Goal: Task Accomplishment & Management: Use online tool/utility

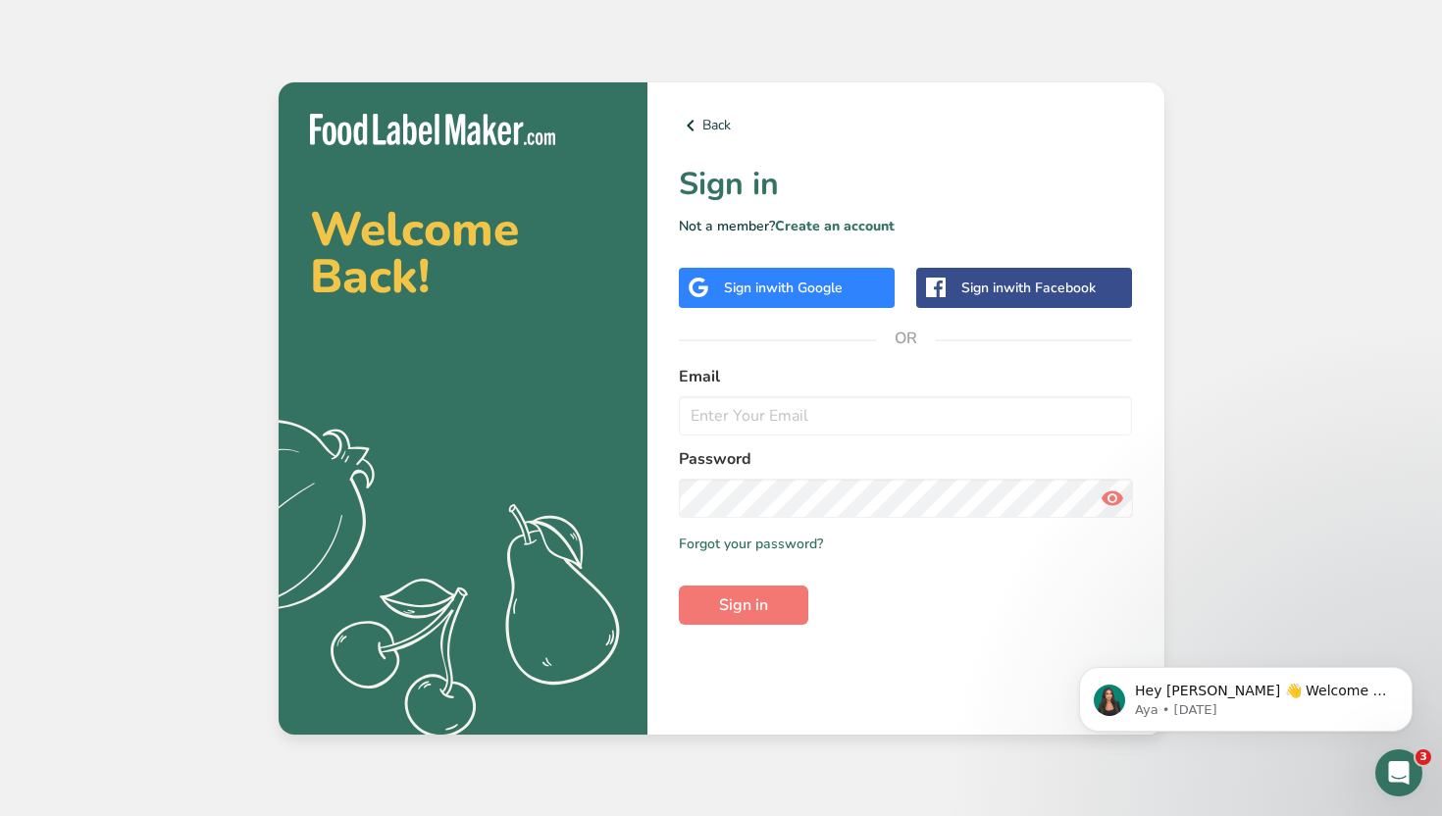
click at [837, 288] on span "with Google" at bounding box center [804, 288] width 77 height 19
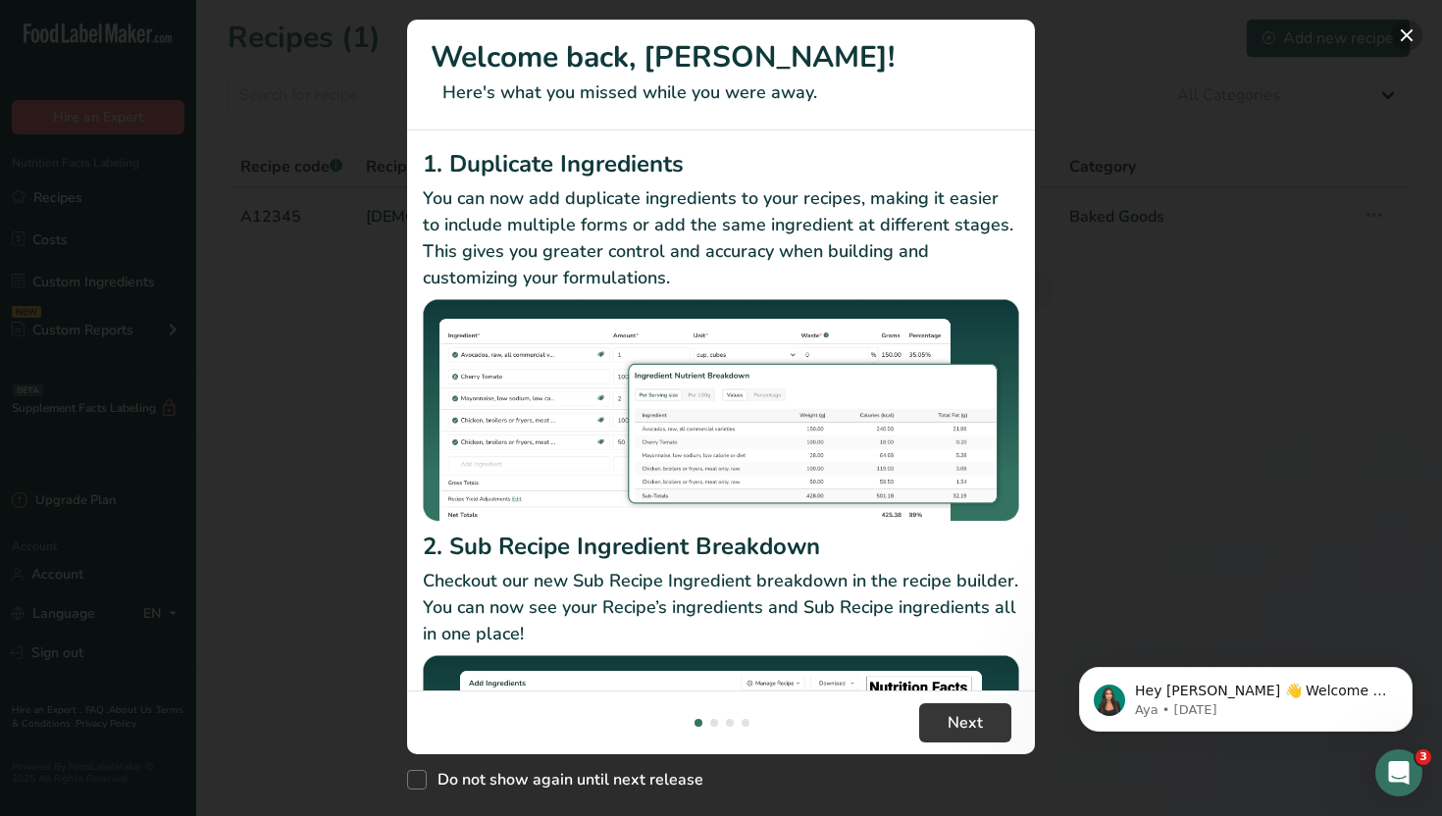
click at [1406, 37] on button "New Features" at bounding box center [1406, 35] width 31 height 31
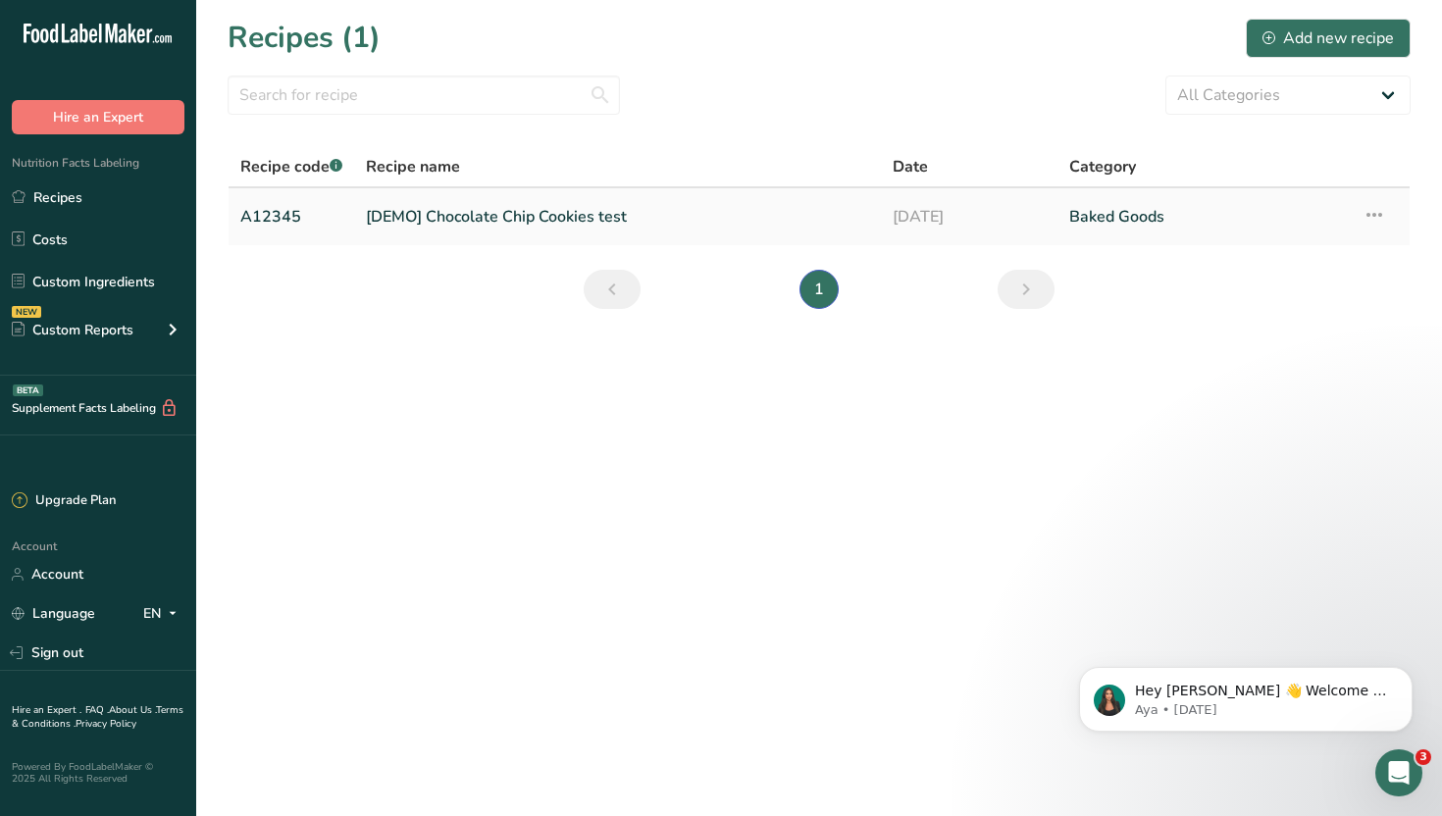
click at [462, 214] on link "[DEMO] Chocolate Chip Cookies test" at bounding box center [617, 216] width 503 height 41
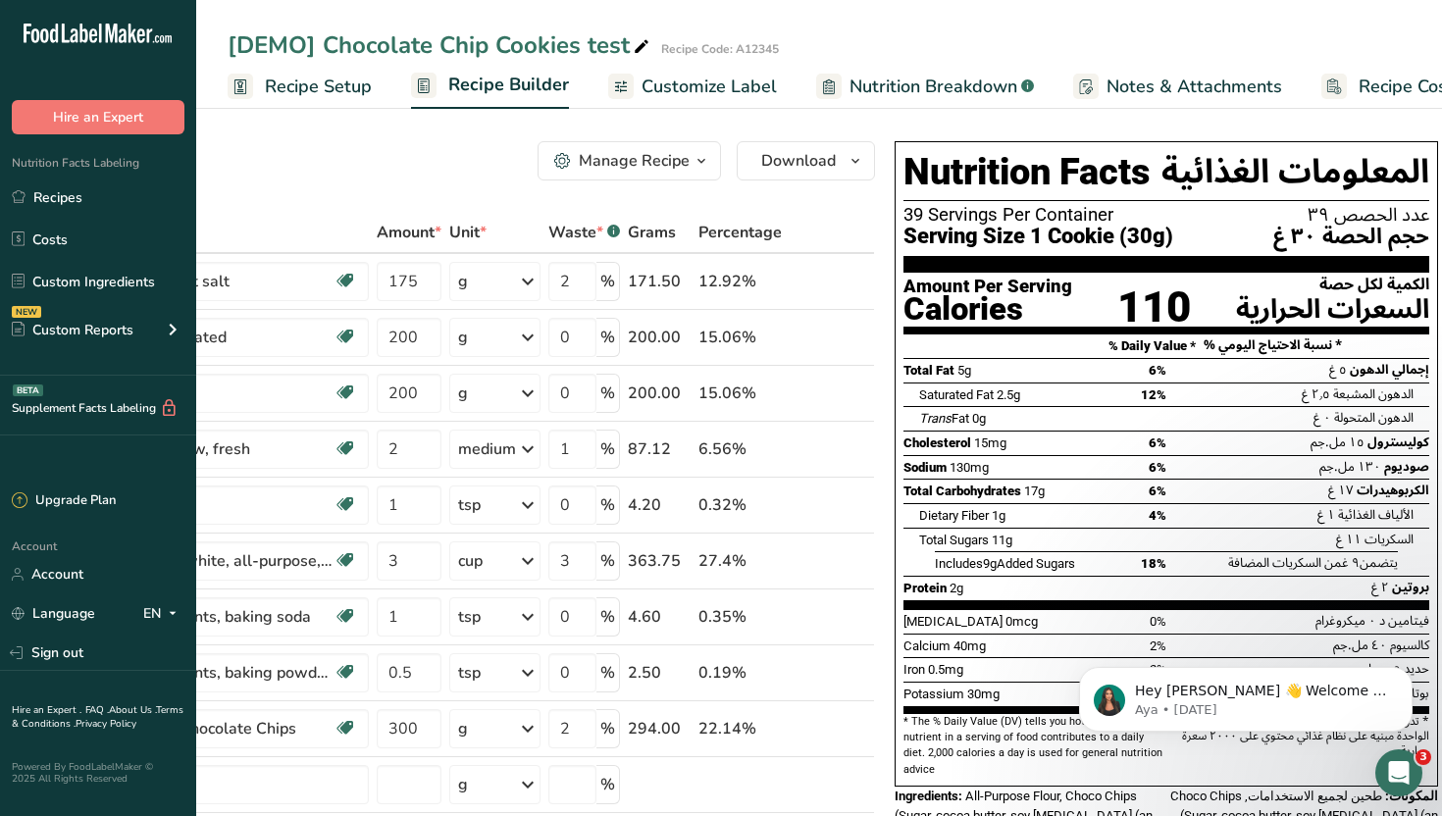
click at [736, 91] on span "Customize Label" at bounding box center [709, 87] width 135 height 26
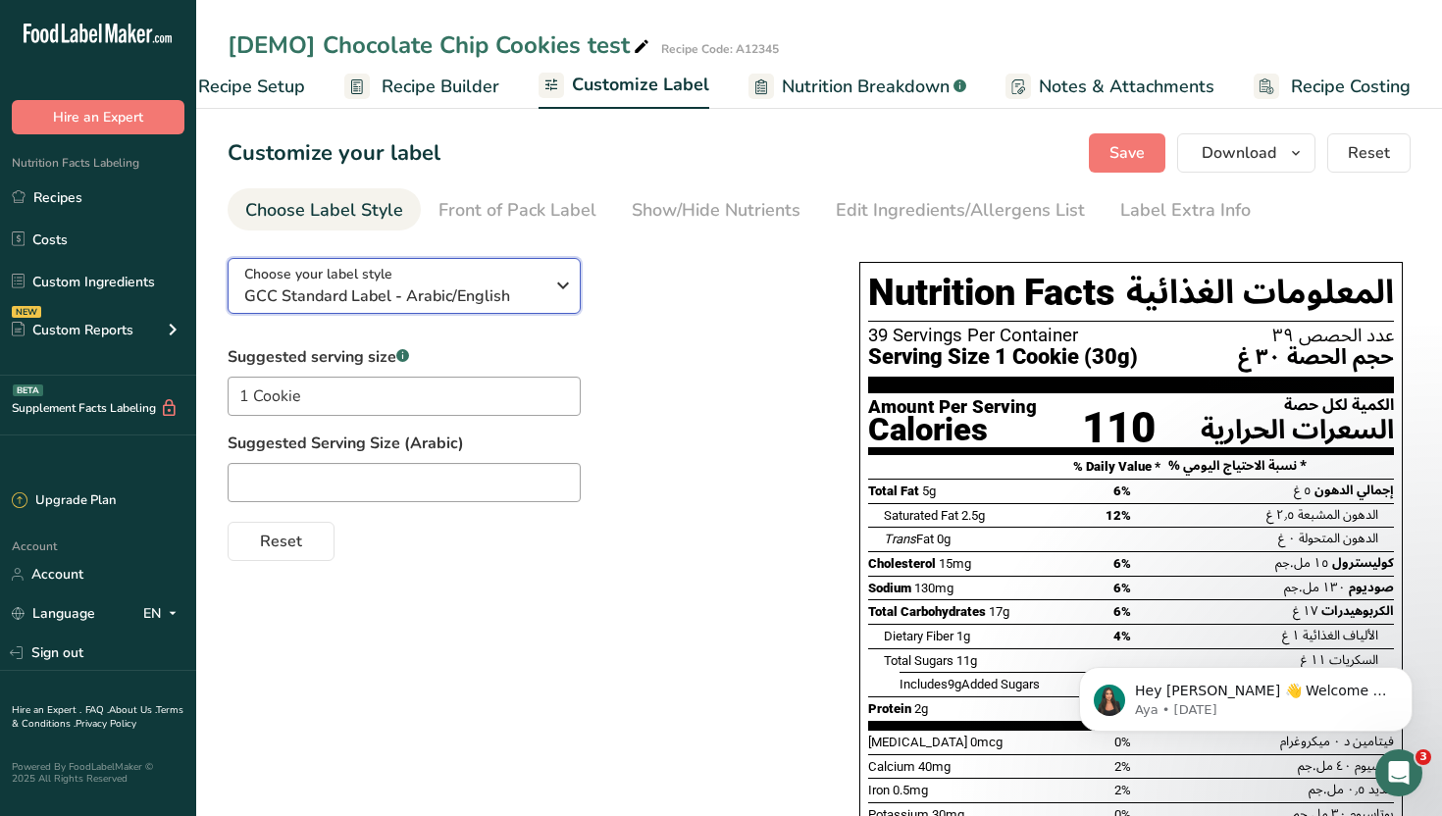
click at [489, 305] on span "GCC Standard Label - Arabic/English" at bounding box center [393, 296] width 299 height 24
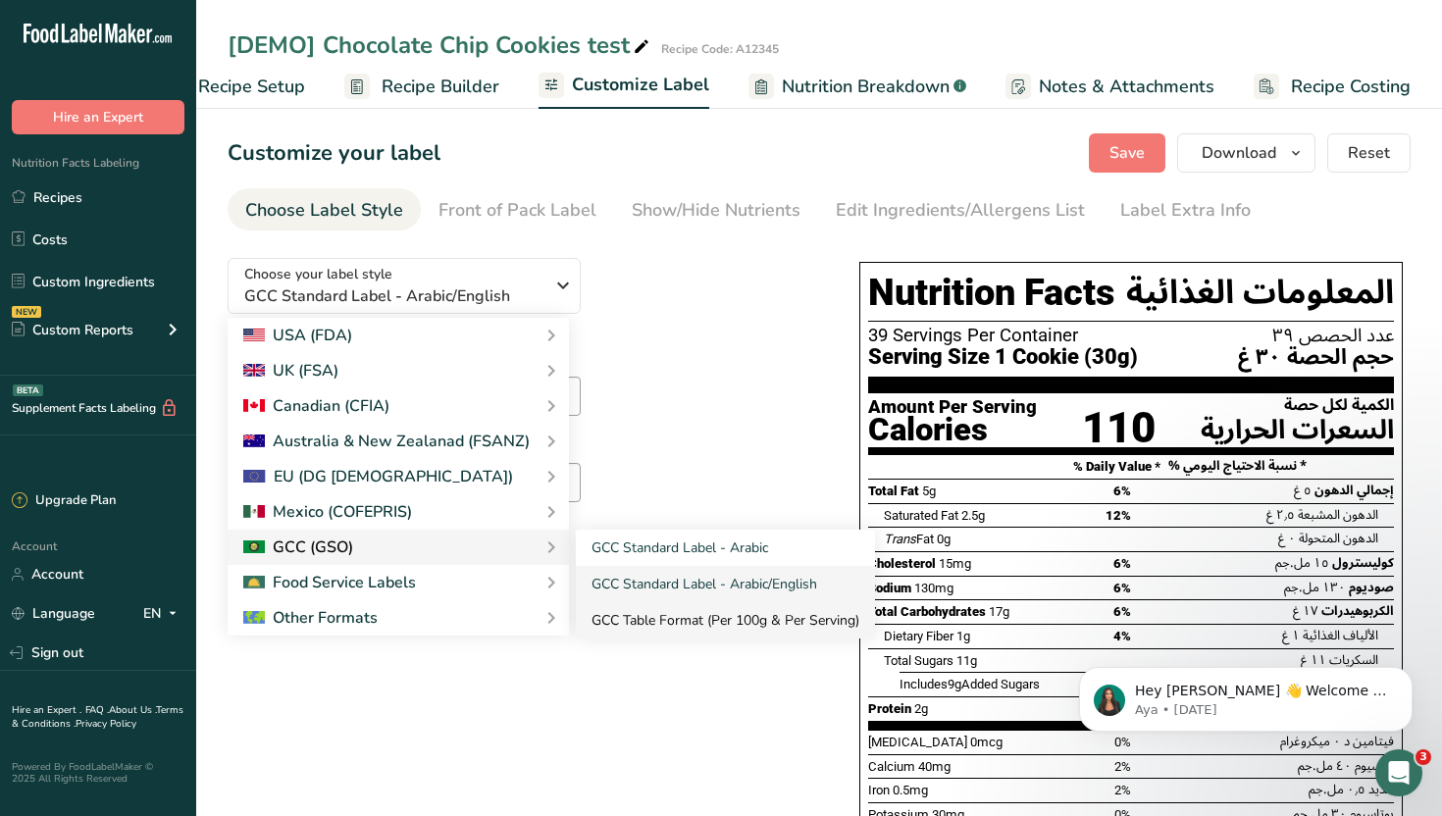
click at [653, 616] on link "GCC Table Format (Per 100g & Per Serving)" at bounding box center [725, 620] width 299 height 36
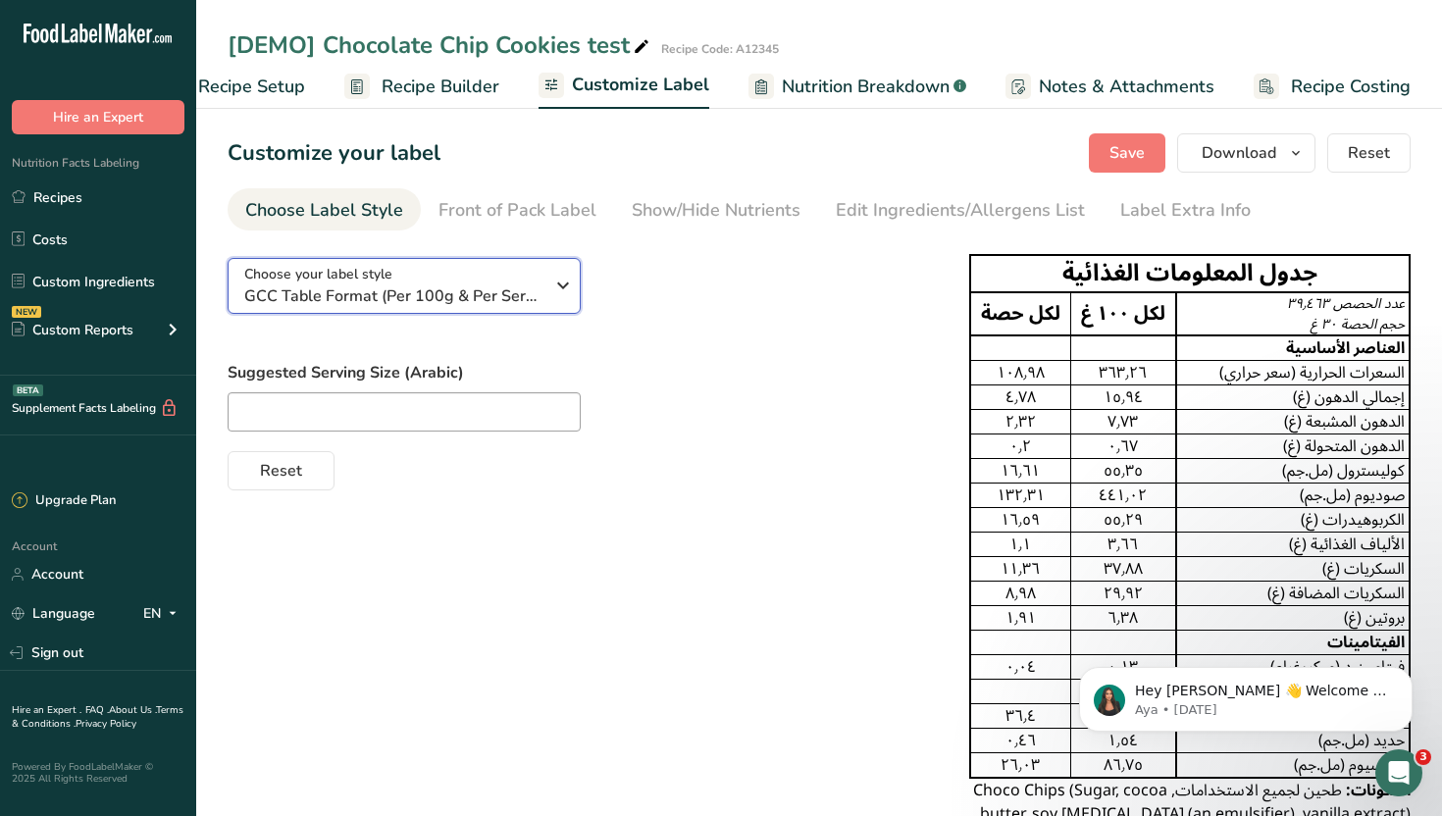
click at [420, 282] on div "Choose your label style GCC Table Format (Per 100g & Per Serving)" at bounding box center [393, 286] width 299 height 44
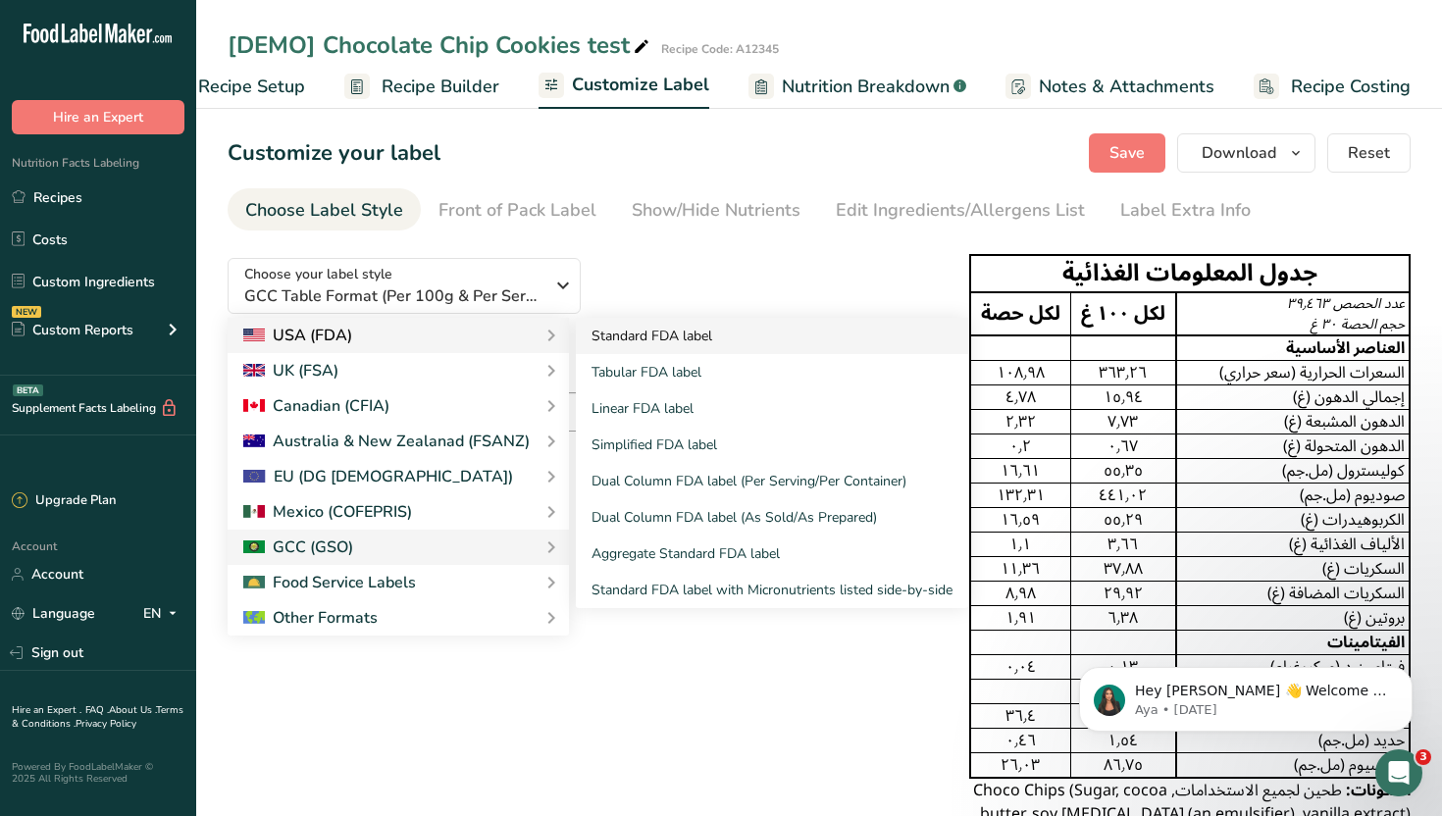
click at [703, 347] on link "Standard FDA label" at bounding box center [772, 336] width 392 height 36
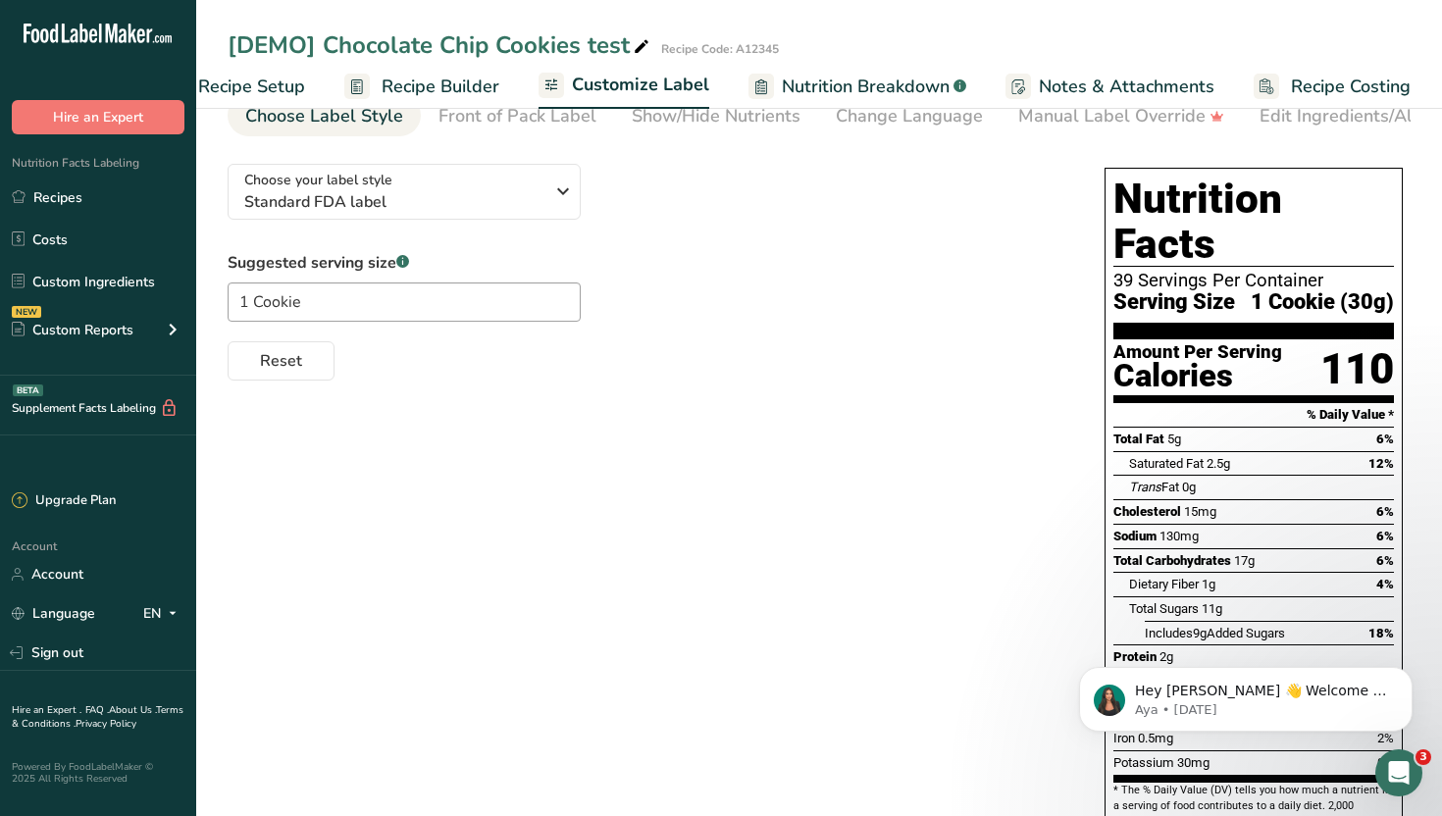
scroll to position [89, 0]
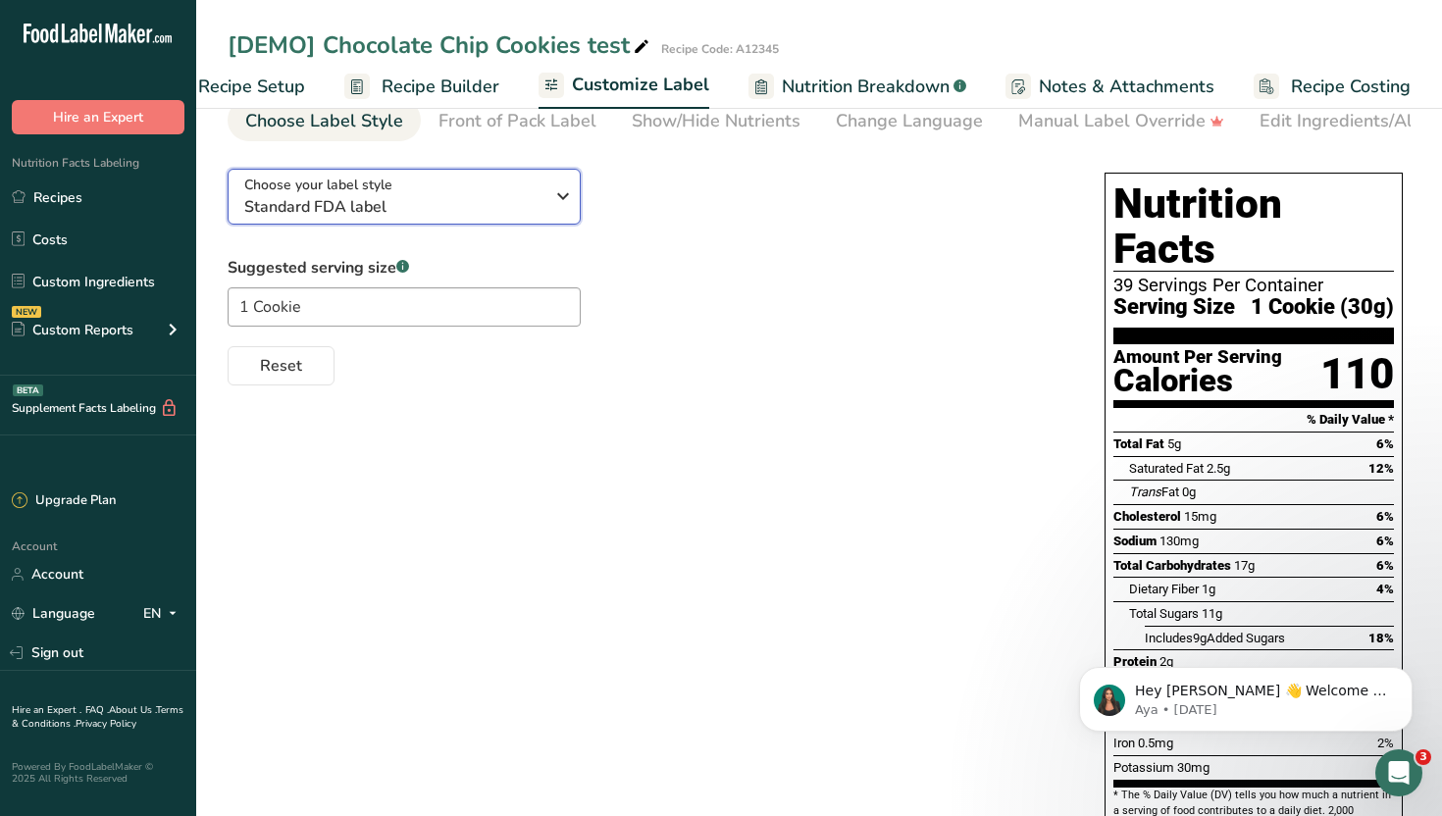
click at [514, 214] on span "Standard FDA label" at bounding box center [393, 207] width 299 height 24
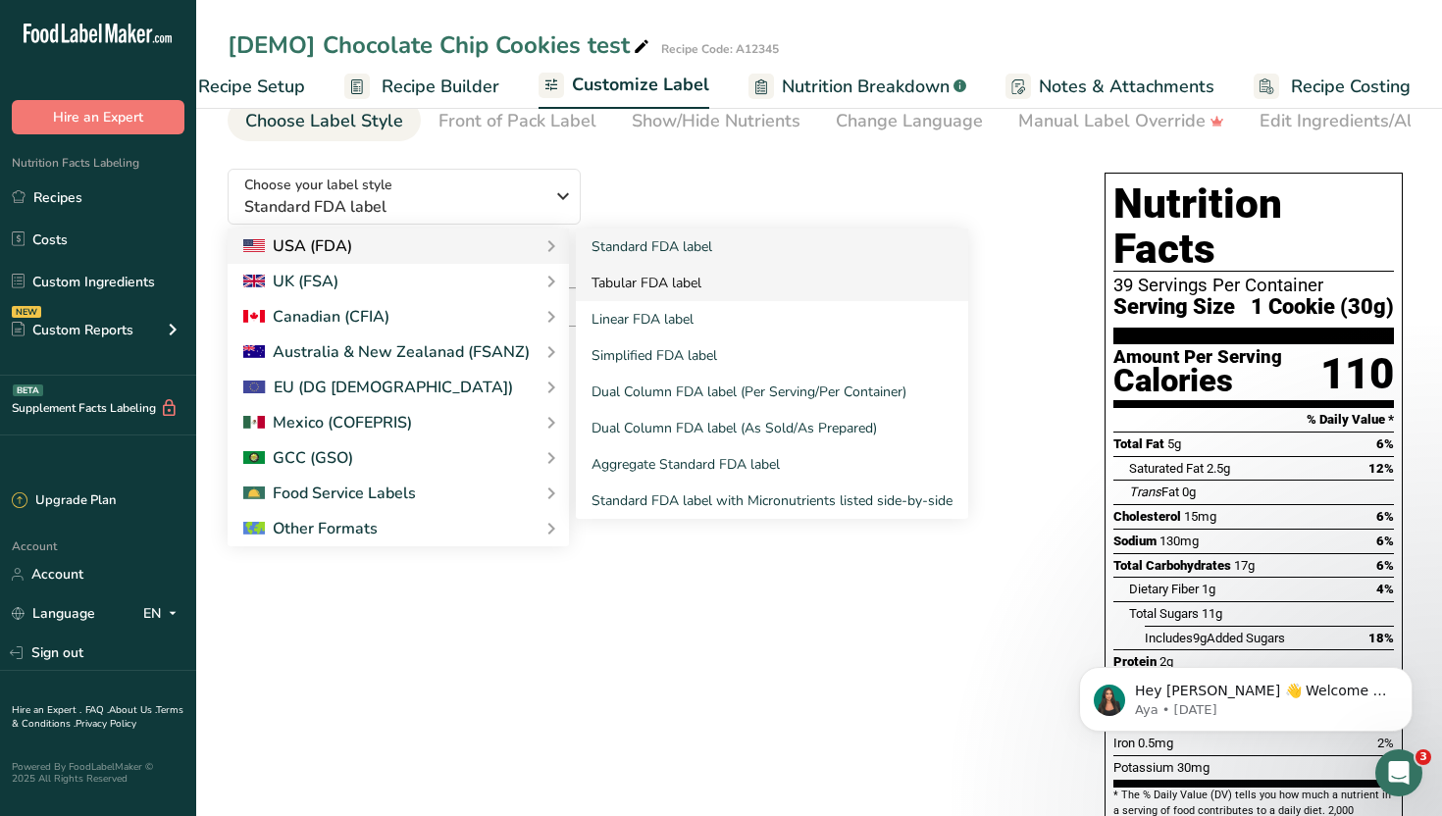
click at [669, 279] on link "Tabular FDA label" at bounding box center [772, 283] width 392 height 36
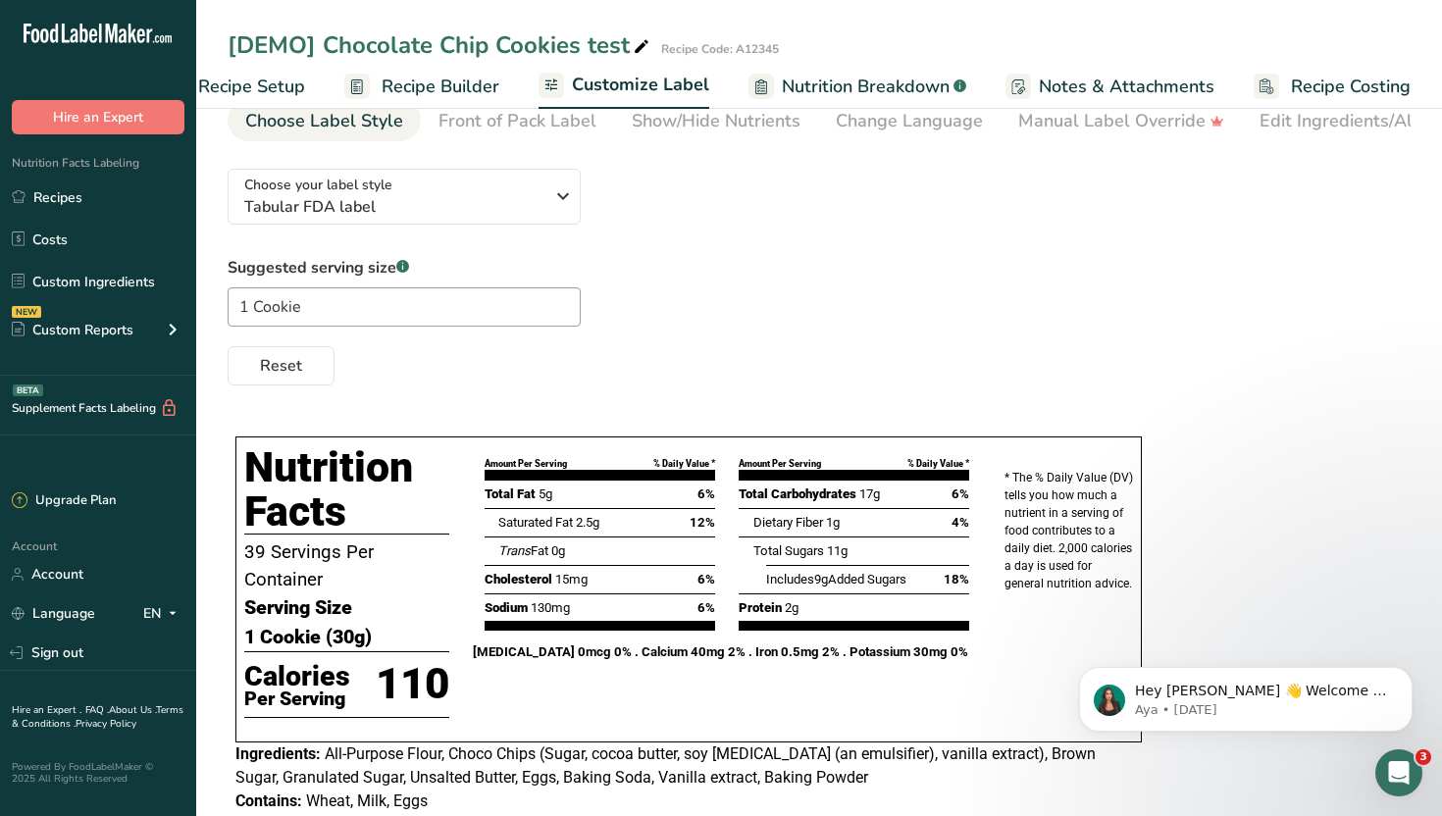
scroll to position [0, 0]
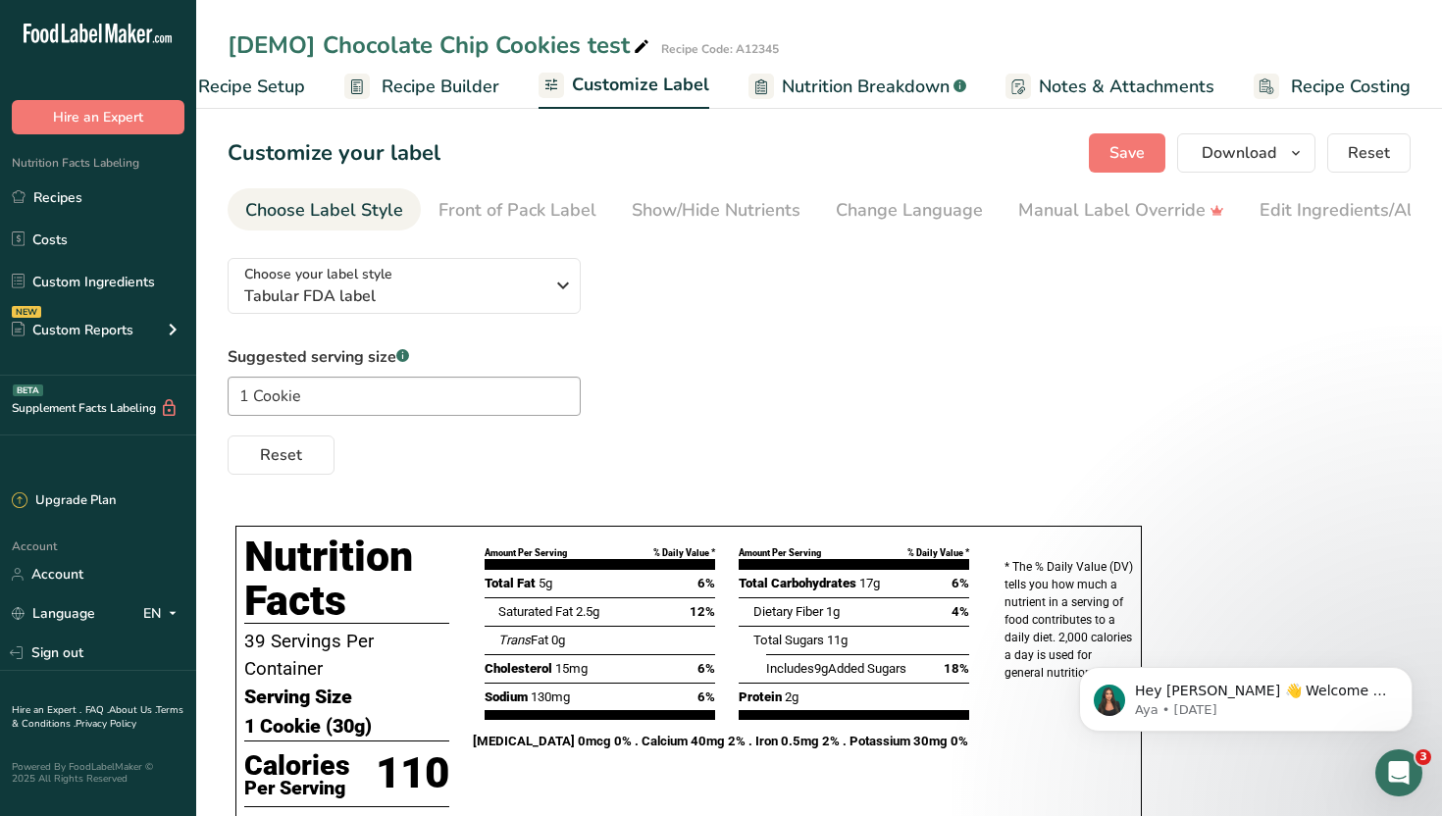
click at [287, 99] on span "Recipe Setup" at bounding box center [251, 87] width 107 height 26
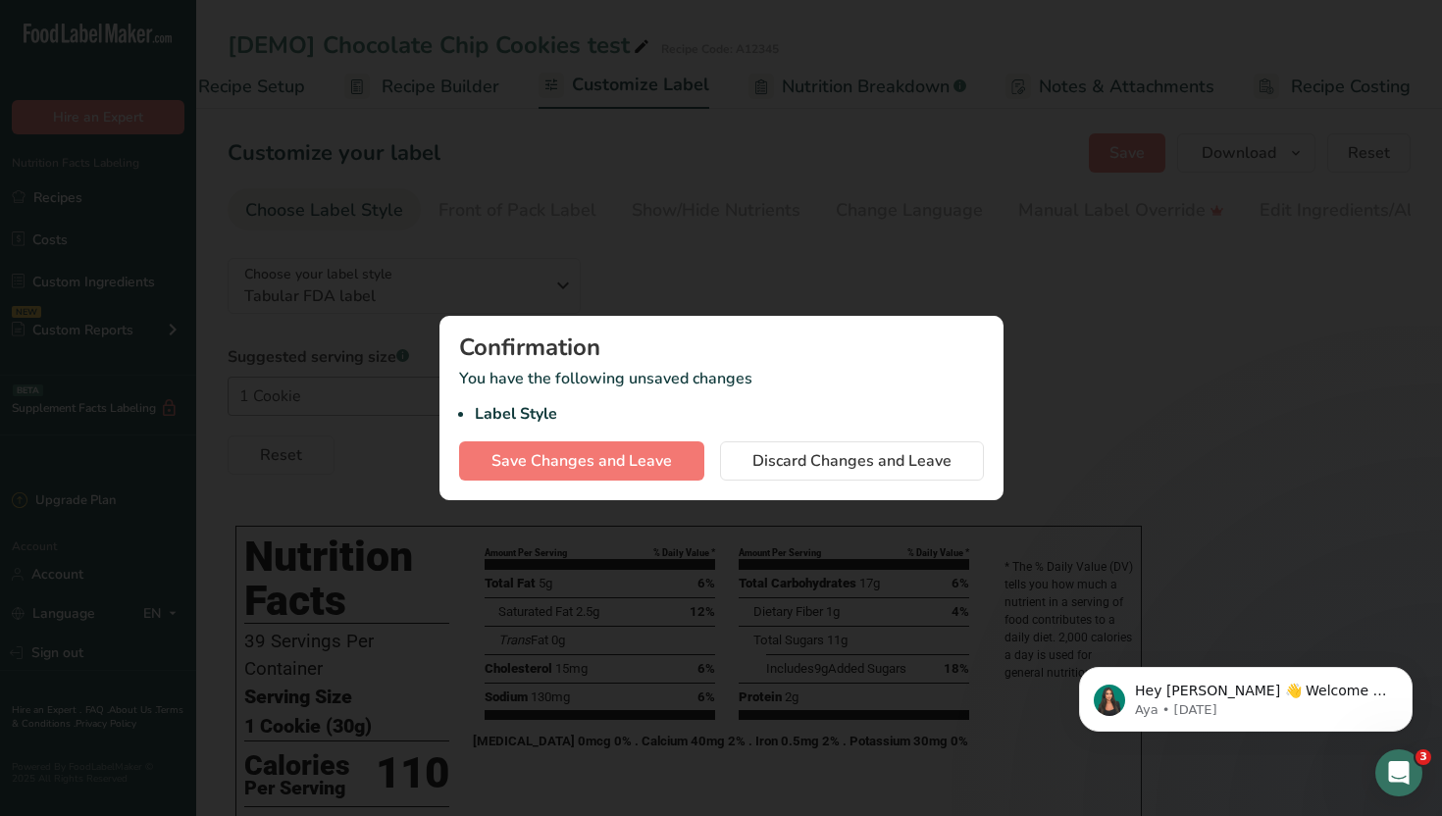
scroll to position [0, 7]
click at [650, 443] on button "Save Changes and Leave" at bounding box center [581, 460] width 245 height 39
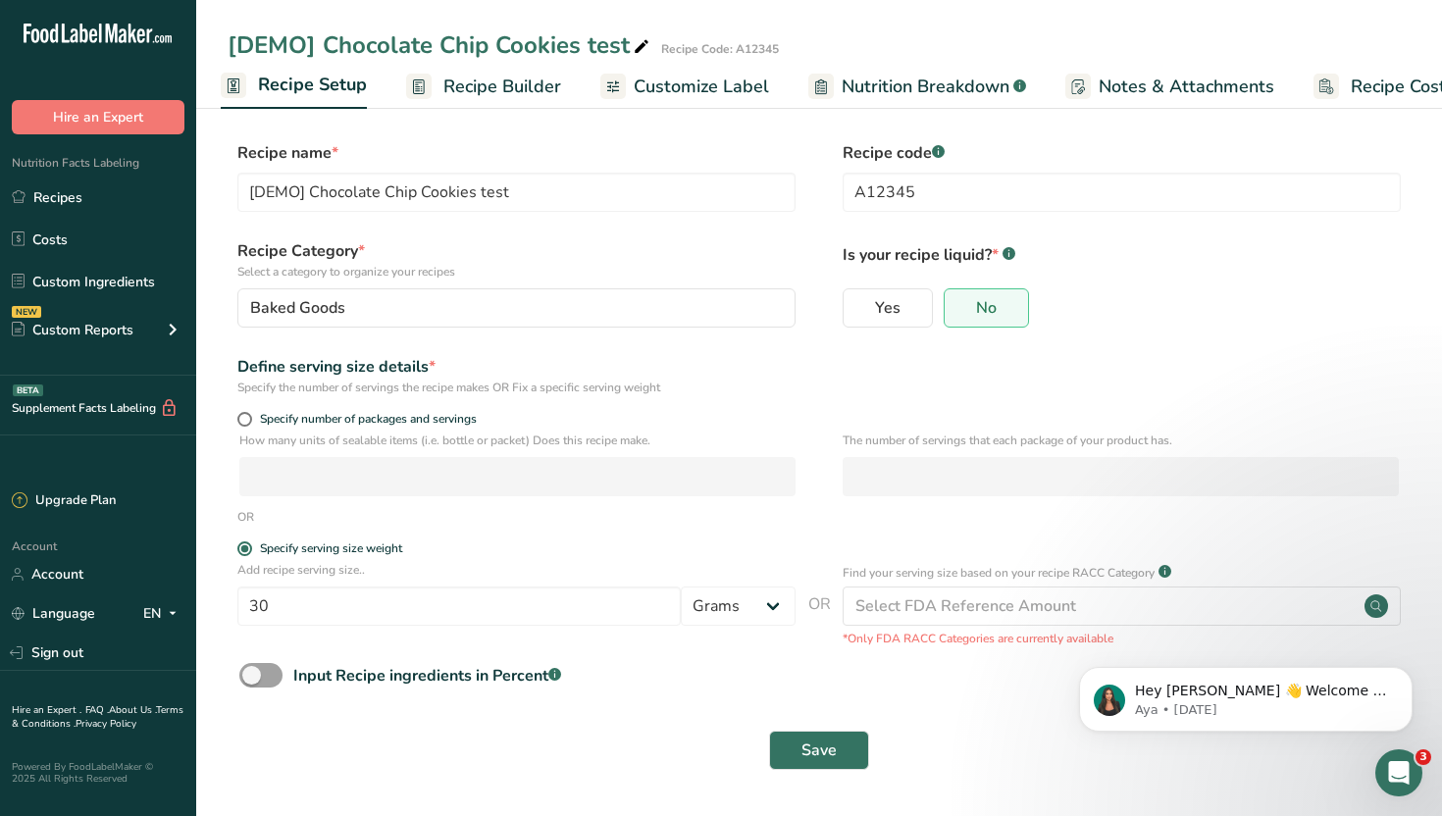
click at [490, 99] on span "Recipe Builder" at bounding box center [502, 87] width 118 height 26
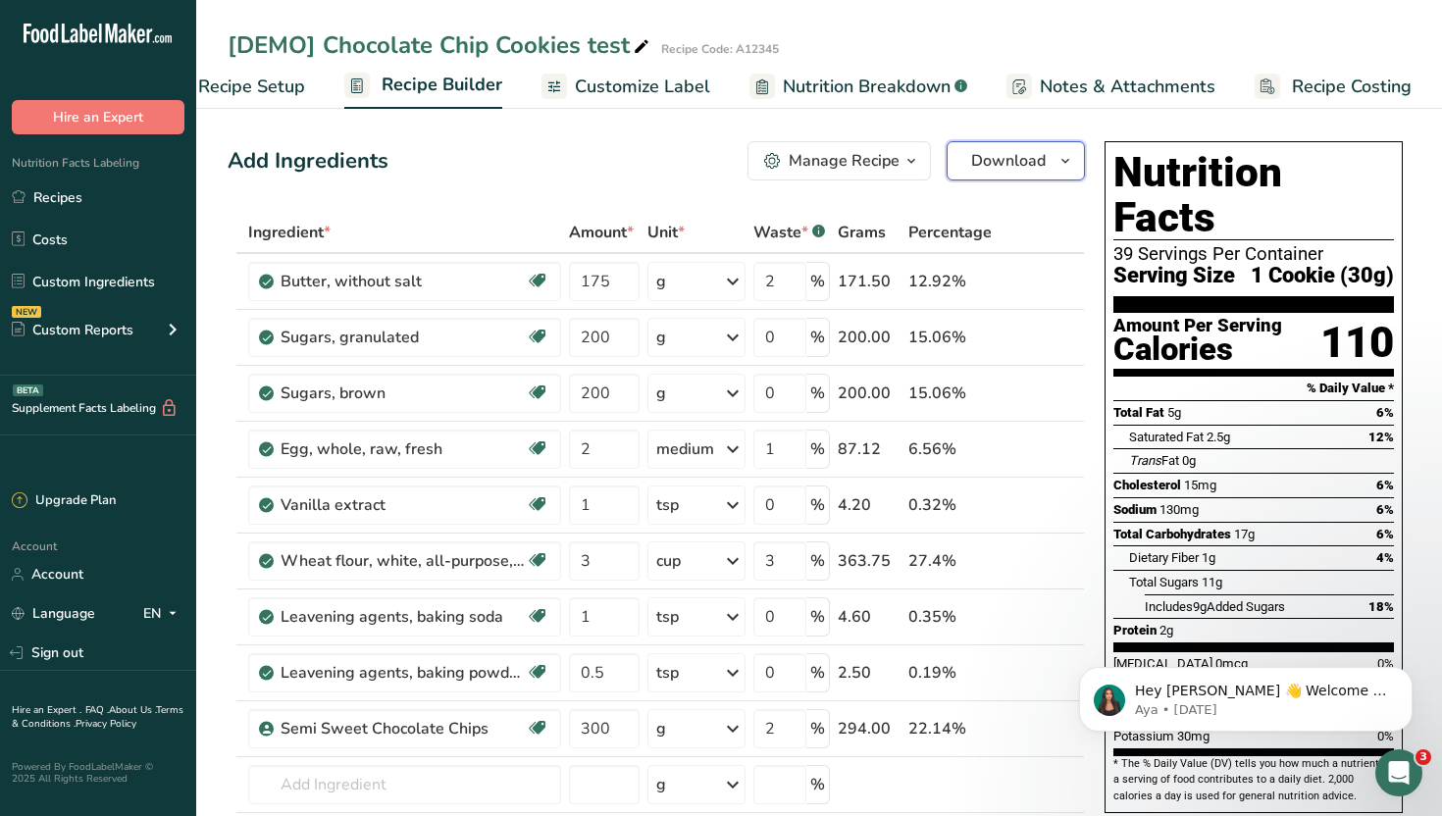
click at [1018, 165] on span "Download" at bounding box center [1008, 161] width 75 height 24
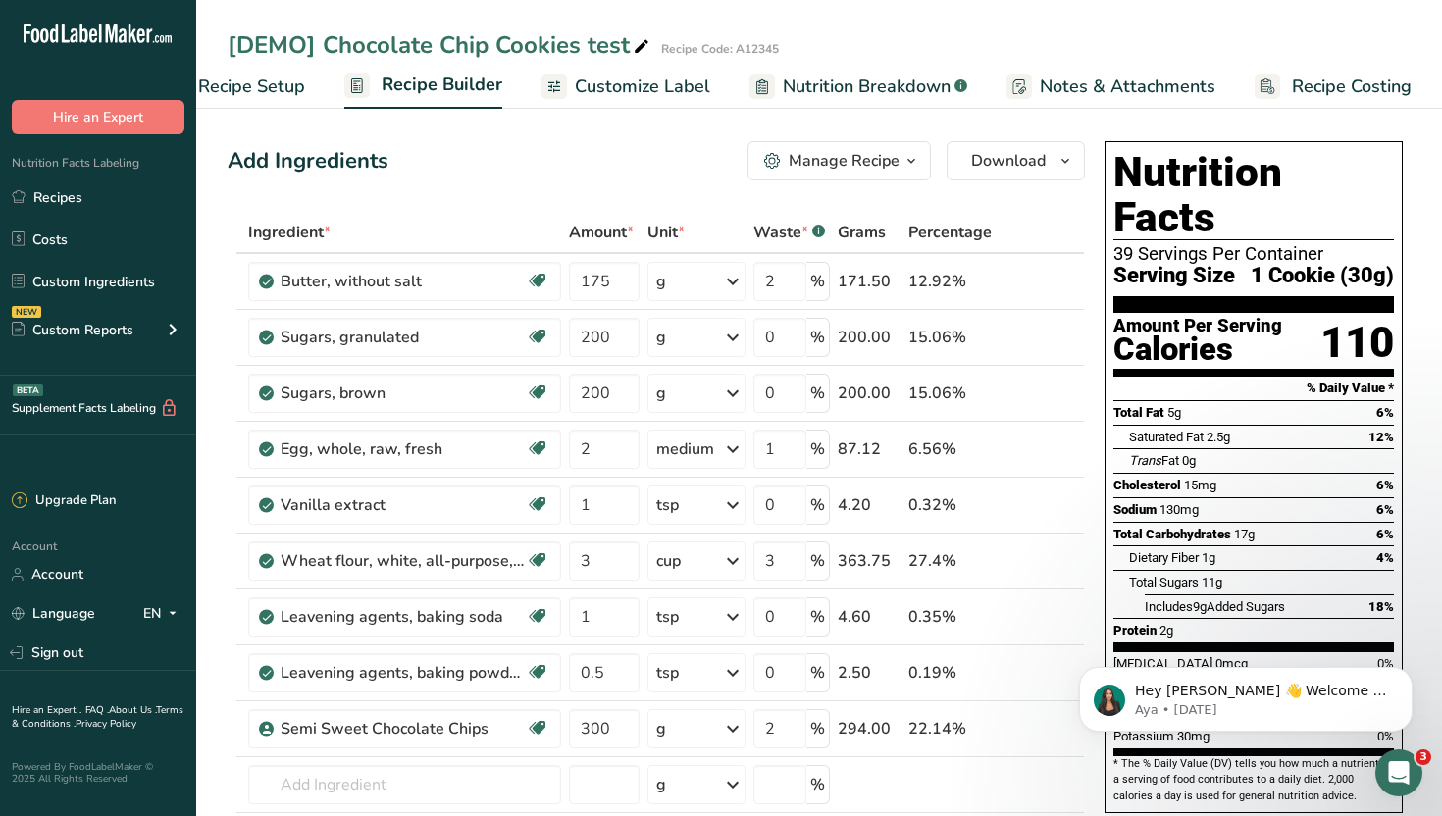
click at [643, 96] on span "Customize Label" at bounding box center [642, 87] width 135 height 26
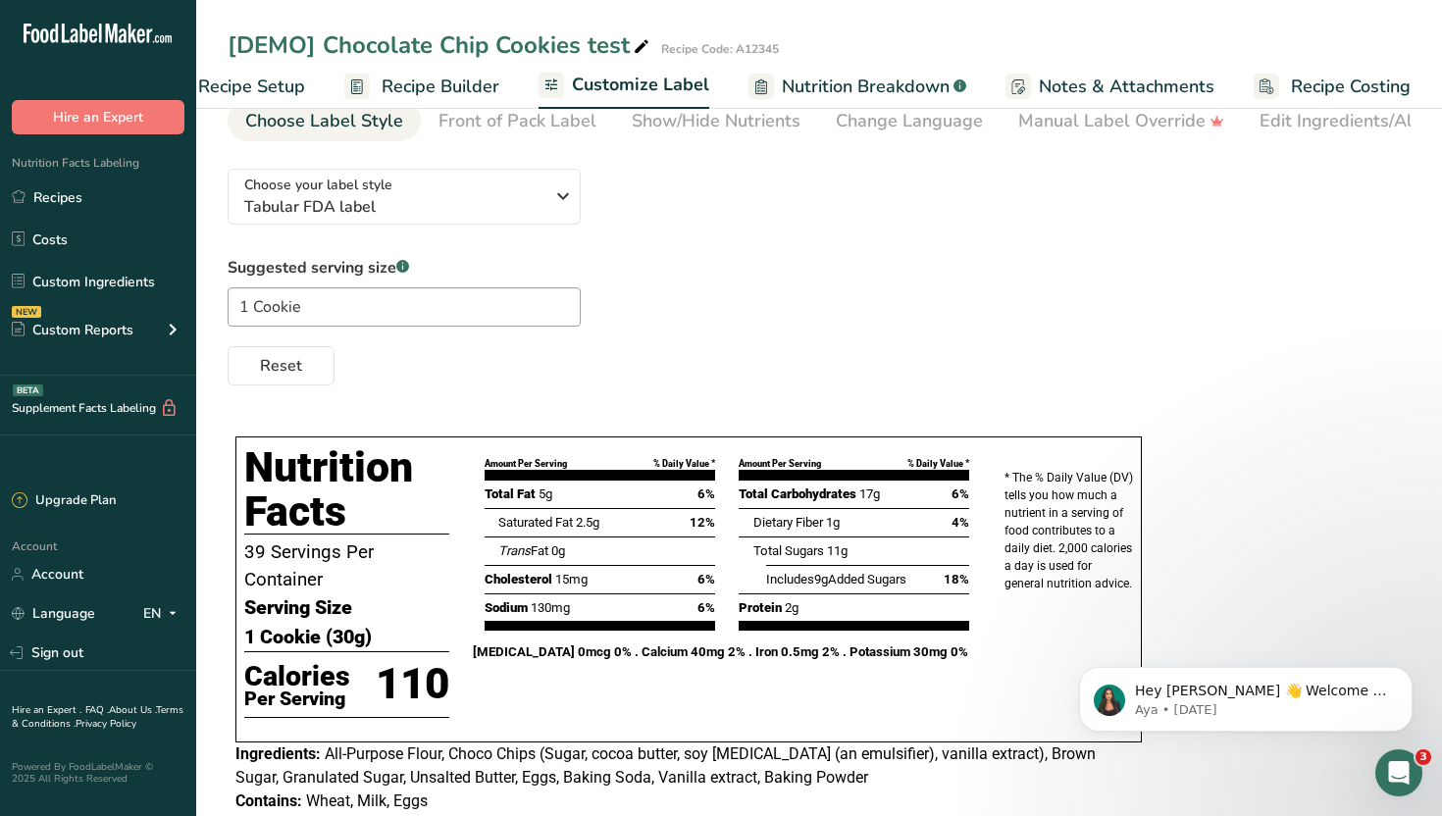
scroll to position [85, 0]
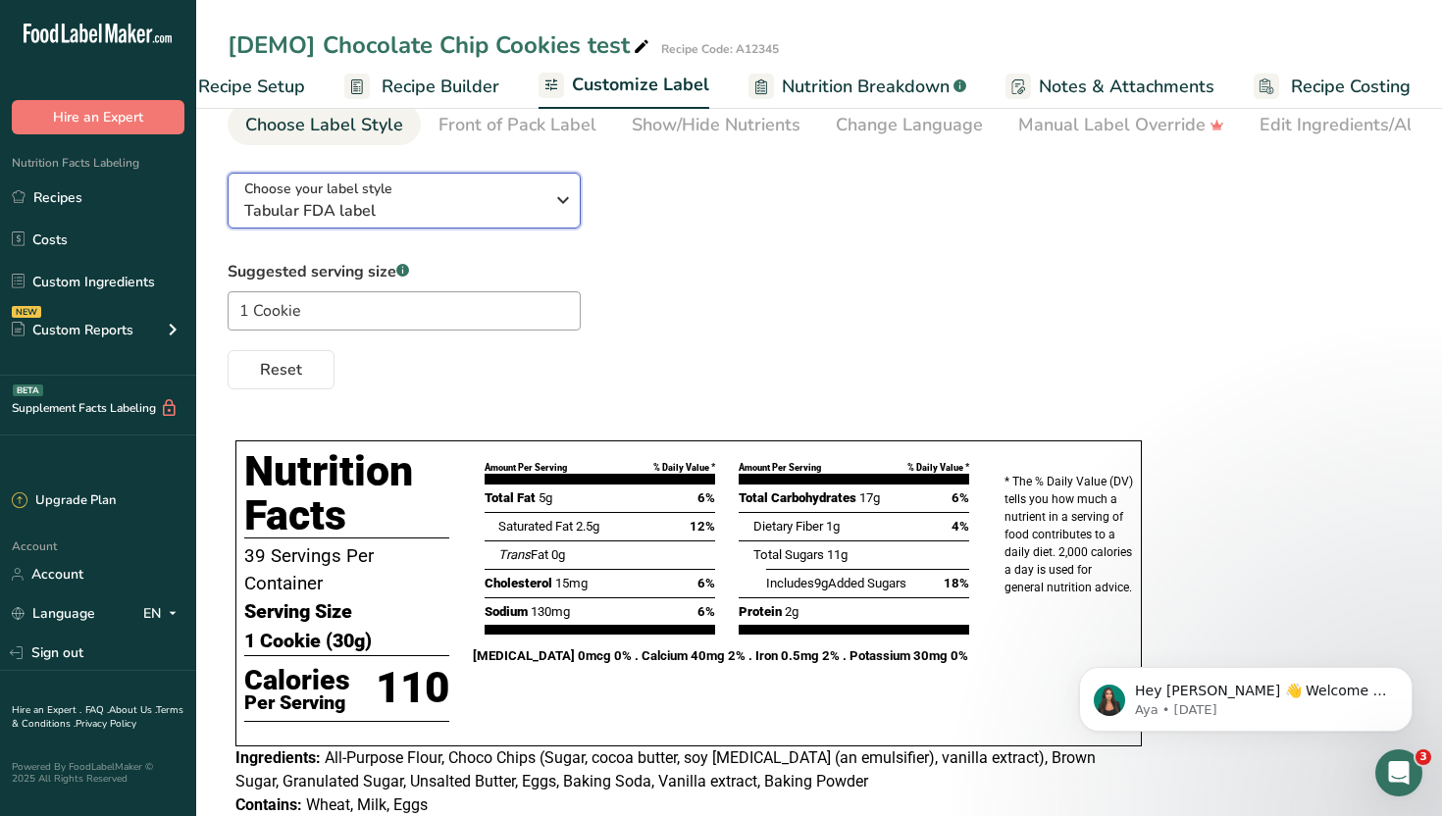
click at [494, 203] on span "Tabular FDA label" at bounding box center [393, 211] width 299 height 24
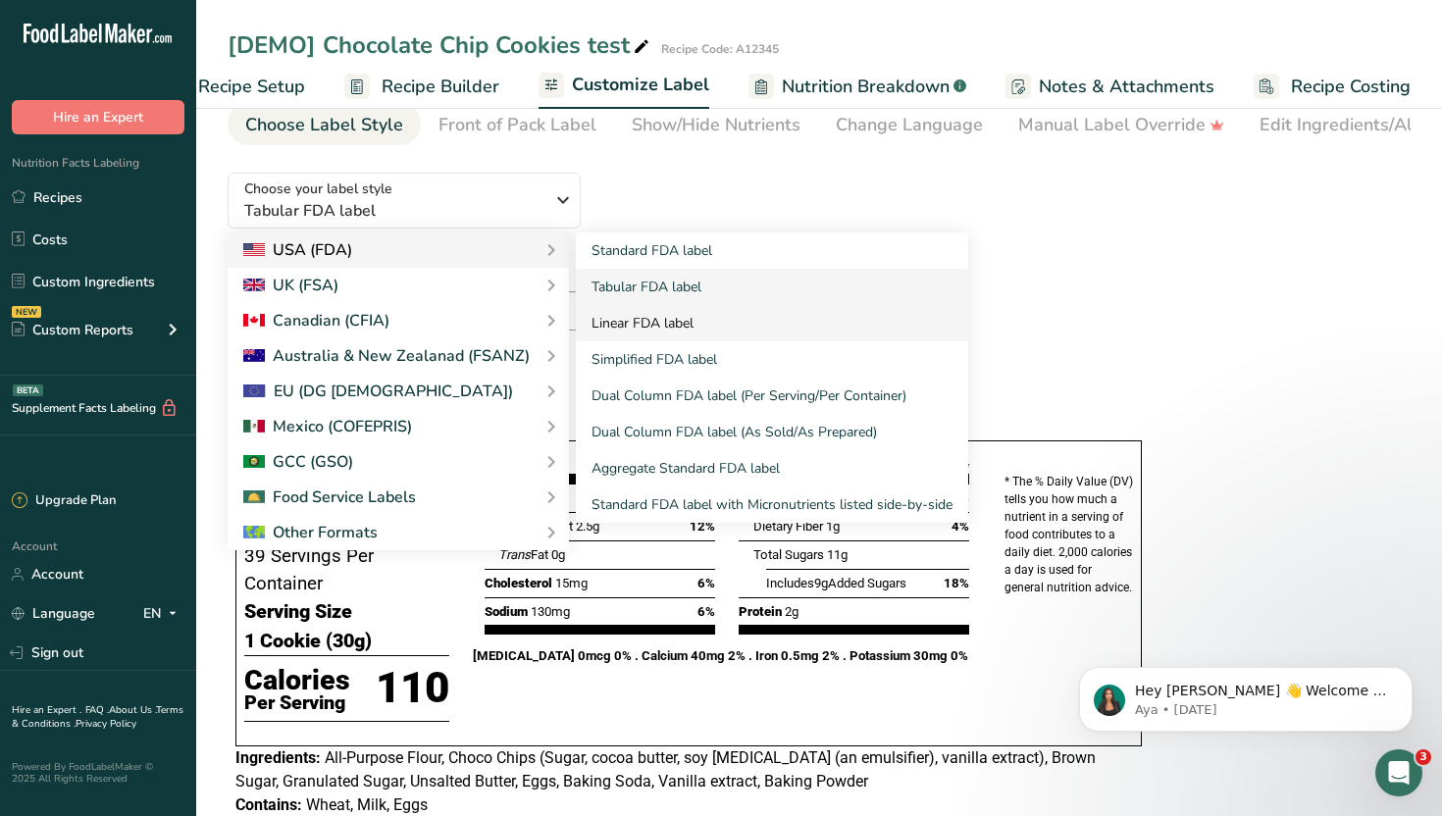
click at [698, 333] on link "Linear FDA label" at bounding box center [772, 323] width 392 height 36
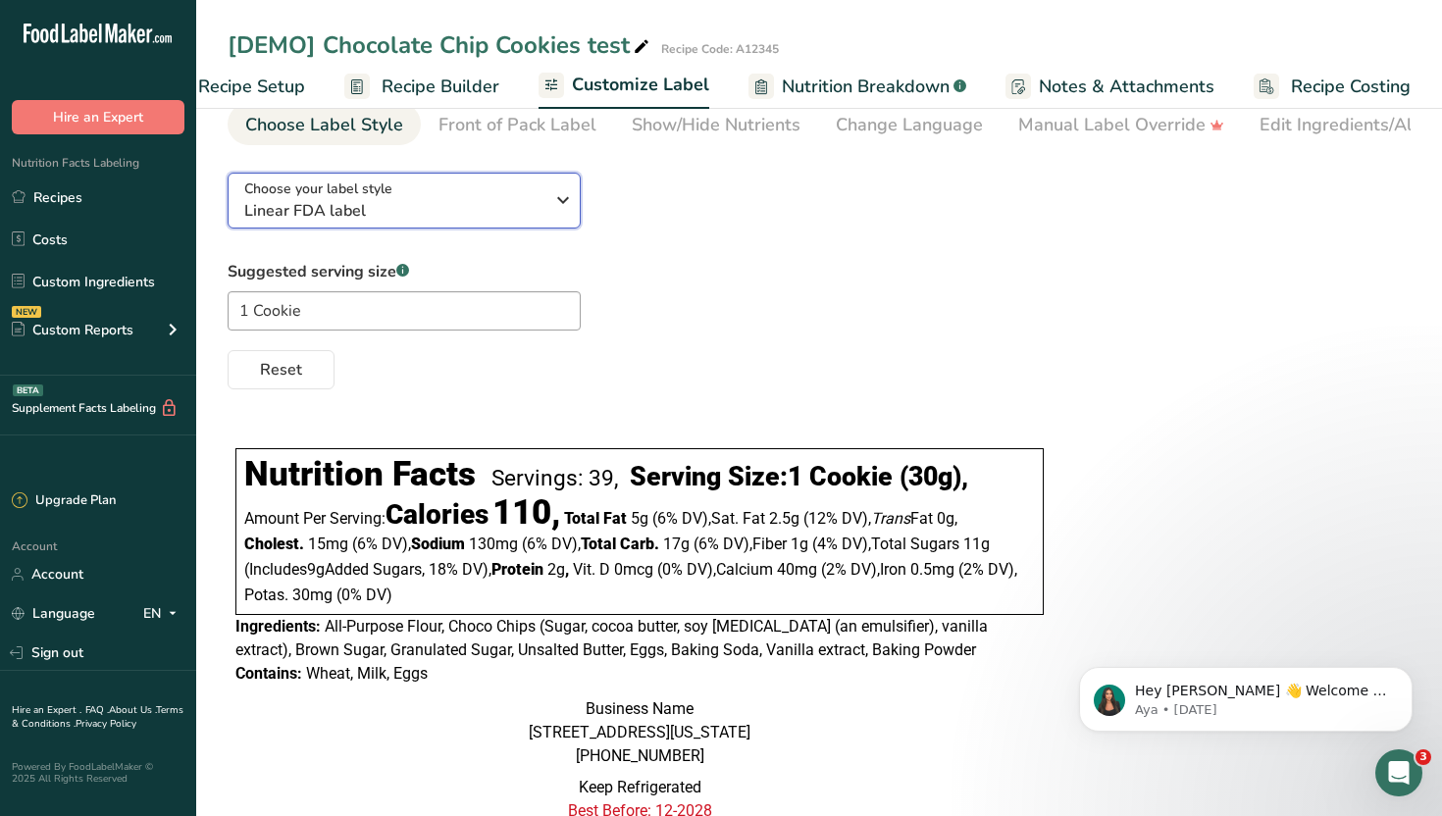
click at [485, 209] on span "Linear FDA label" at bounding box center [393, 211] width 299 height 24
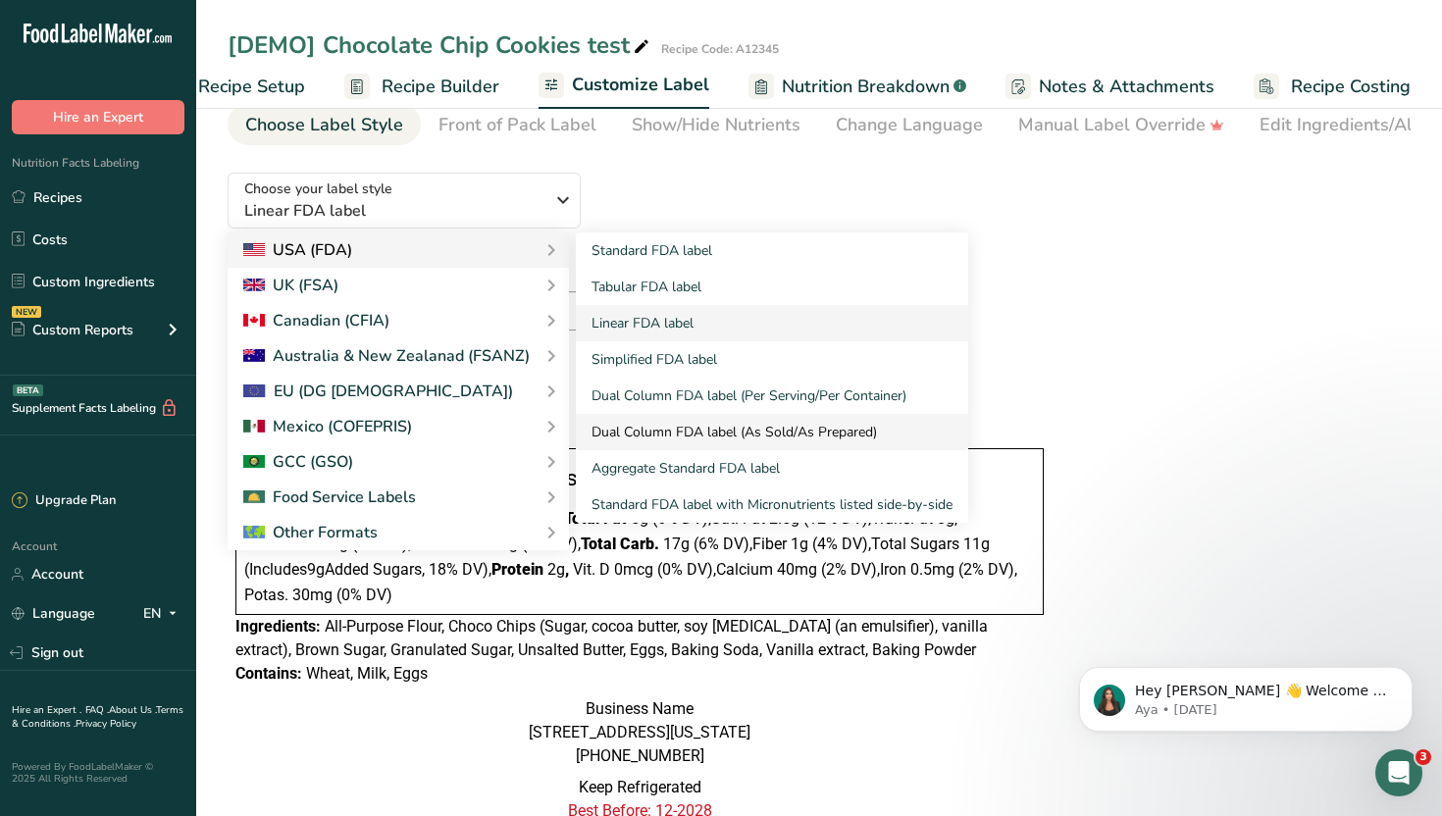
click at [690, 433] on link "Dual Column FDA label (As Sold/As Prepared)" at bounding box center [772, 432] width 392 height 36
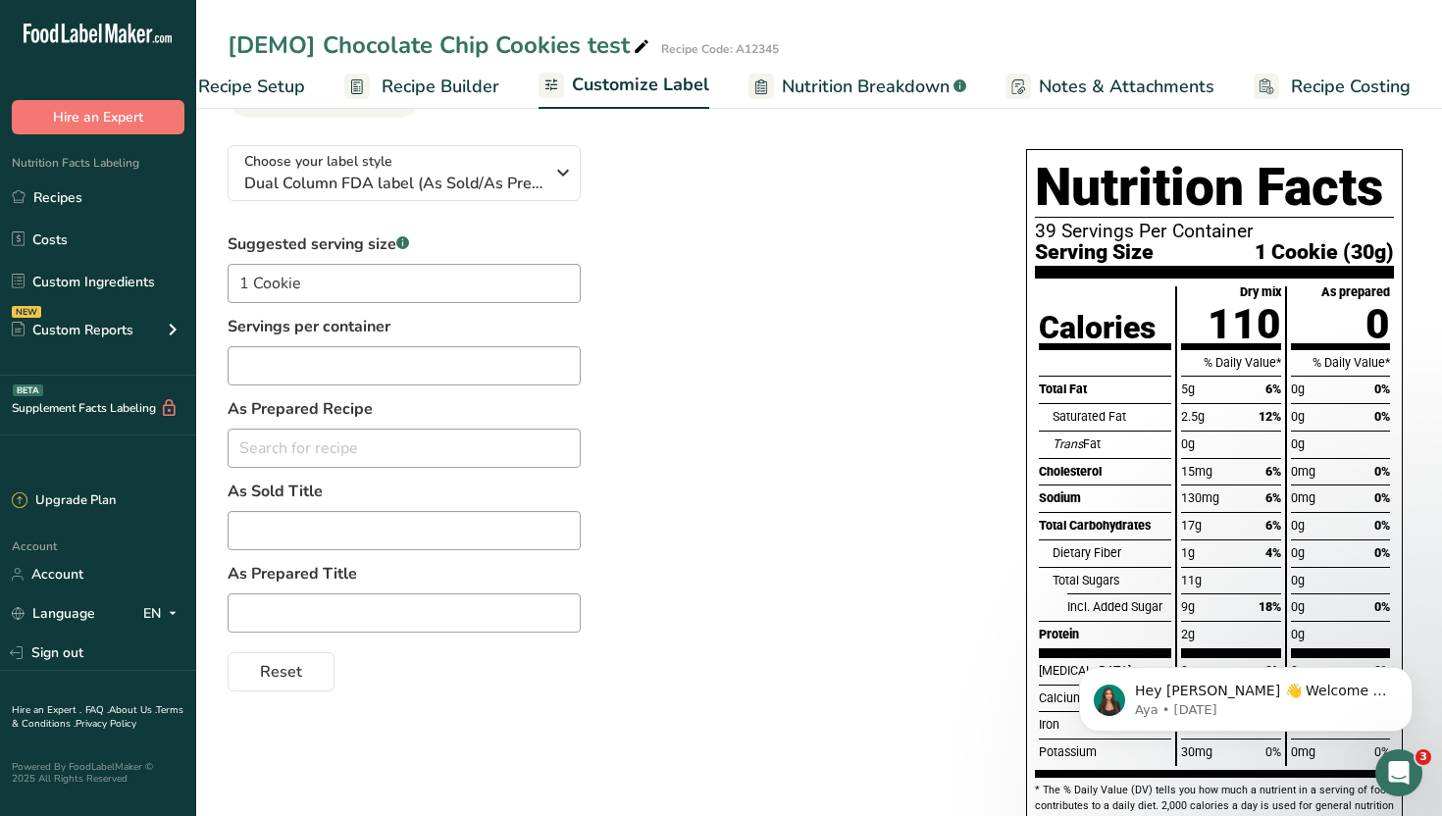
scroll to position [0, 0]
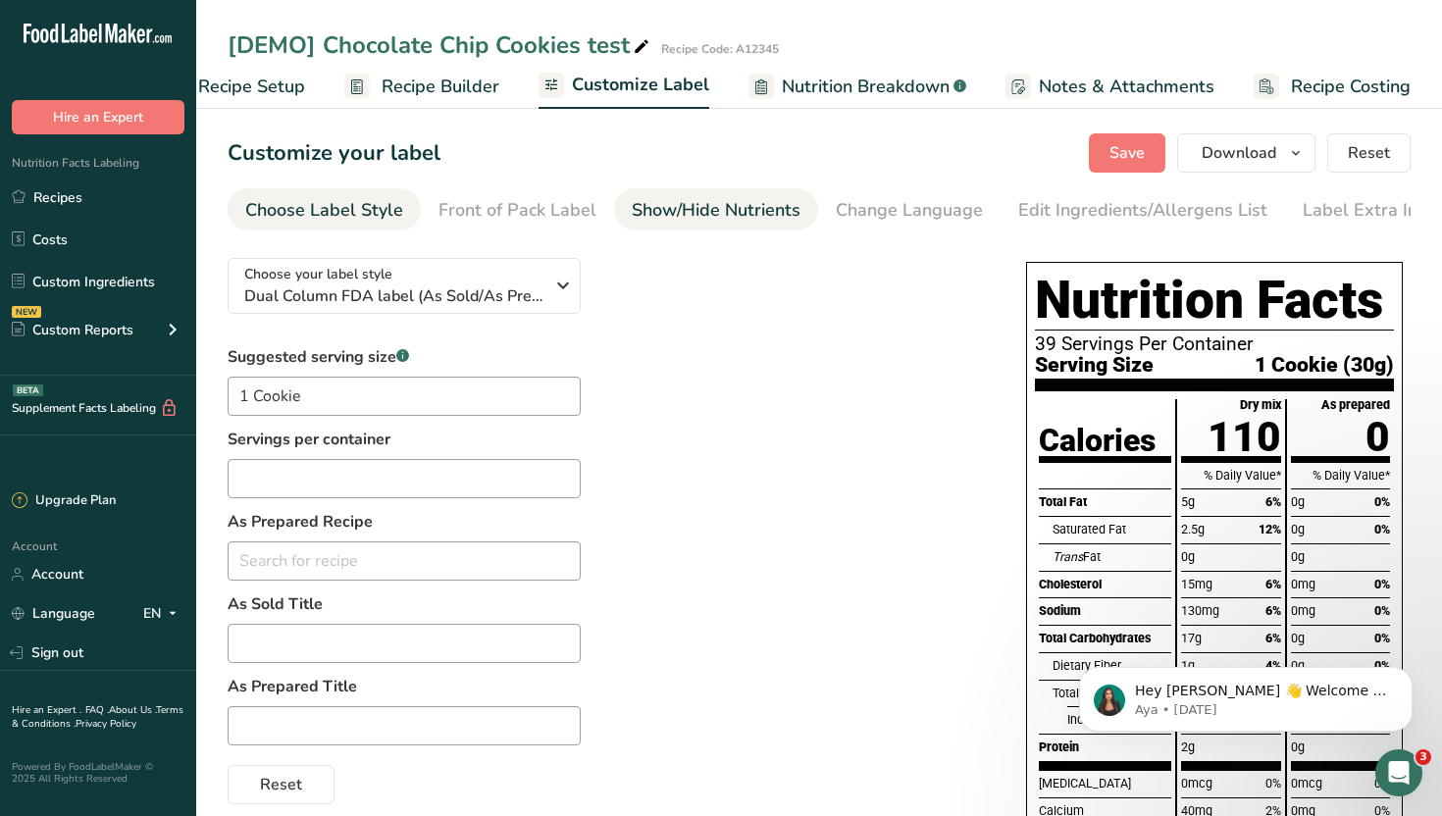
click at [733, 208] on div "Show/Hide Nutrients" at bounding box center [716, 210] width 169 height 26
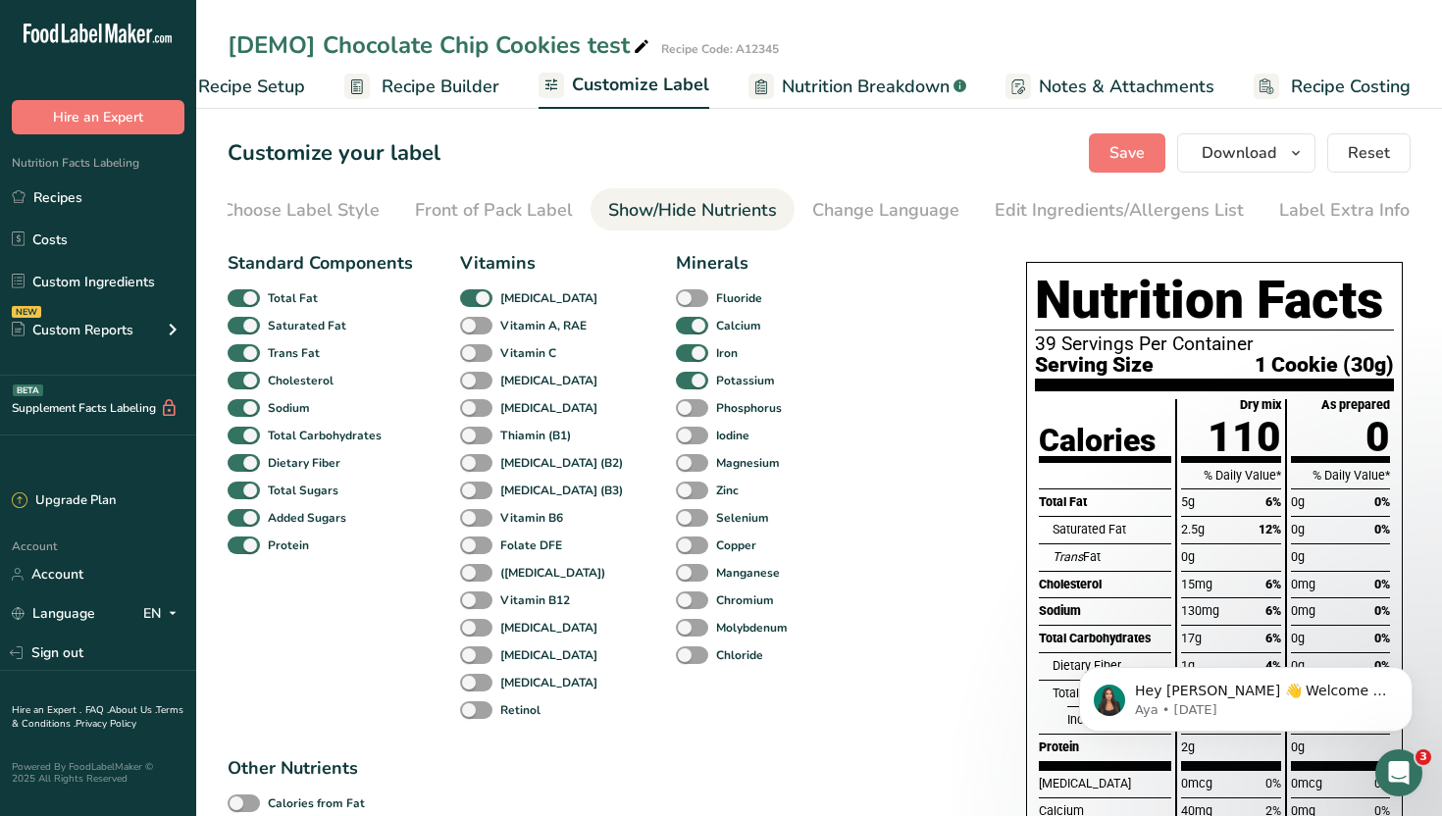
click at [856, 85] on span "Nutrition Breakdown" at bounding box center [866, 87] width 168 height 26
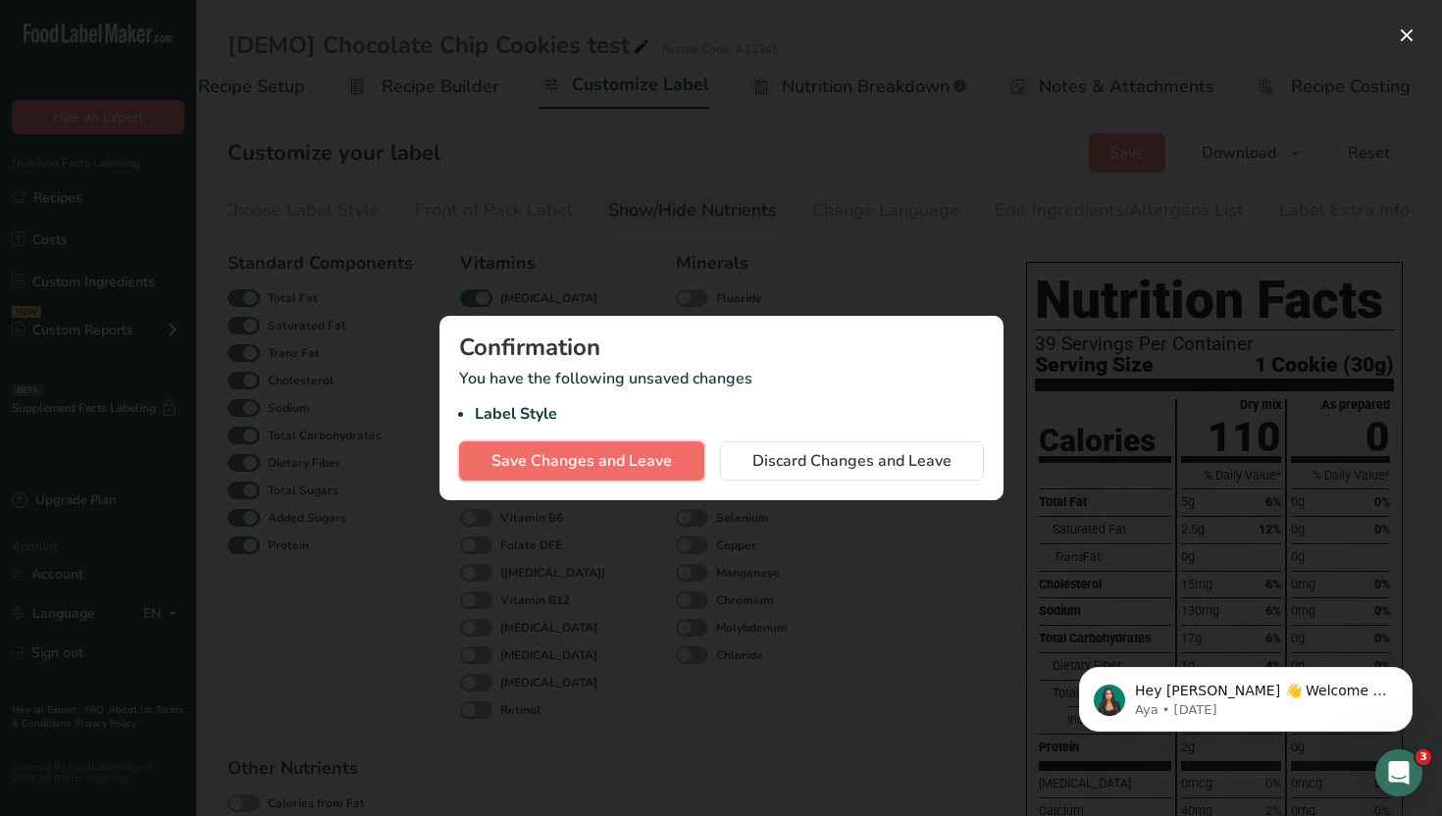
click at [611, 464] on span "Save Changes and Leave" at bounding box center [581, 461] width 180 height 24
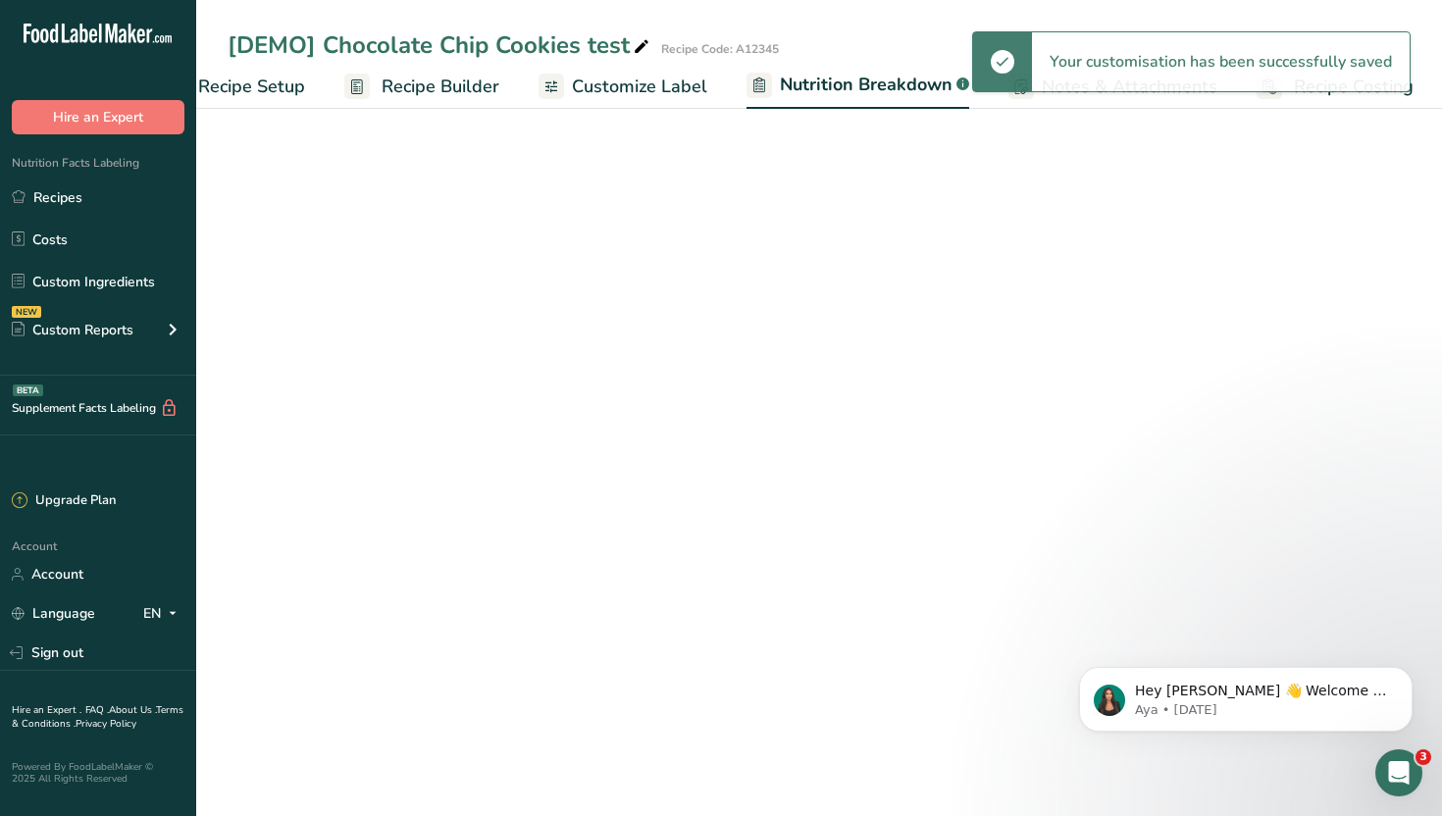
select select "Calories"
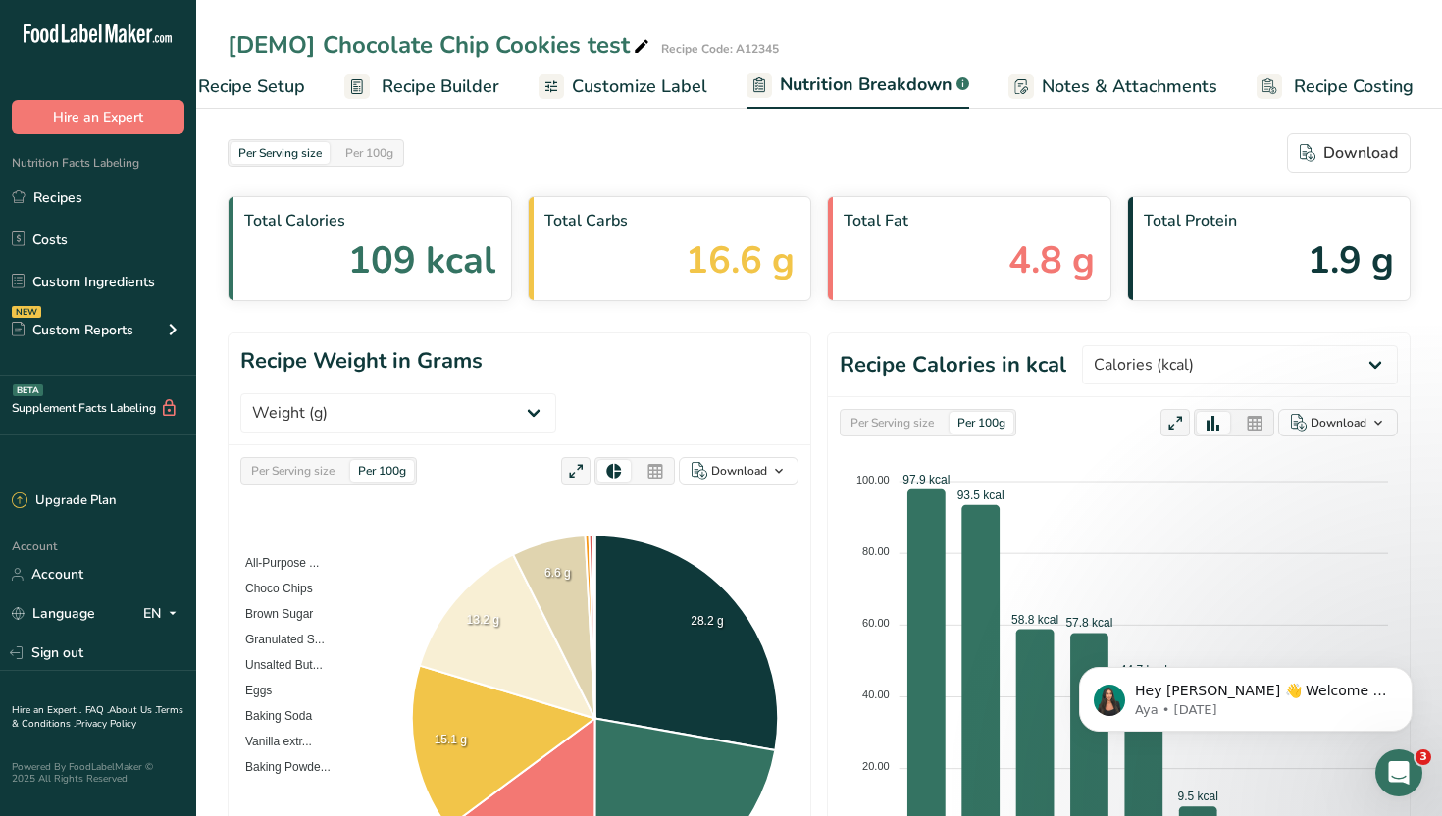
click at [642, 84] on span "Customize Label" at bounding box center [639, 87] width 135 height 26
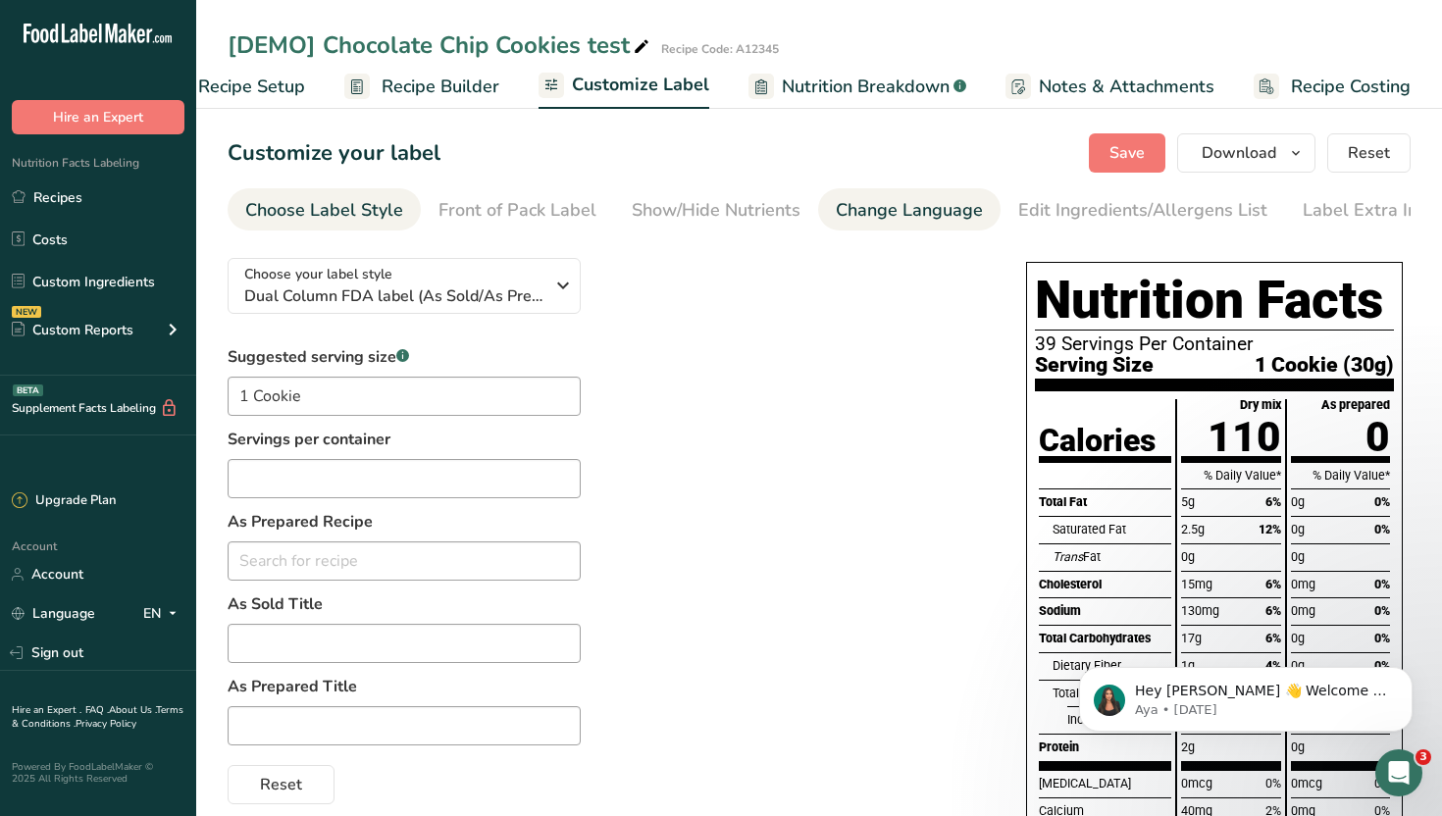
click at [941, 227] on link "Change Language" at bounding box center [909, 210] width 147 height 44
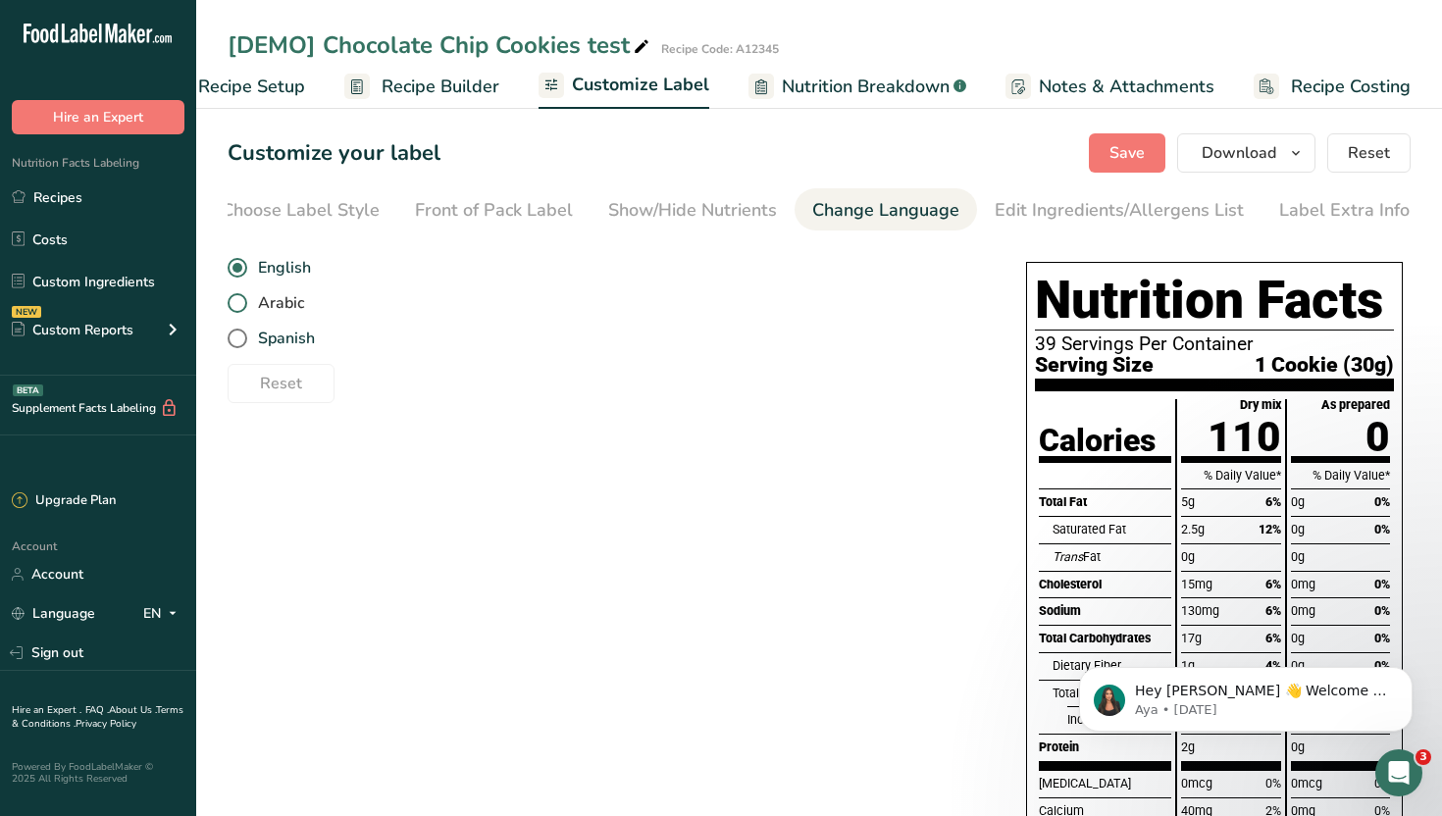
click at [274, 313] on span "Arabic" at bounding box center [275, 303] width 57 height 20
click at [240, 310] on input "Arabic" at bounding box center [234, 303] width 13 height 13
radio input "true"
radio input "false"
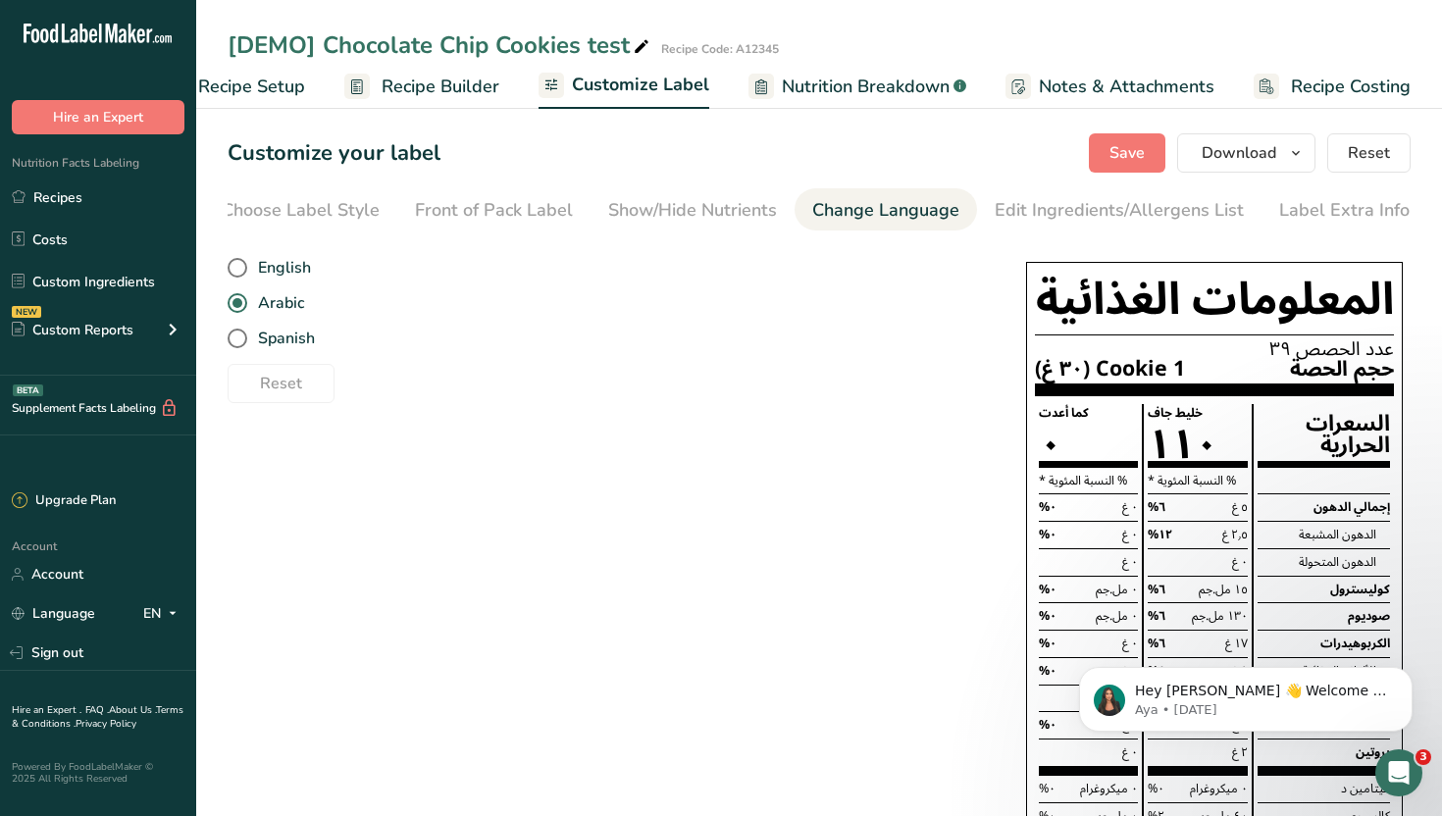
click at [293, 328] on div "English Arabic Spanish" at bounding box center [607, 303] width 759 height 106
click at [290, 348] on span "Spanish" at bounding box center [281, 339] width 68 height 20
click at [240, 345] on input "Spanish" at bounding box center [234, 339] width 13 height 13
radio input "true"
radio input "false"
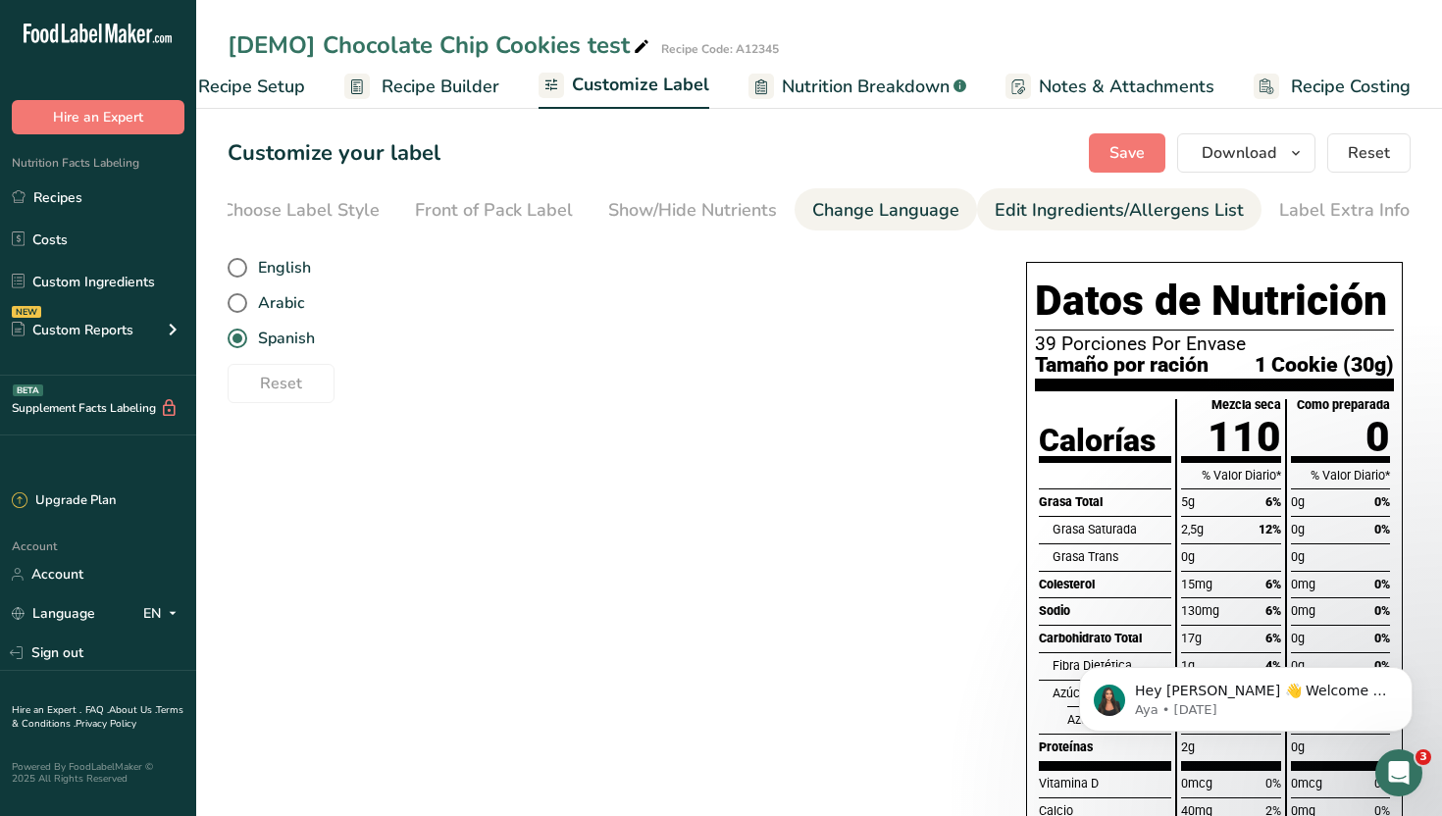
click at [1048, 222] on div "Edit Ingredients/Allergens List" at bounding box center [1119, 210] width 249 height 26
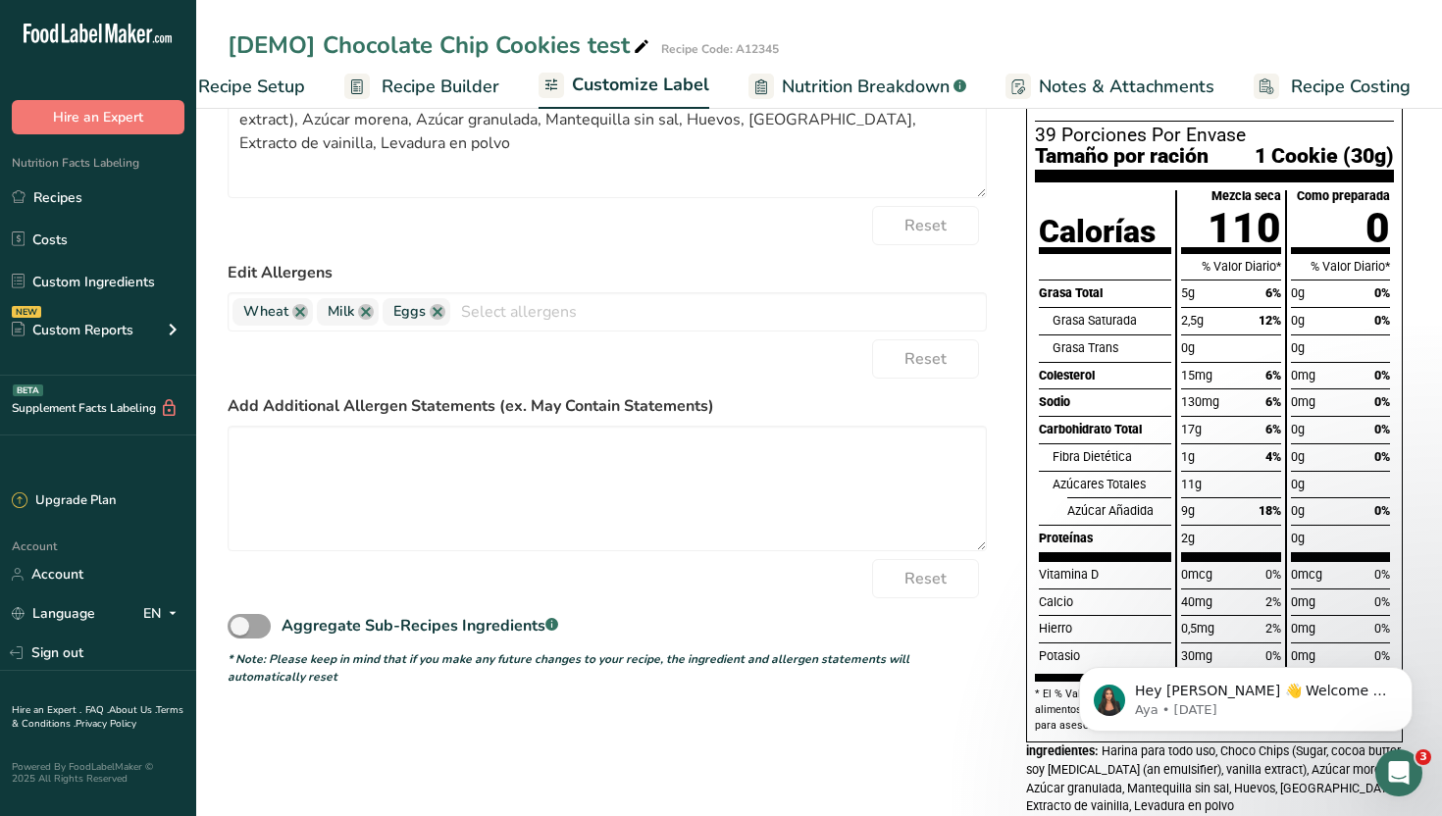
scroll to position [0, 0]
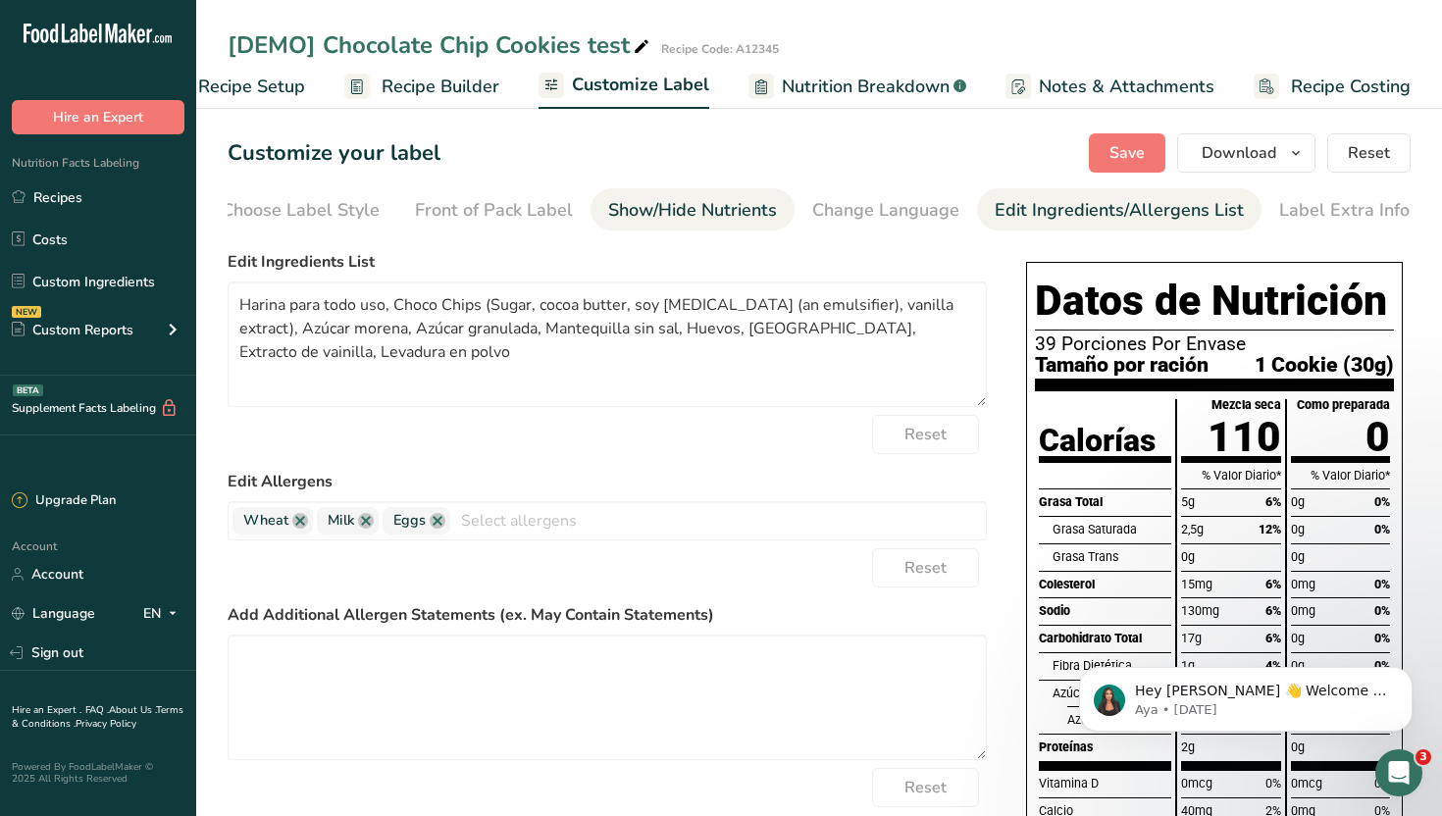
click at [718, 209] on div "Show/Hide Nutrients" at bounding box center [692, 210] width 169 height 26
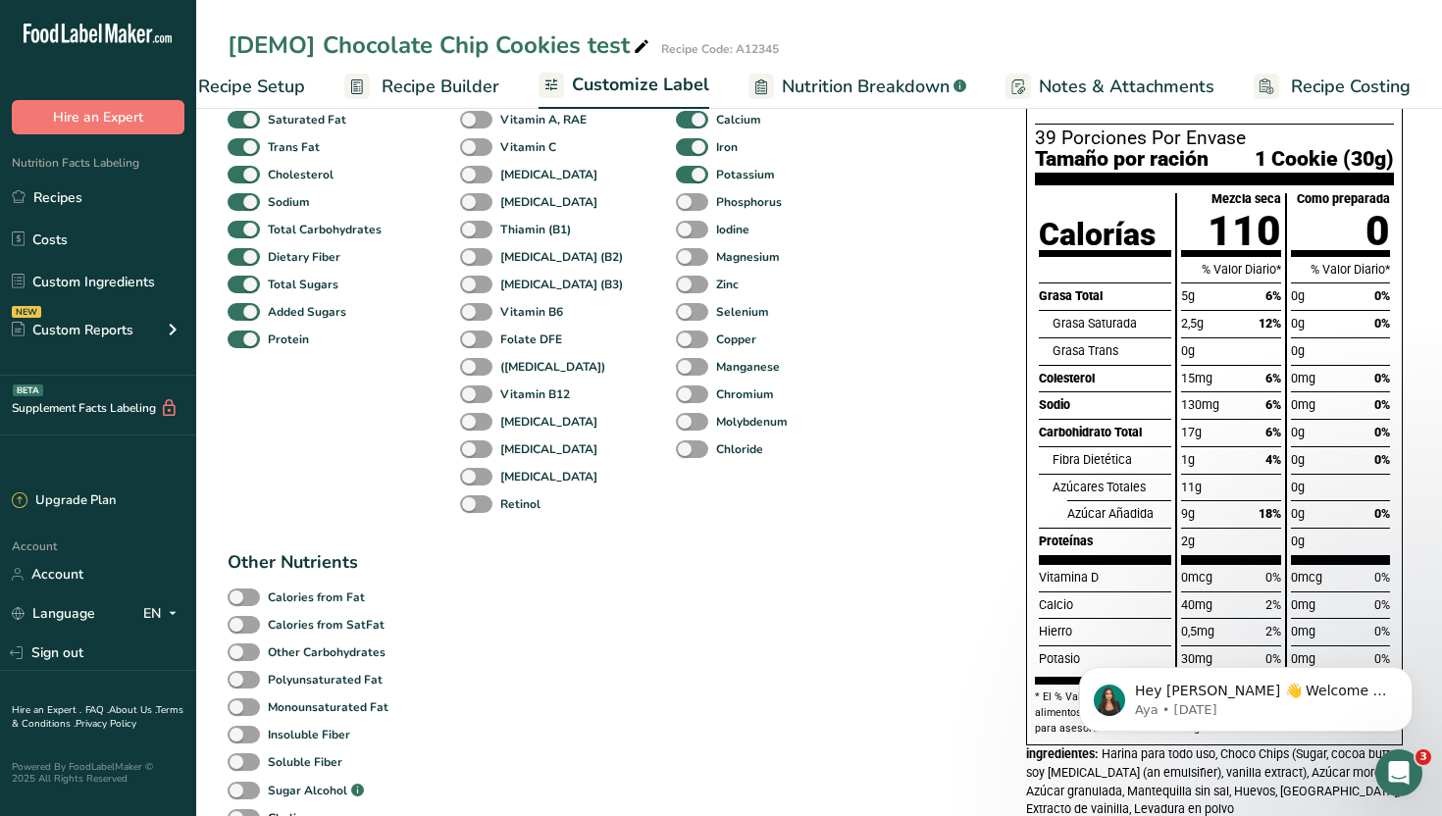
scroll to position [62, 0]
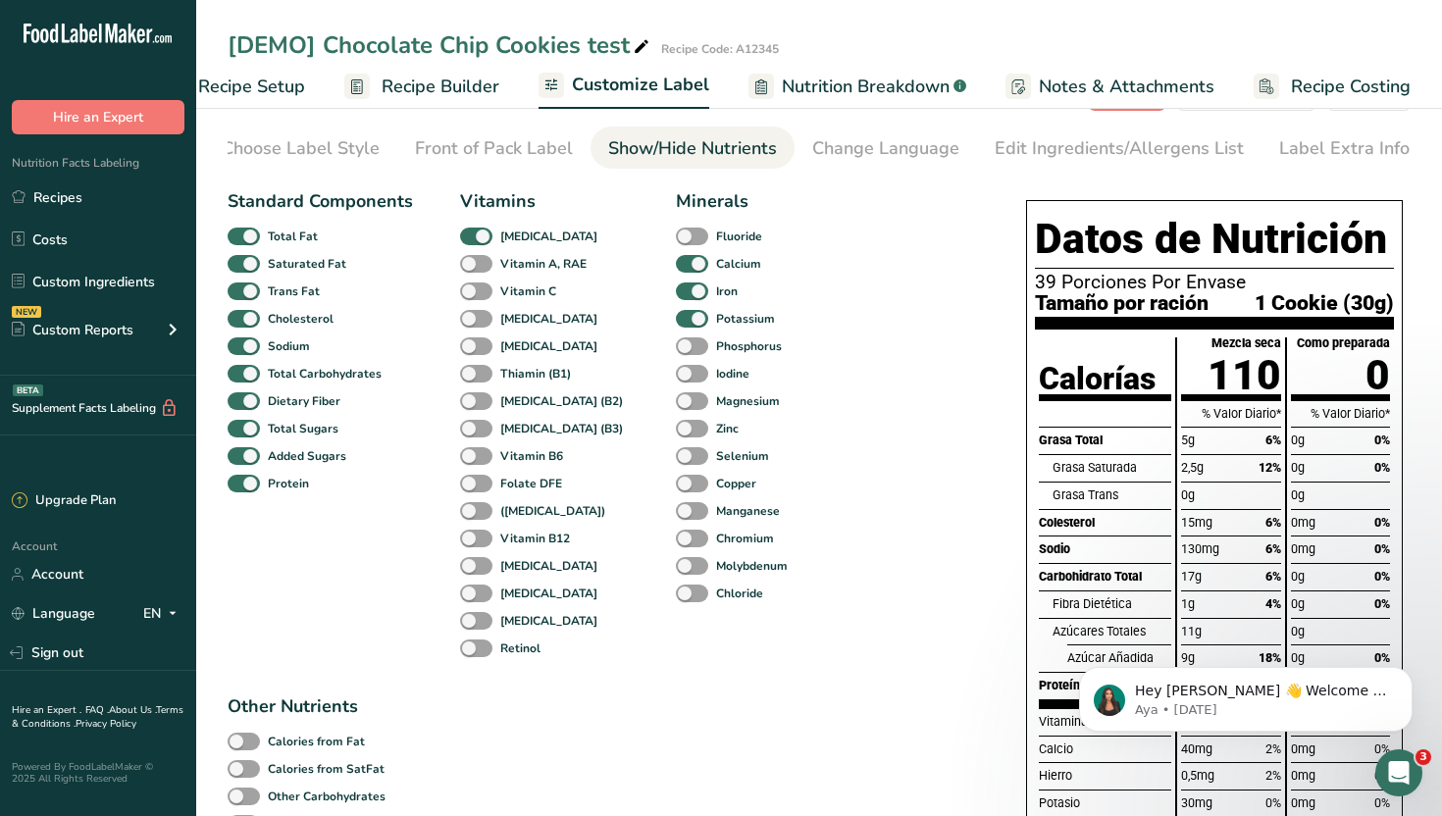
click at [301, 92] on span "Recipe Setup" at bounding box center [251, 87] width 107 height 26
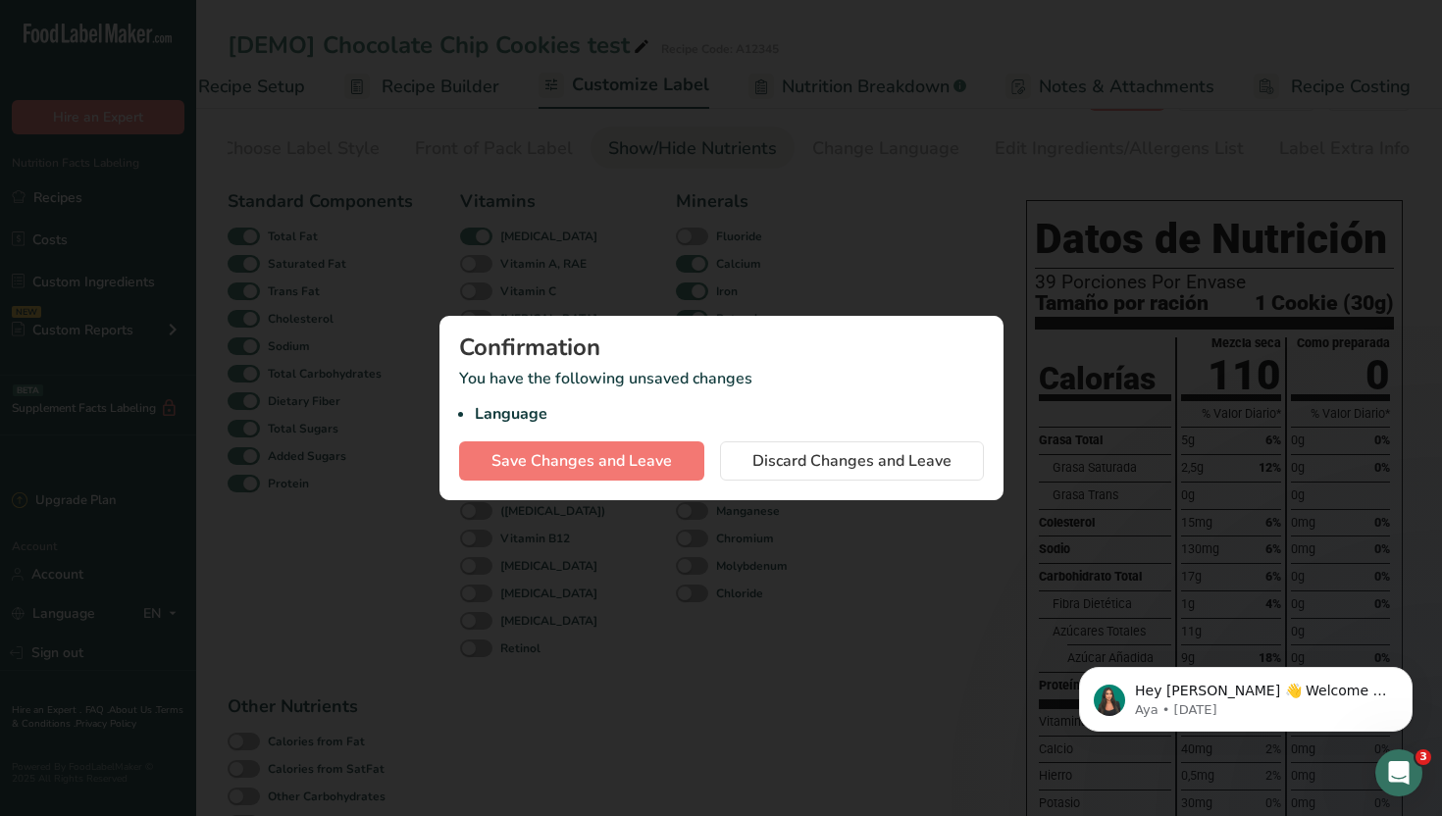
scroll to position [0, 7]
click at [638, 467] on span "Save Changes and Leave" at bounding box center [581, 461] width 180 height 24
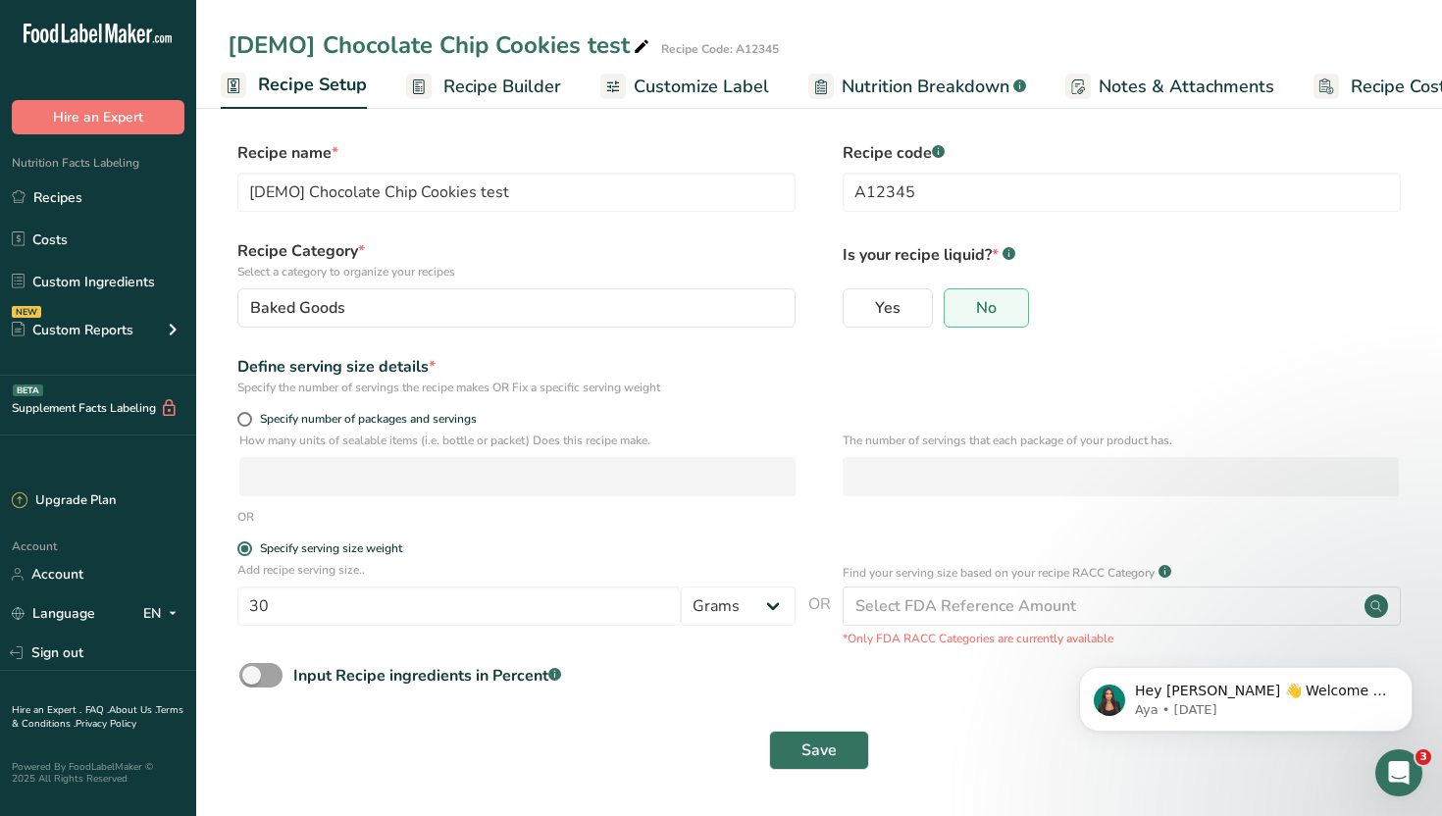
click at [489, 96] on span "Recipe Builder" at bounding box center [502, 87] width 118 height 26
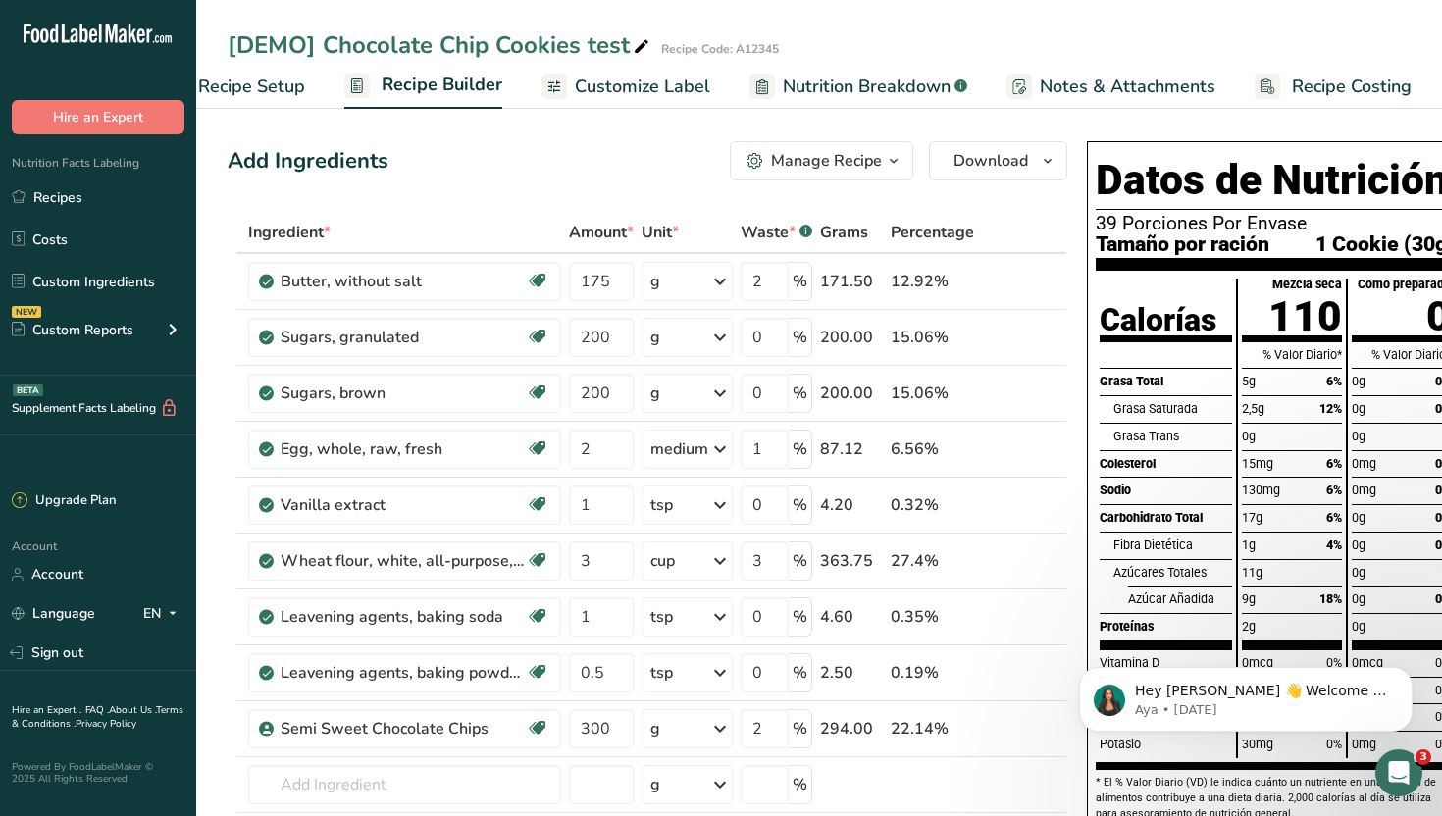
click at [820, 174] on button "Manage Recipe" at bounding box center [821, 160] width 183 height 39
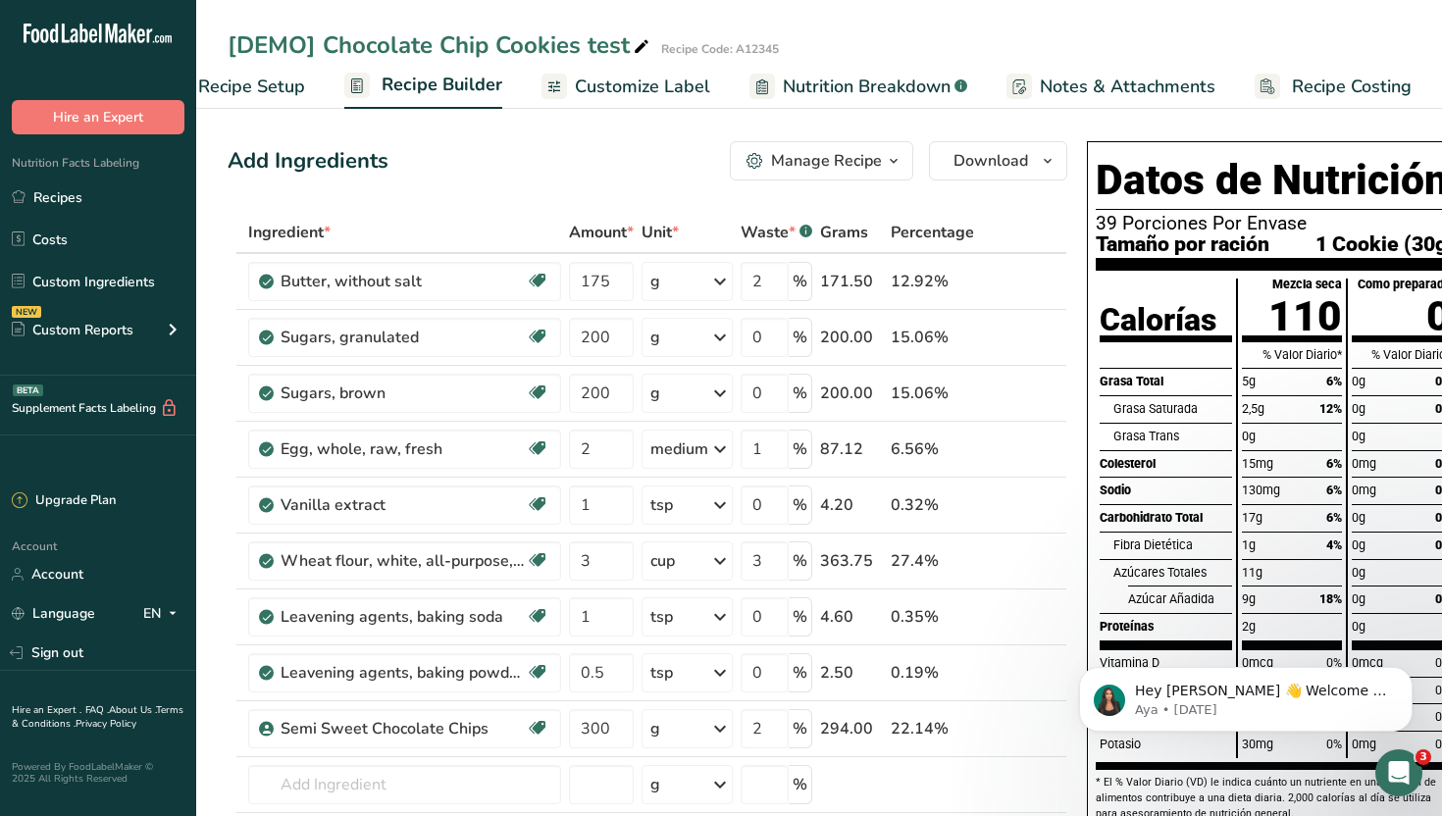
click at [256, 82] on span "Recipe Setup" at bounding box center [251, 87] width 107 height 26
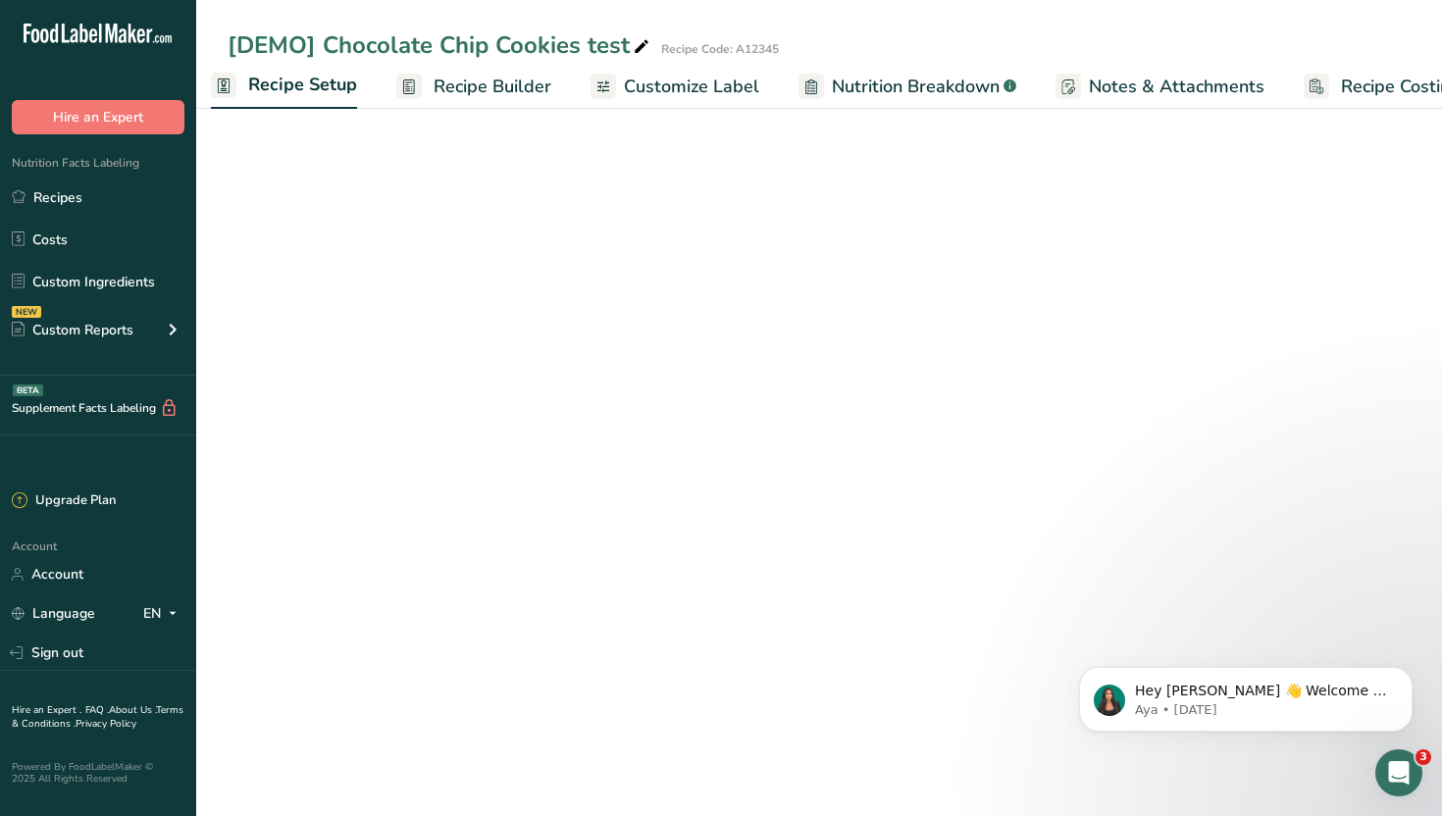
scroll to position [0, 7]
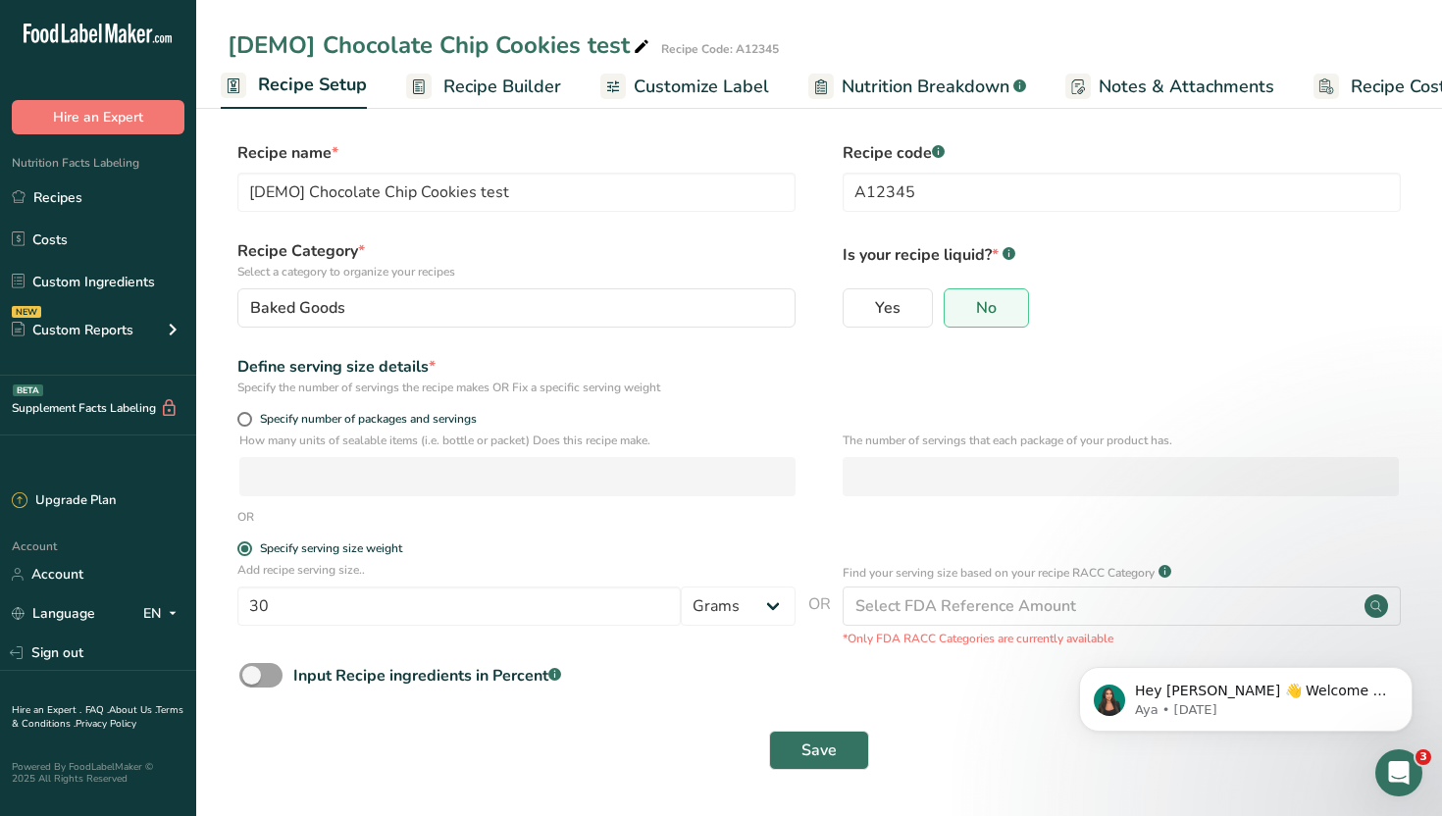
click at [606, 78] on icon at bounding box center [613, 87] width 16 height 25
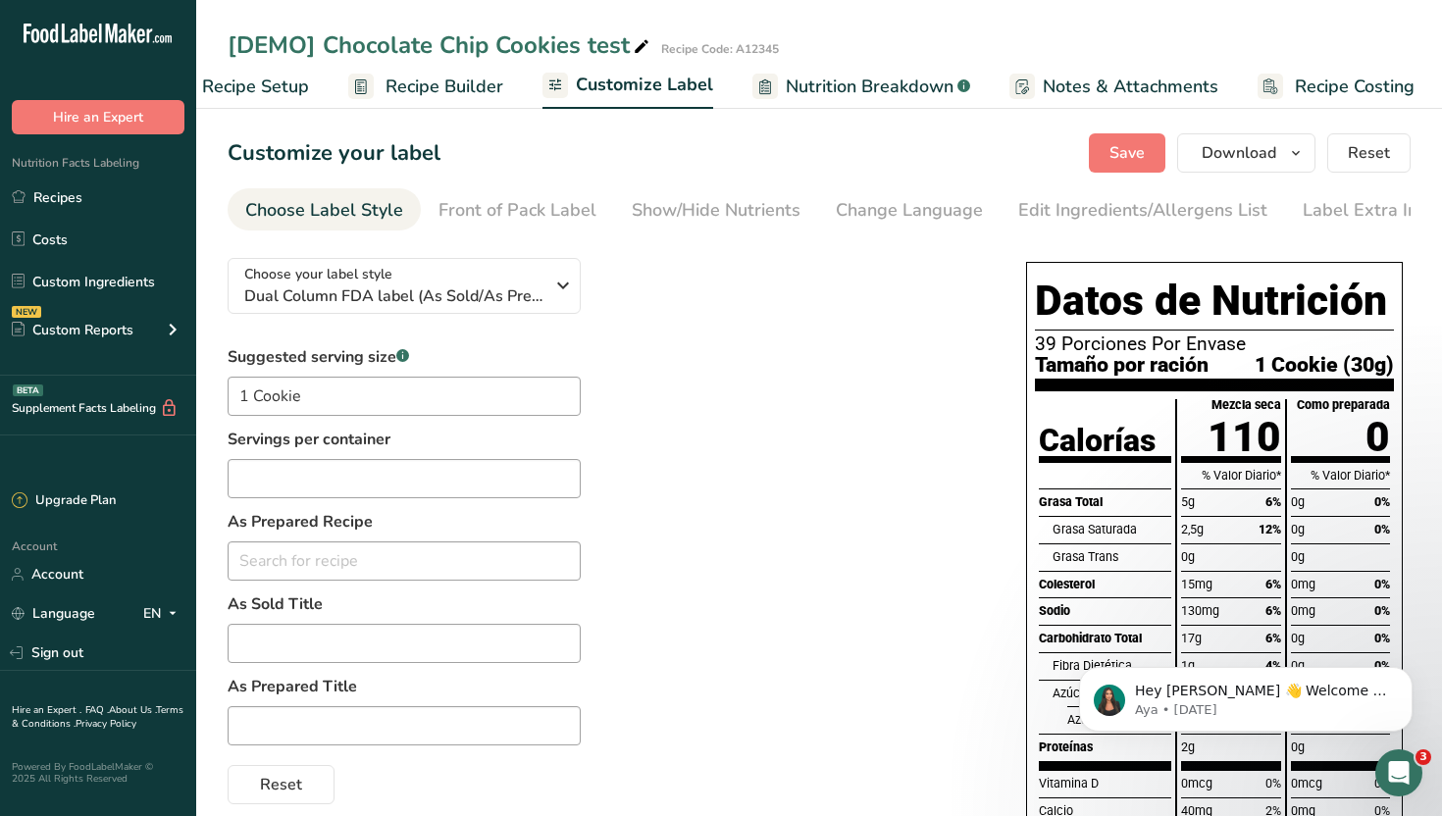
scroll to position [0, 67]
click at [515, 301] on span "Dual Column FDA label (As Sold/As Prepared)" at bounding box center [393, 296] width 299 height 24
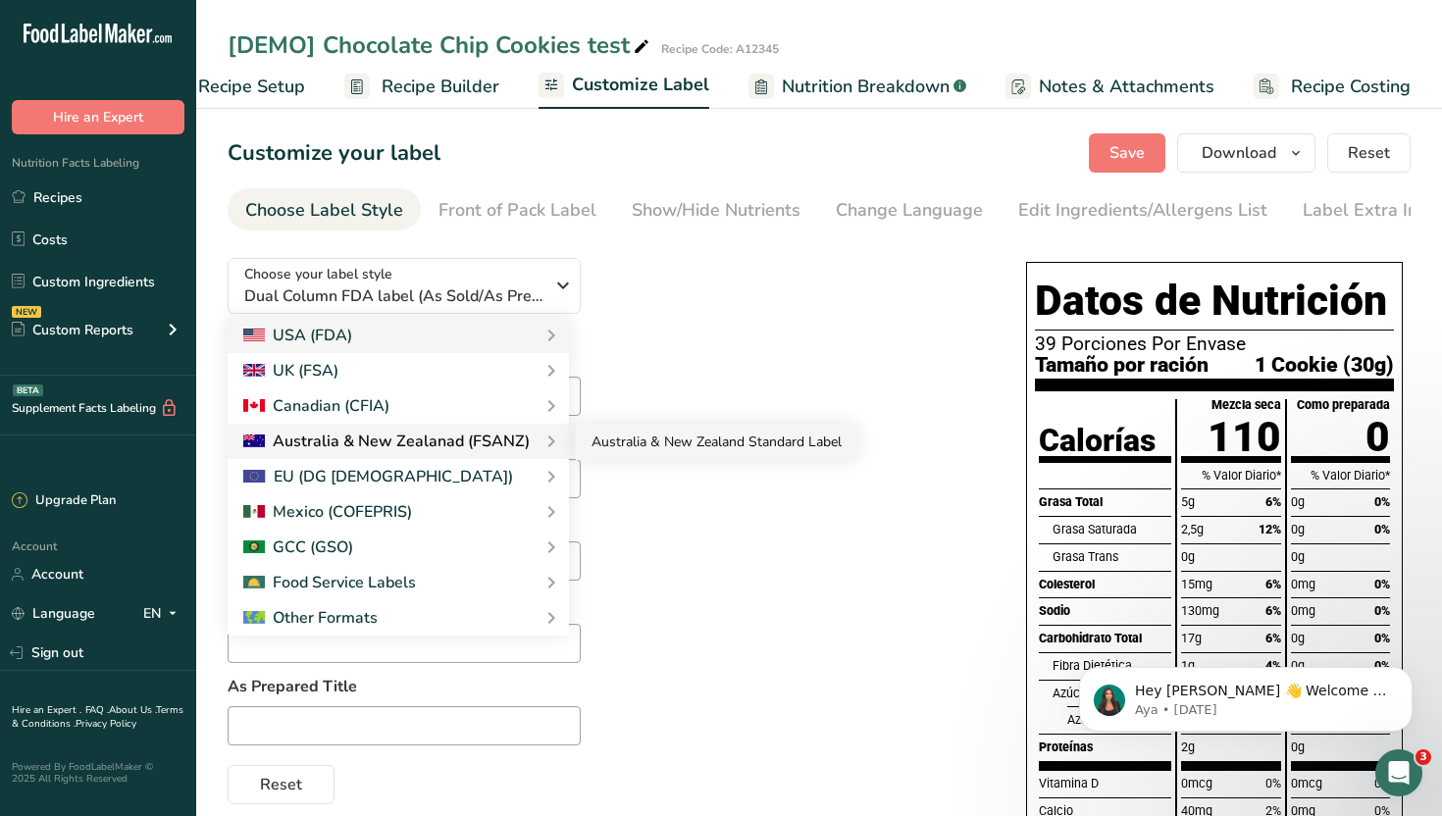
click at [677, 438] on link "Australia & New Zealand Standard Label" at bounding box center [717, 442] width 282 height 36
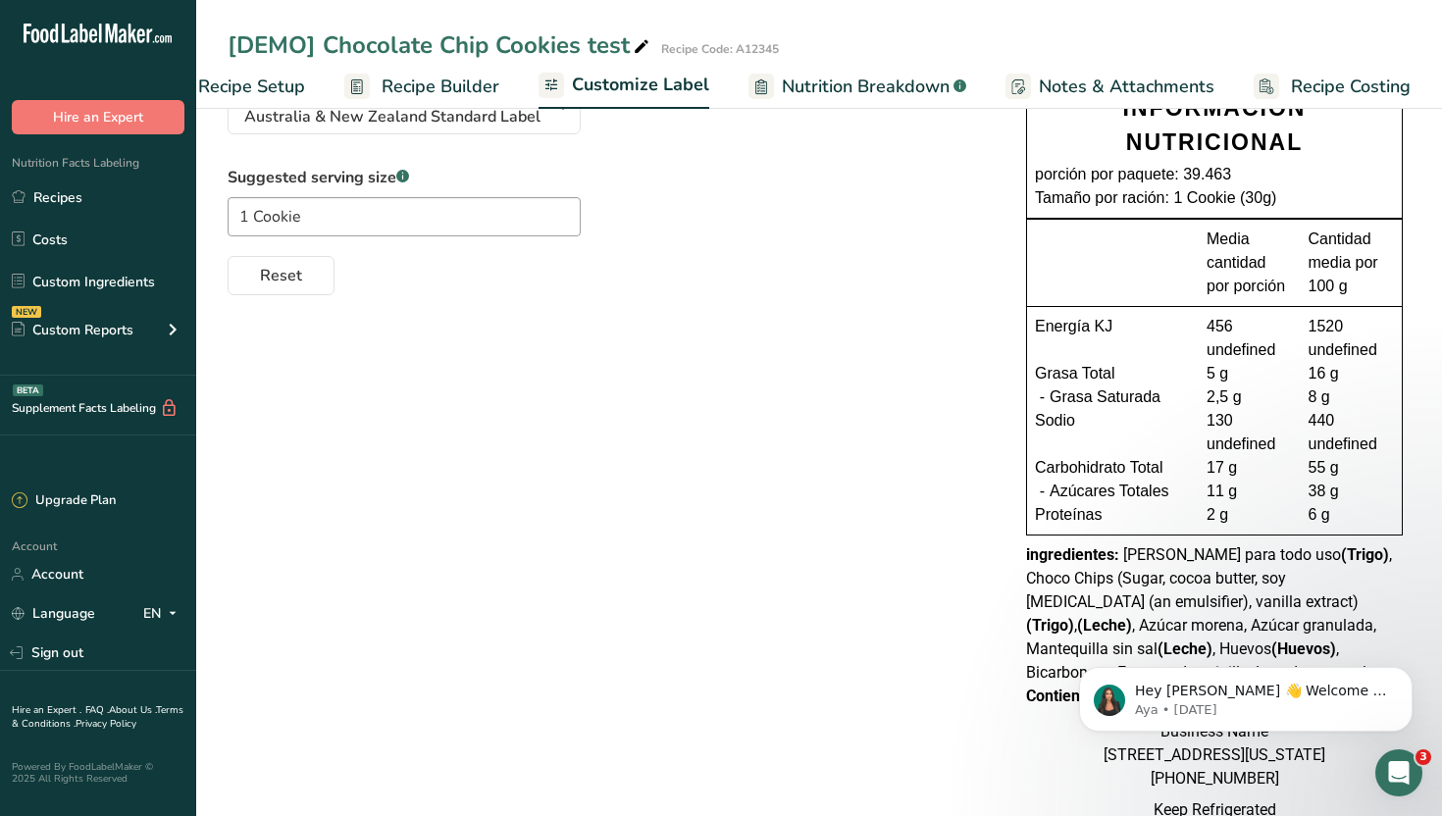
scroll to position [0, 0]
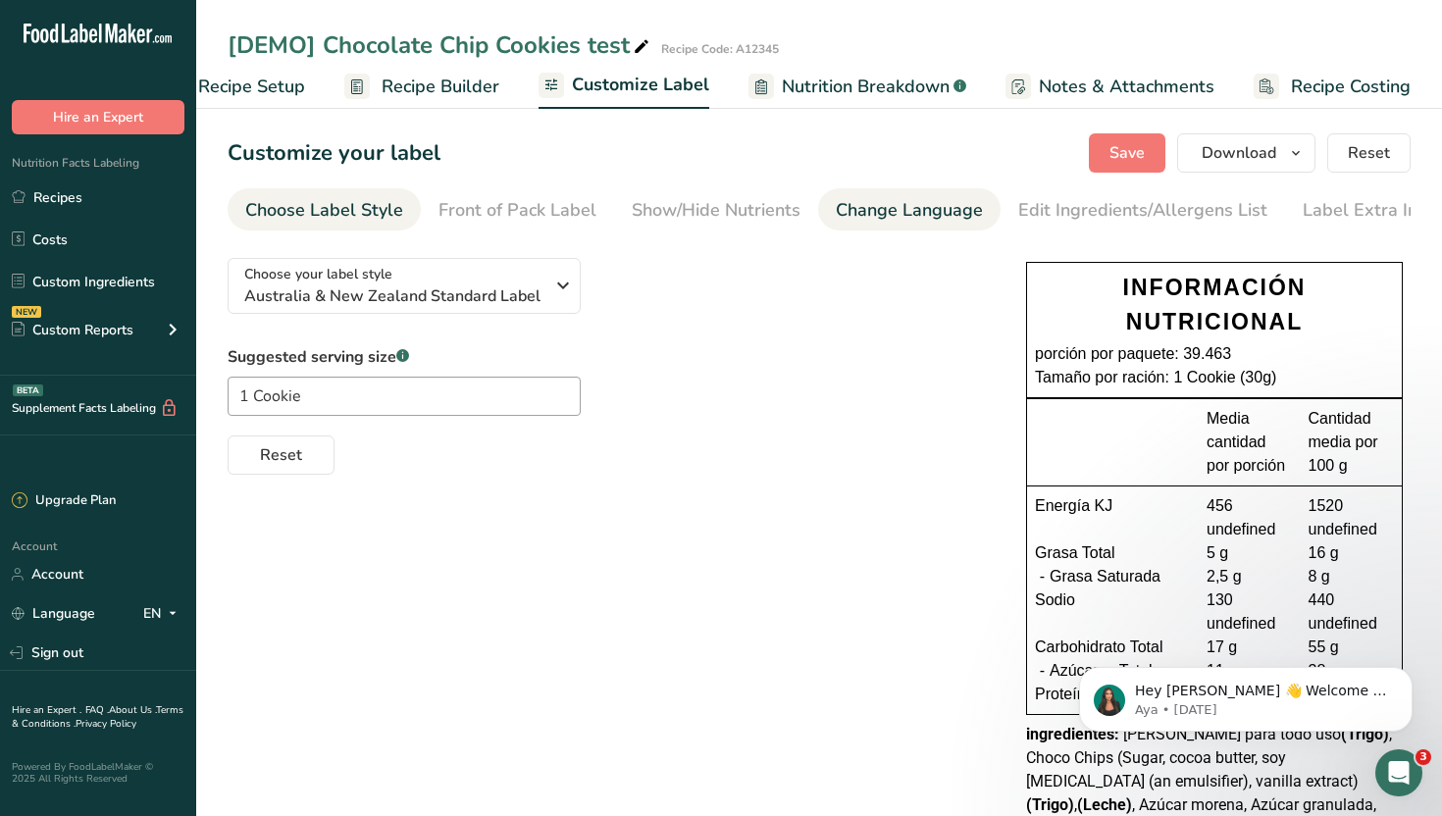
click at [940, 218] on div "Change Language" at bounding box center [909, 210] width 147 height 26
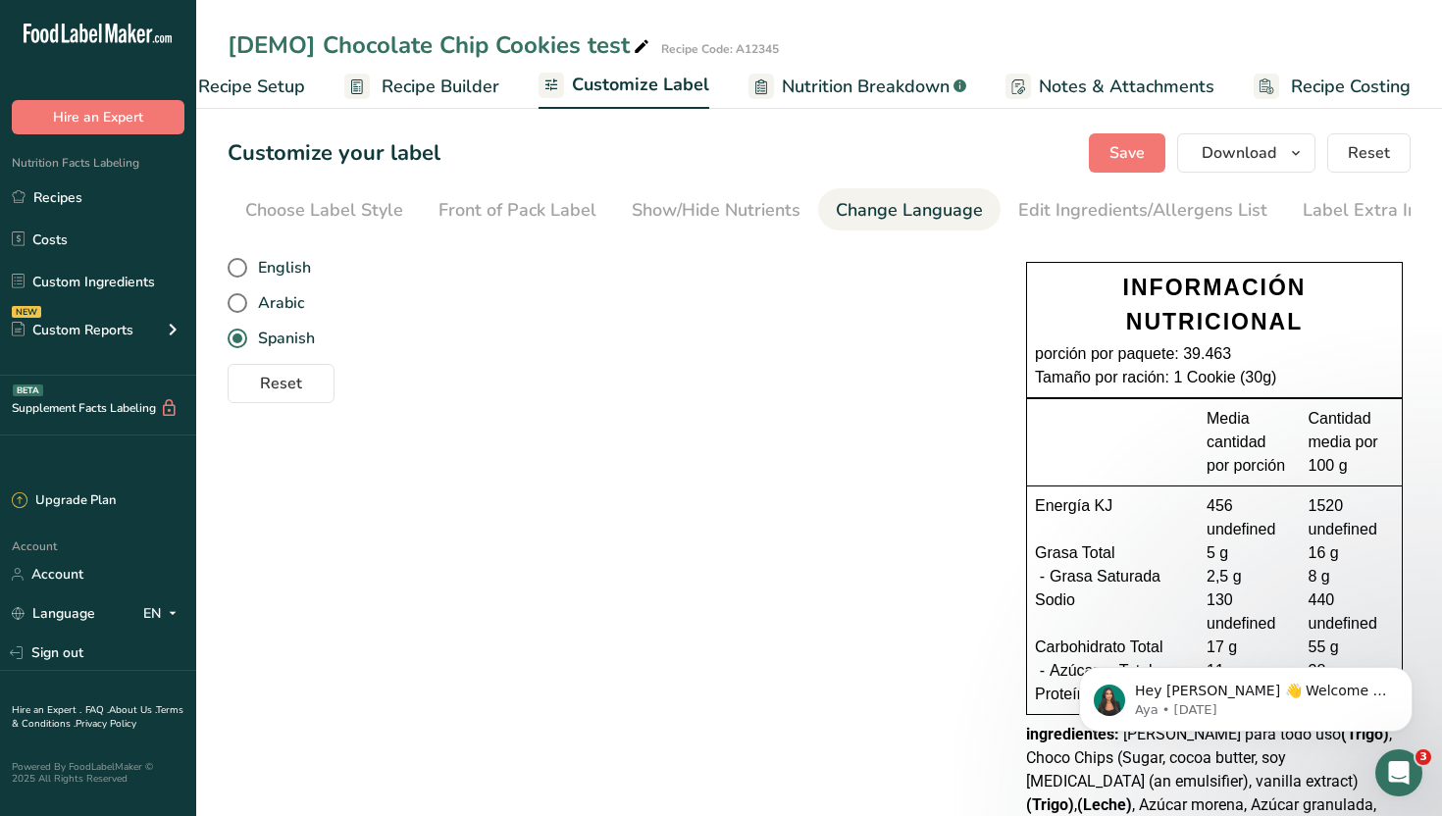
scroll to position [0, 24]
click at [296, 300] on span "Arabic" at bounding box center [275, 303] width 57 height 20
click at [240, 300] on input "Arabic" at bounding box center [234, 303] width 13 height 13
radio input "true"
radio input "false"
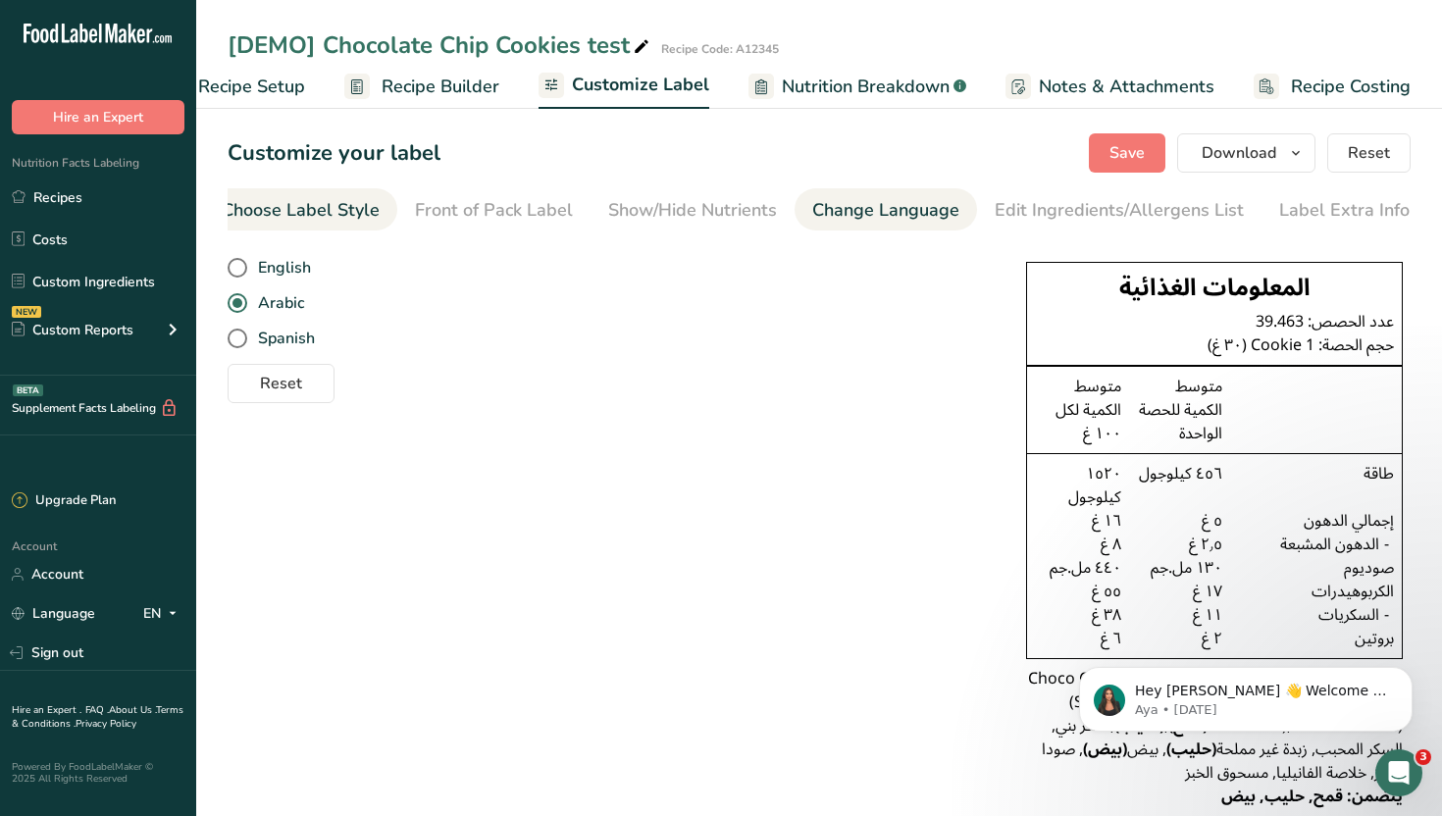
click at [306, 200] on div "Choose Label Style" at bounding box center [301, 210] width 158 height 26
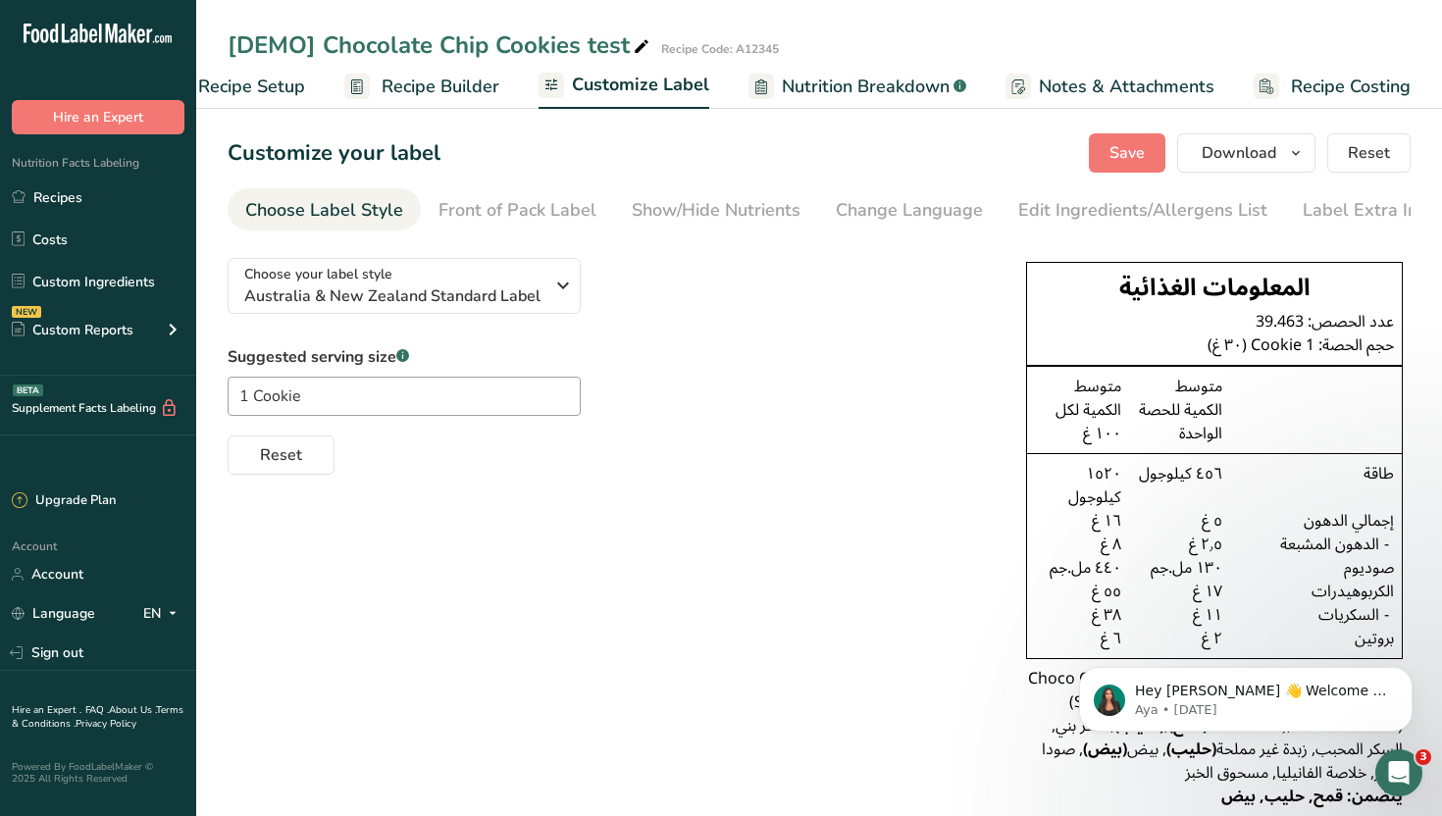
scroll to position [236, 0]
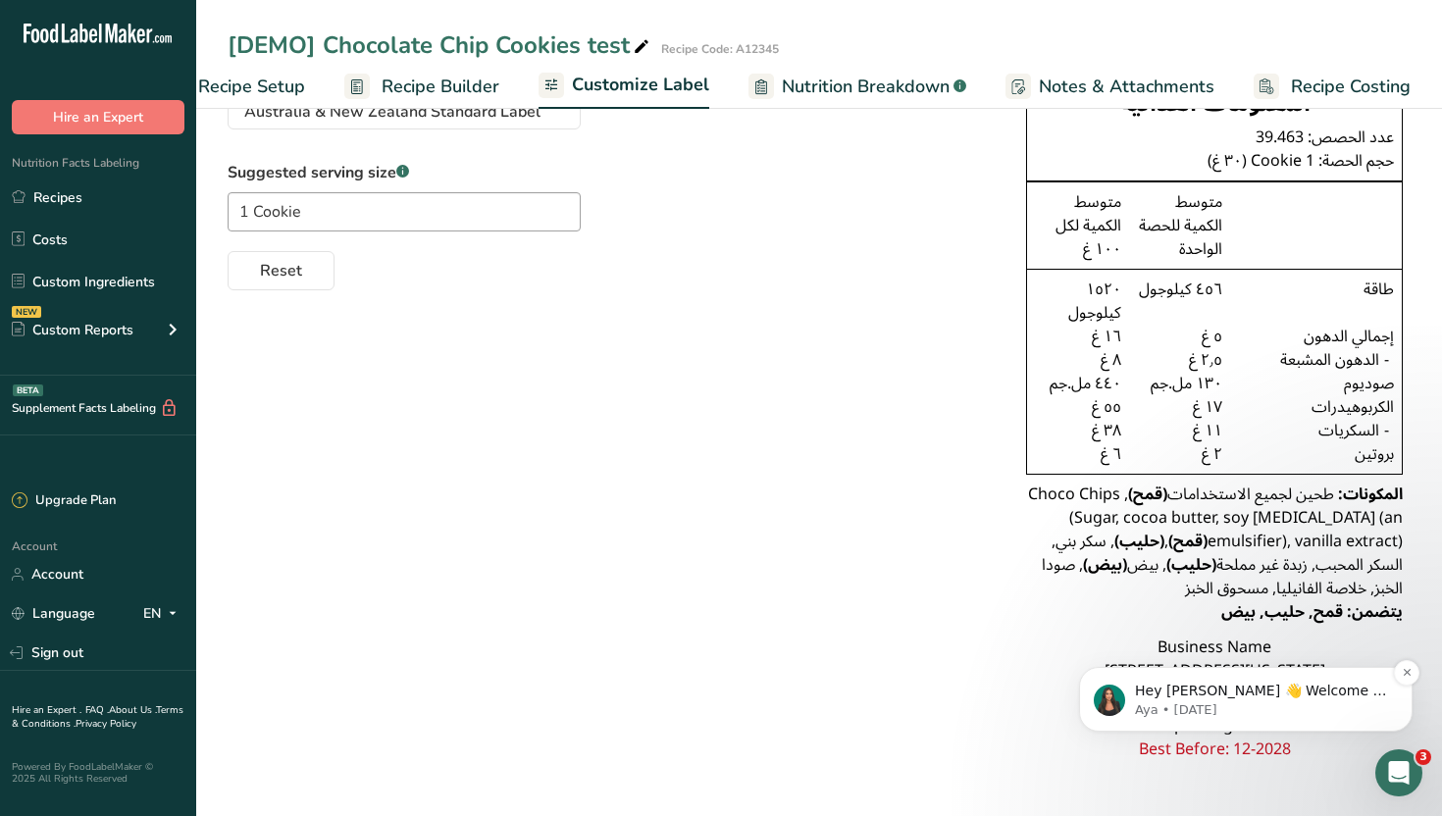
click at [1316, 696] on p "Hey [PERSON_NAME] 👋 Welcome to Food Label Maker🙌 Take a look around! If you hav…" at bounding box center [1261, 692] width 253 height 20
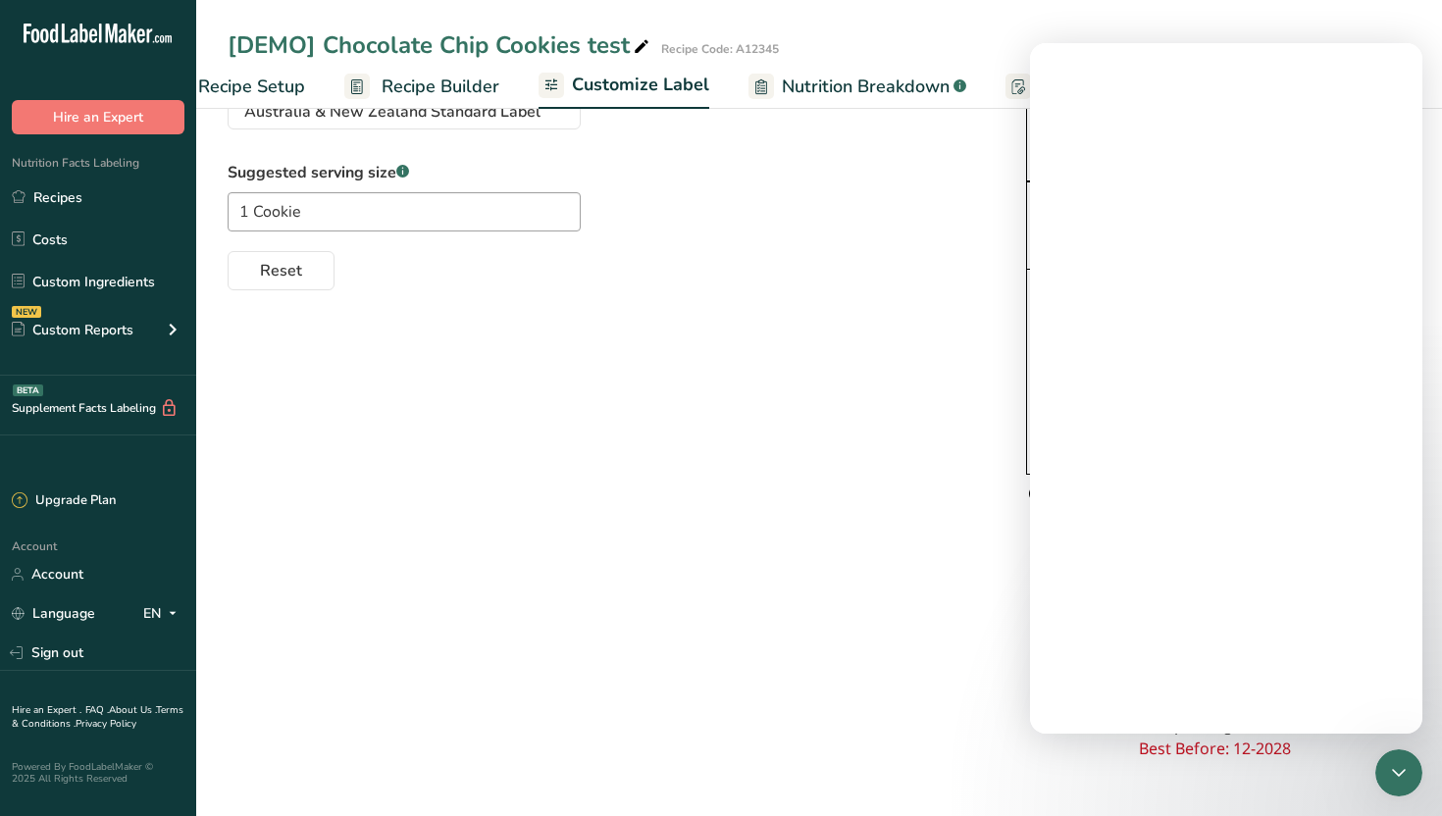
scroll to position [0, 0]
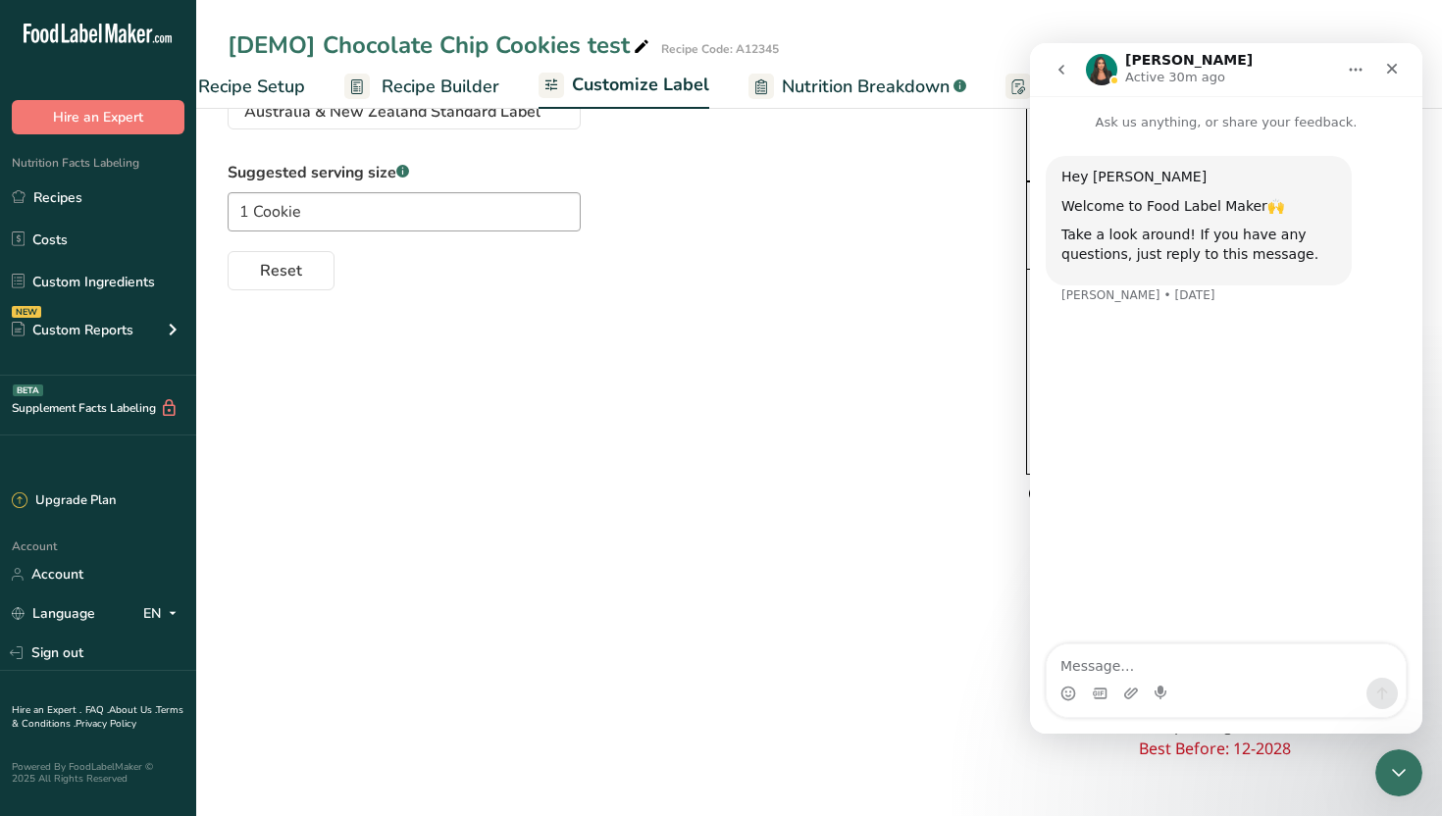
click at [884, 480] on div "Choose your label style [GEOGRAPHIC_DATA] & New Zealand Standard Label USA (FDA…" at bounding box center [819, 421] width 1183 height 727
click at [1399, 770] on icon "Close Intercom Messenger" at bounding box center [1396, 770] width 24 height 24
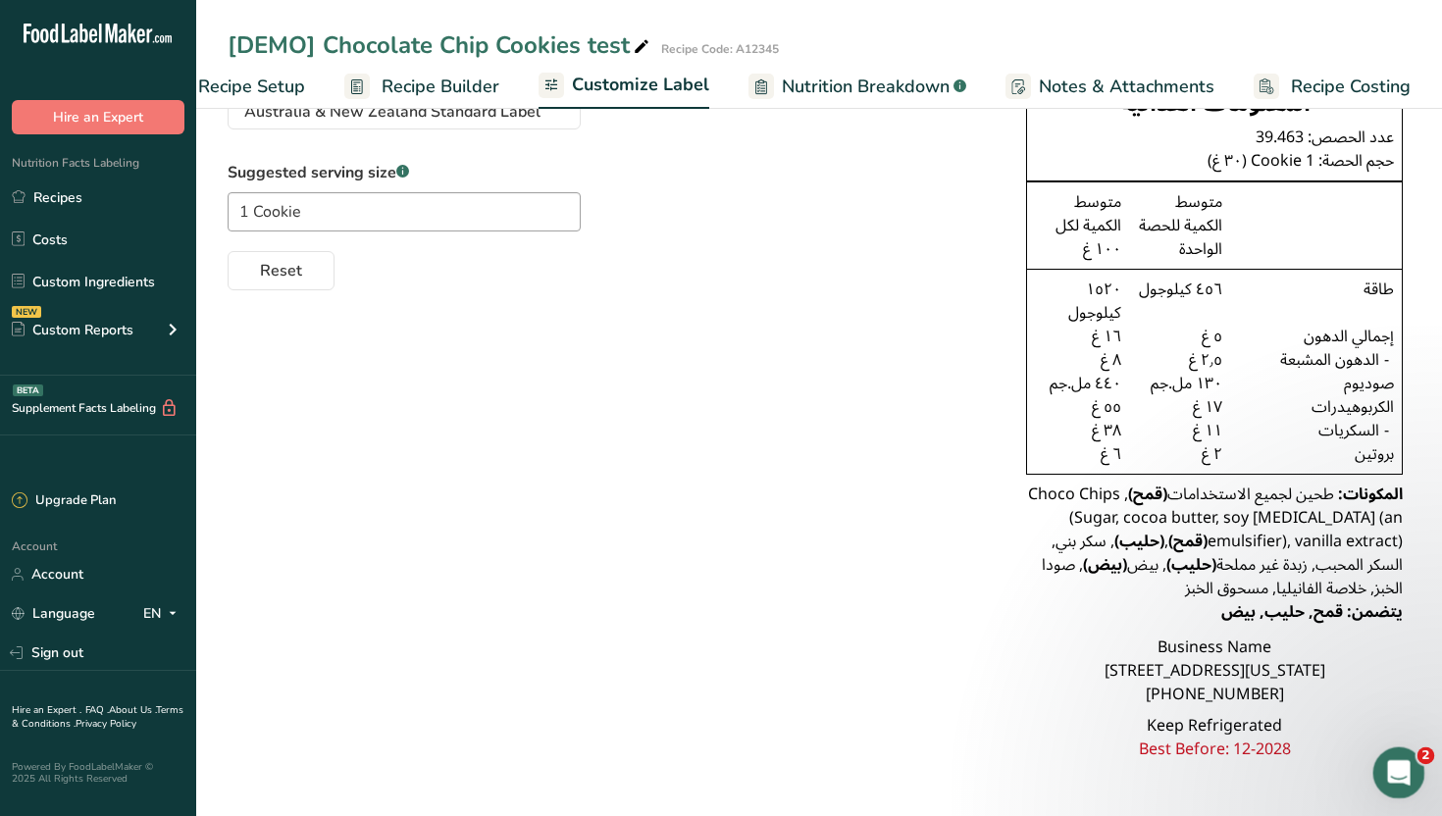
click at [1399, 770] on icon "Open Intercom Messenger" at bounding box center [1396, 770] width 32 height 32
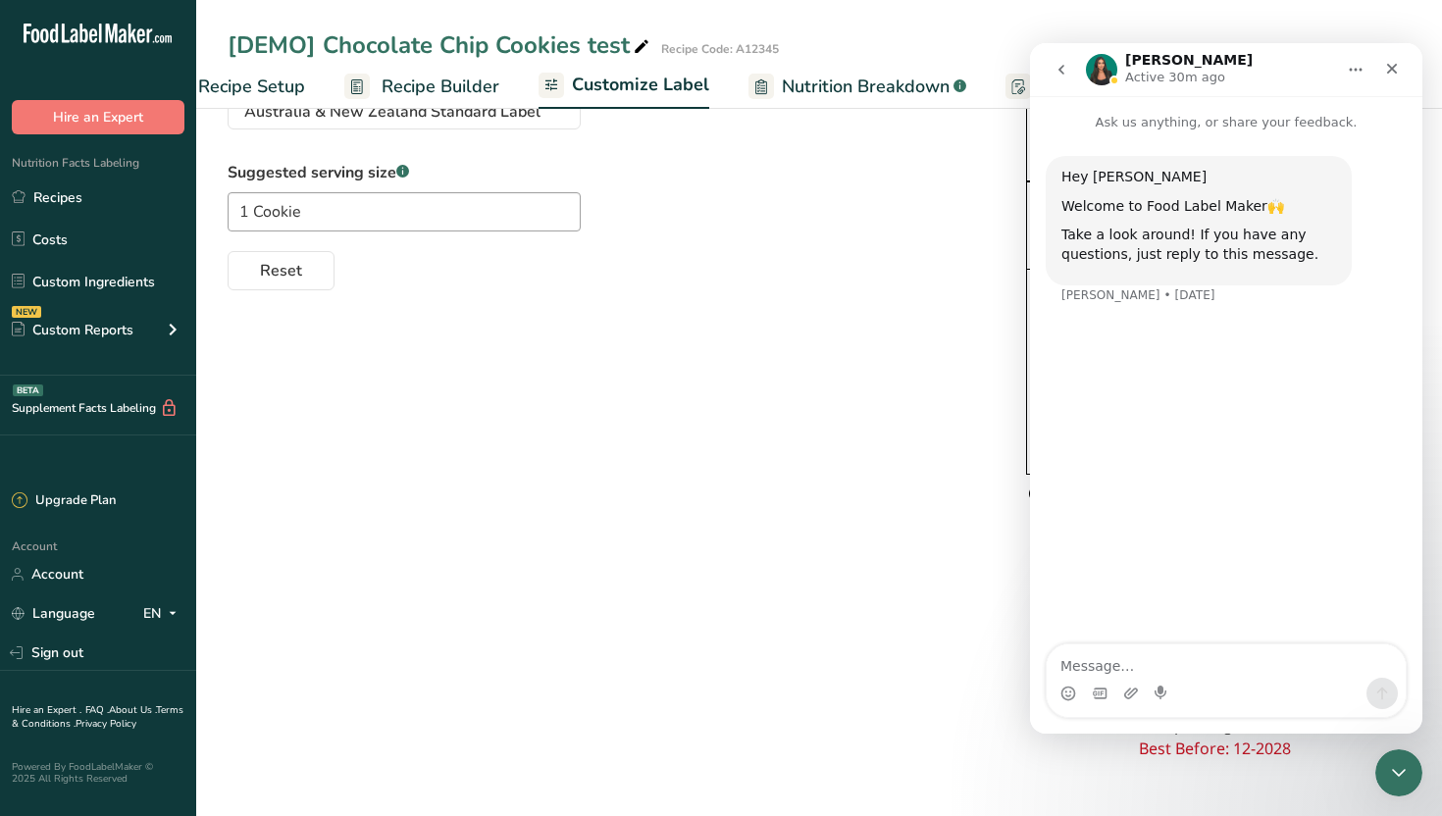
click at [1057, 68] on icon "go back" at bounding box center [1062, 70] width 16 height 16
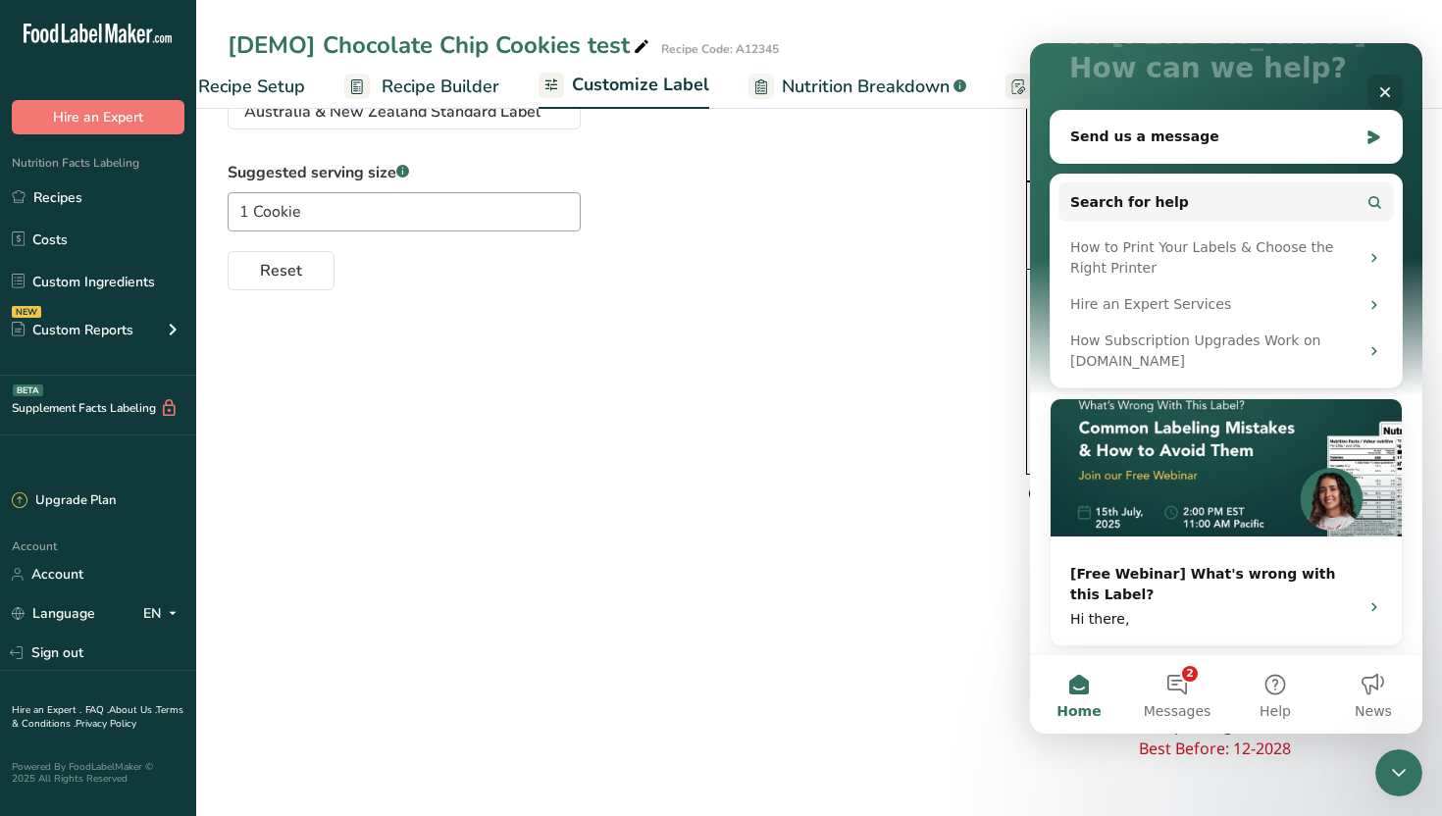
scroll to position [166, 0]
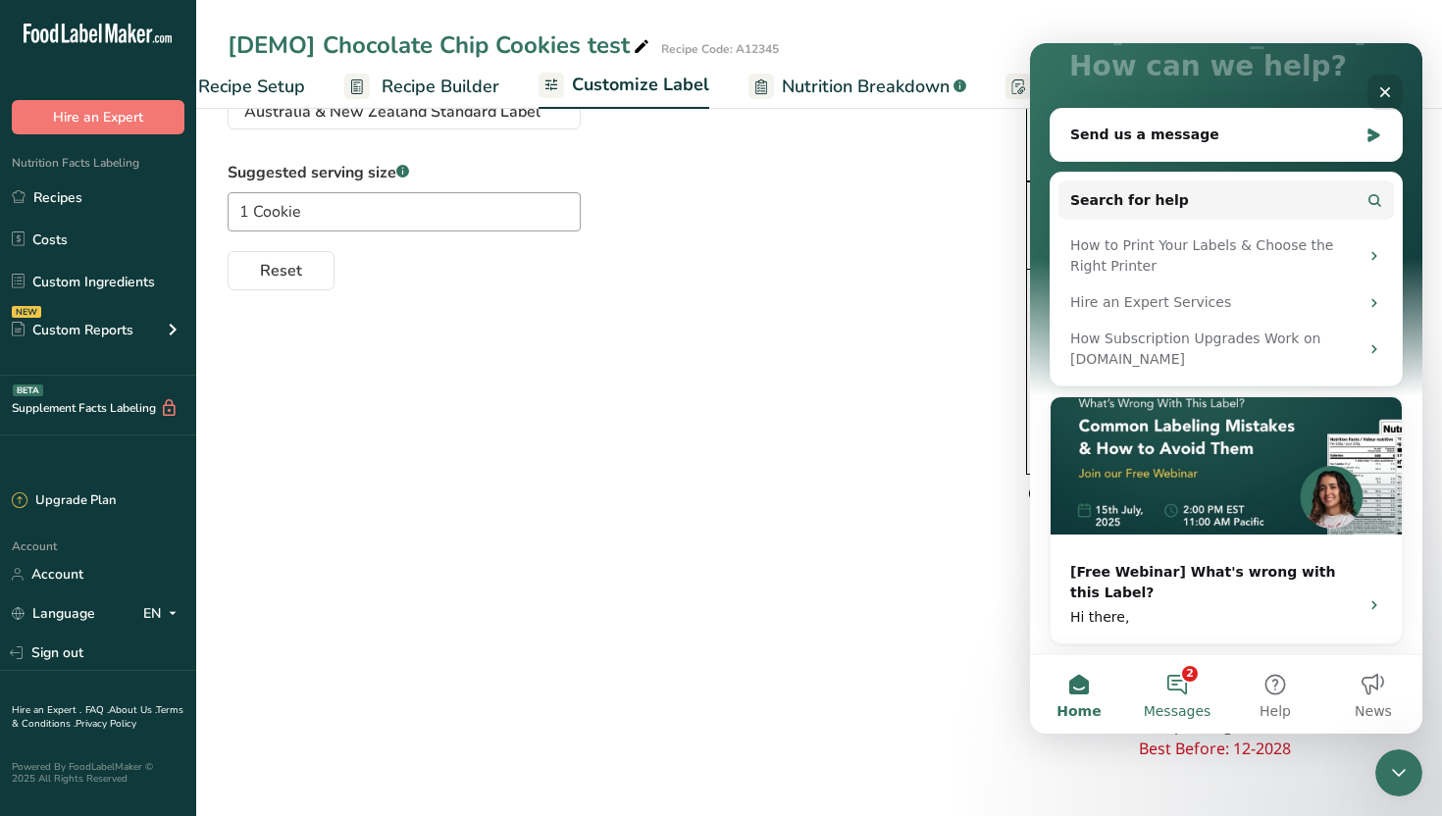
click at [1178, 695] on button "2 Messages" at bounding box center [1177, 694] width 98 height 78
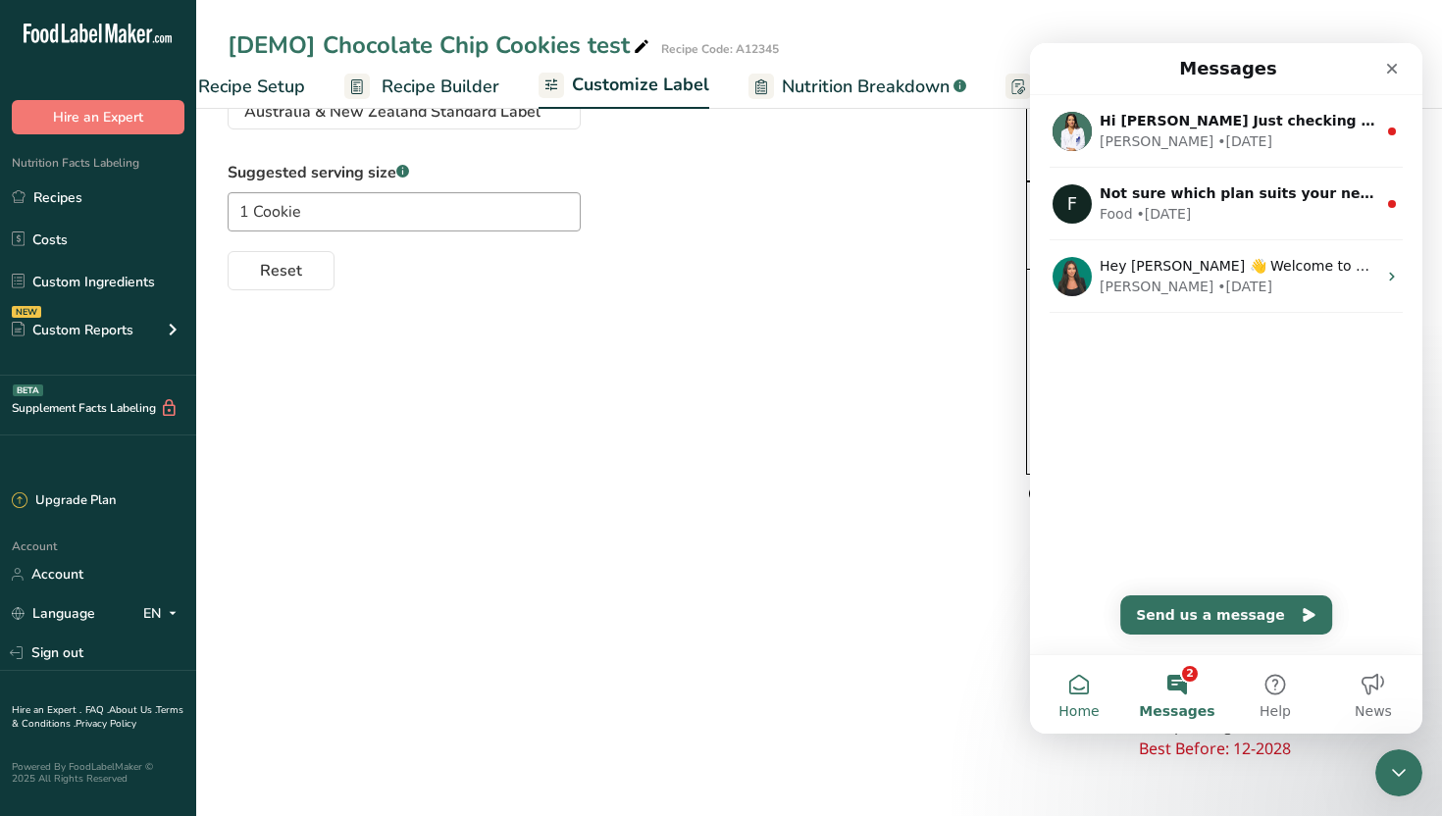
click at [1083, 693] on button "Home" at bounding box center [1079, 694] width 98 height 78
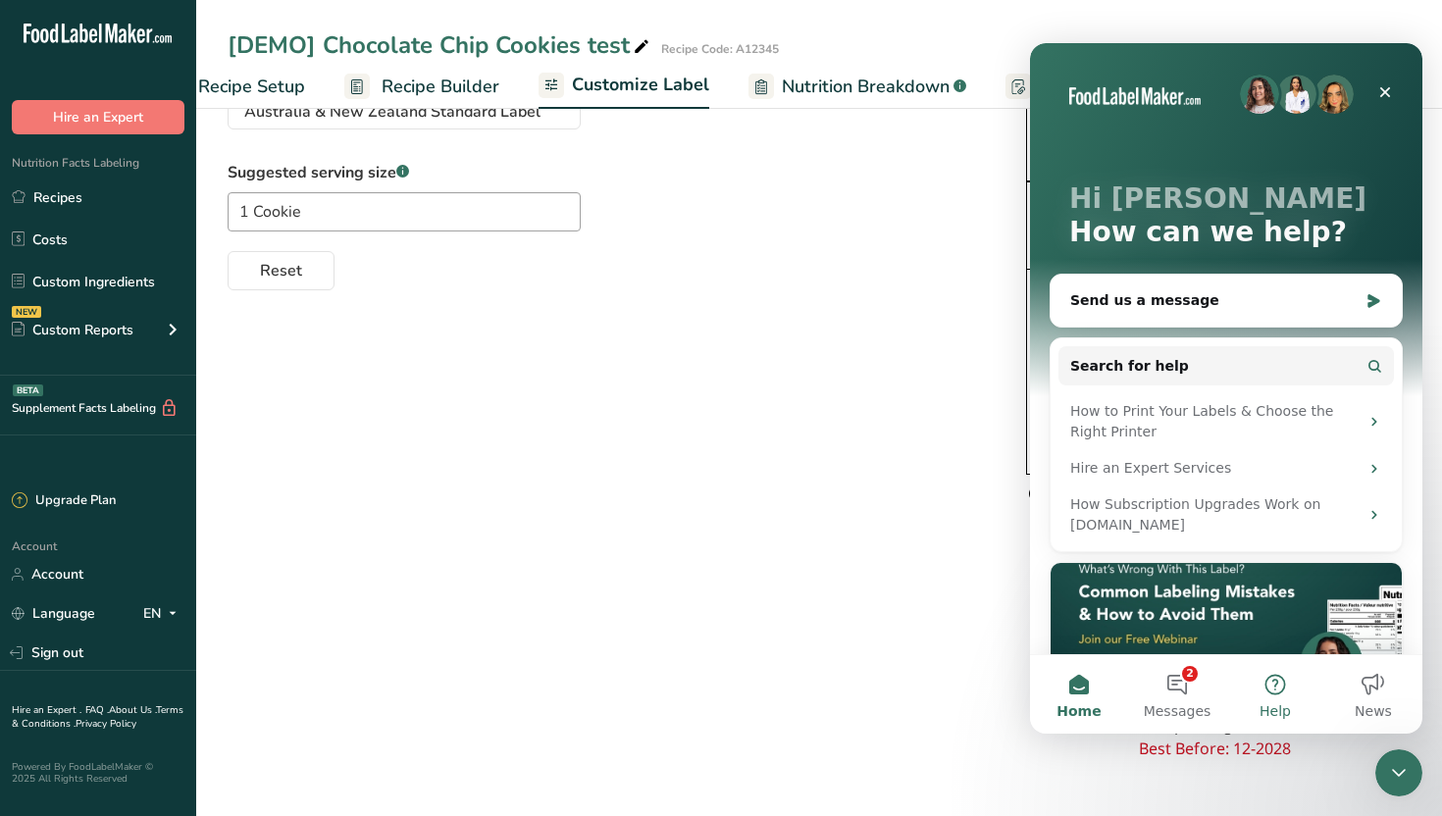
click at [1267, 696] on button "Help" at bounding box center [1275, 694] width 98 height 78
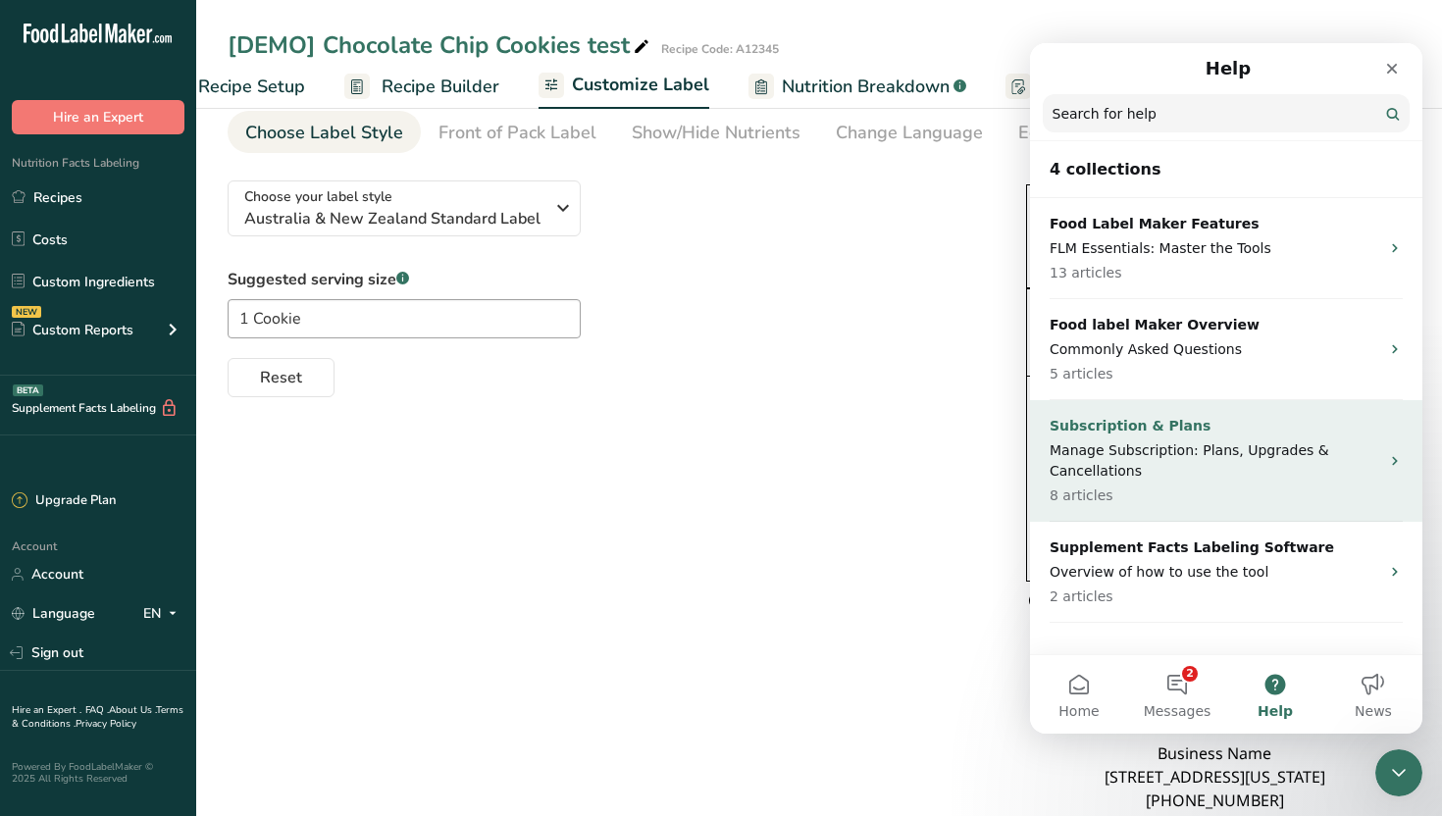
scroll to position [0, 0]
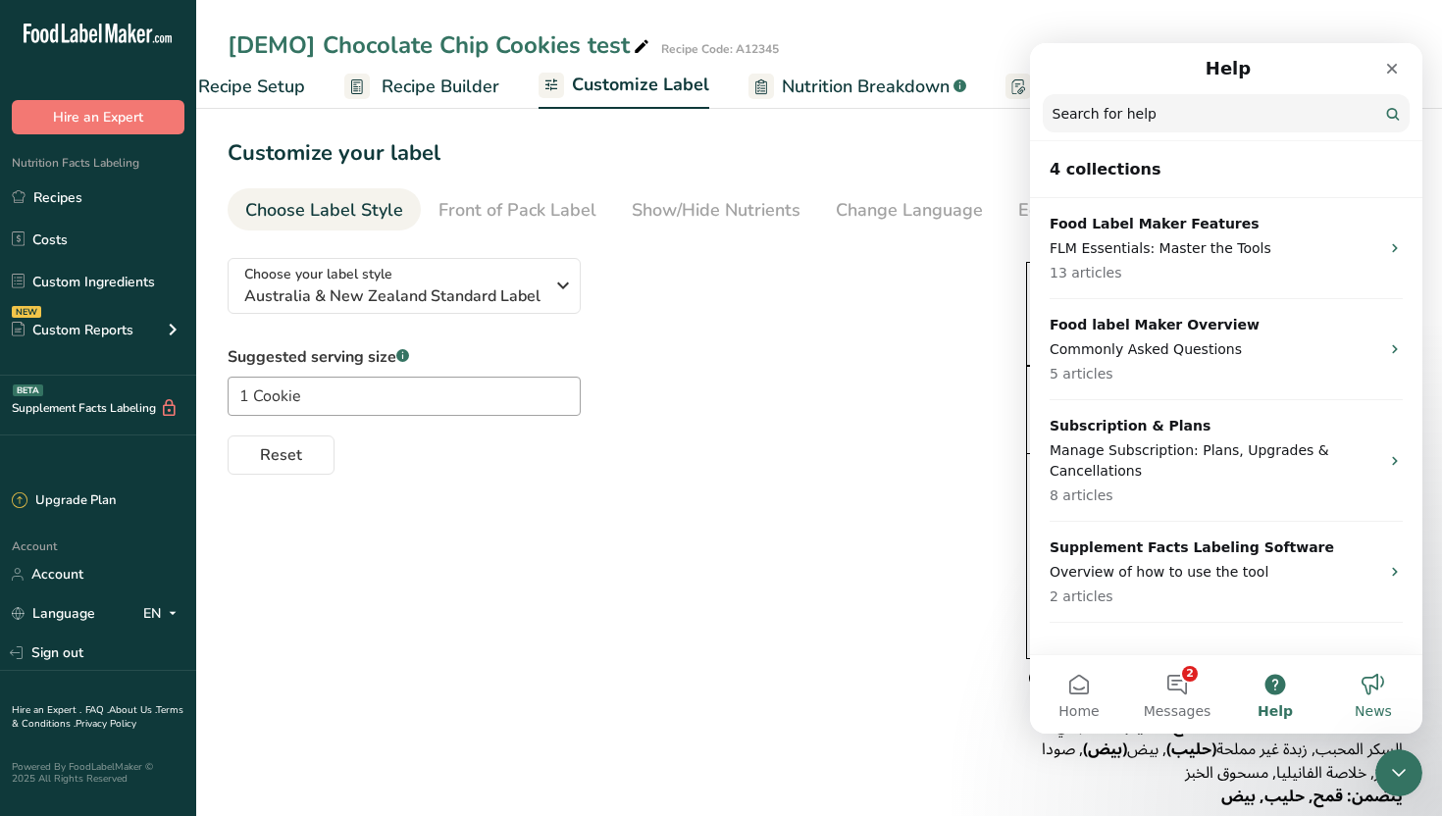
click at [1381, 684] on button "News" at bounding box center [1373, 694] width 98 height 78
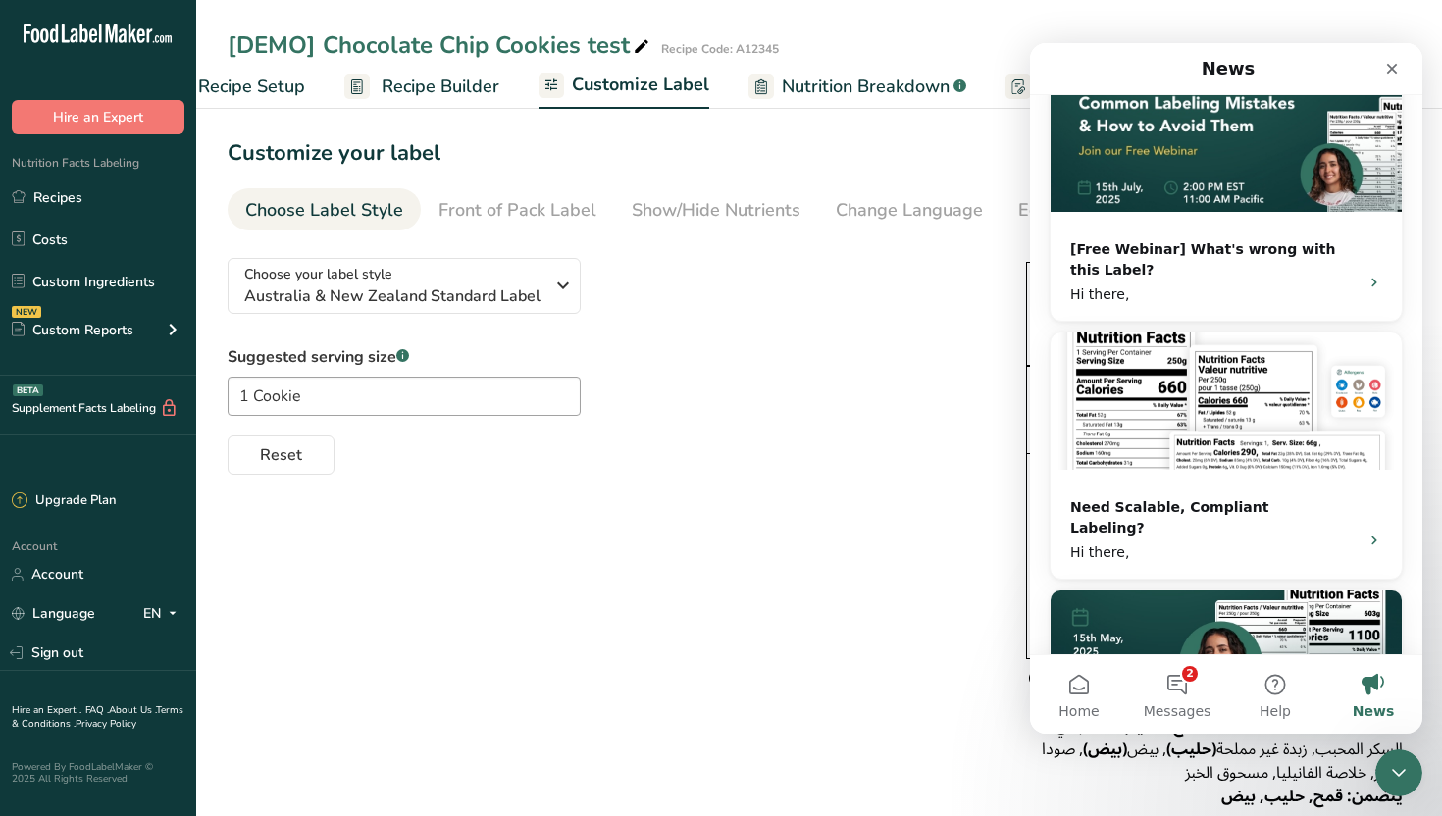
scroll to position [91, 0]
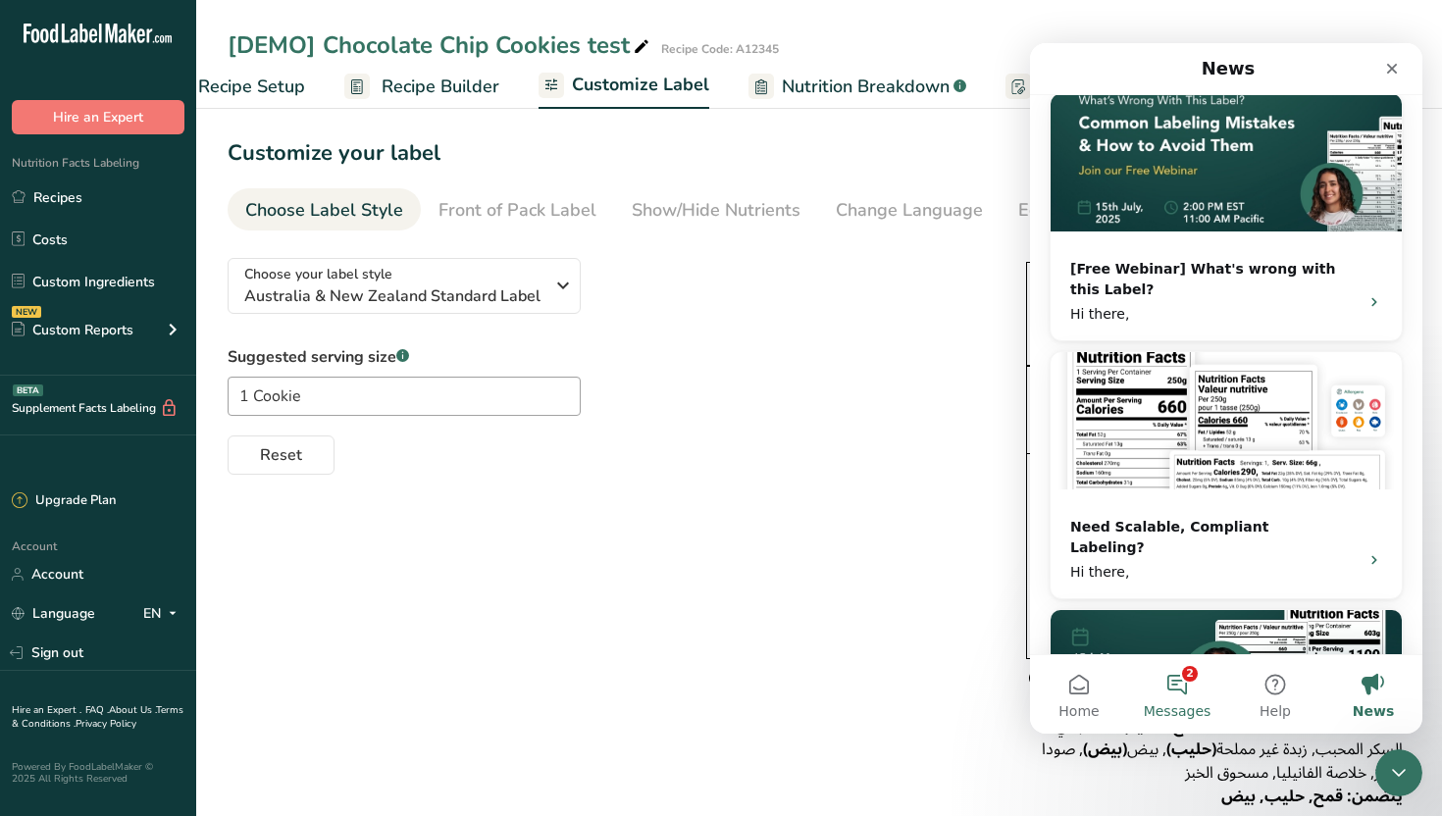
click at [1189, 686] on button "2 Messages" at bounding box center [1177, 694] width 98 height 78
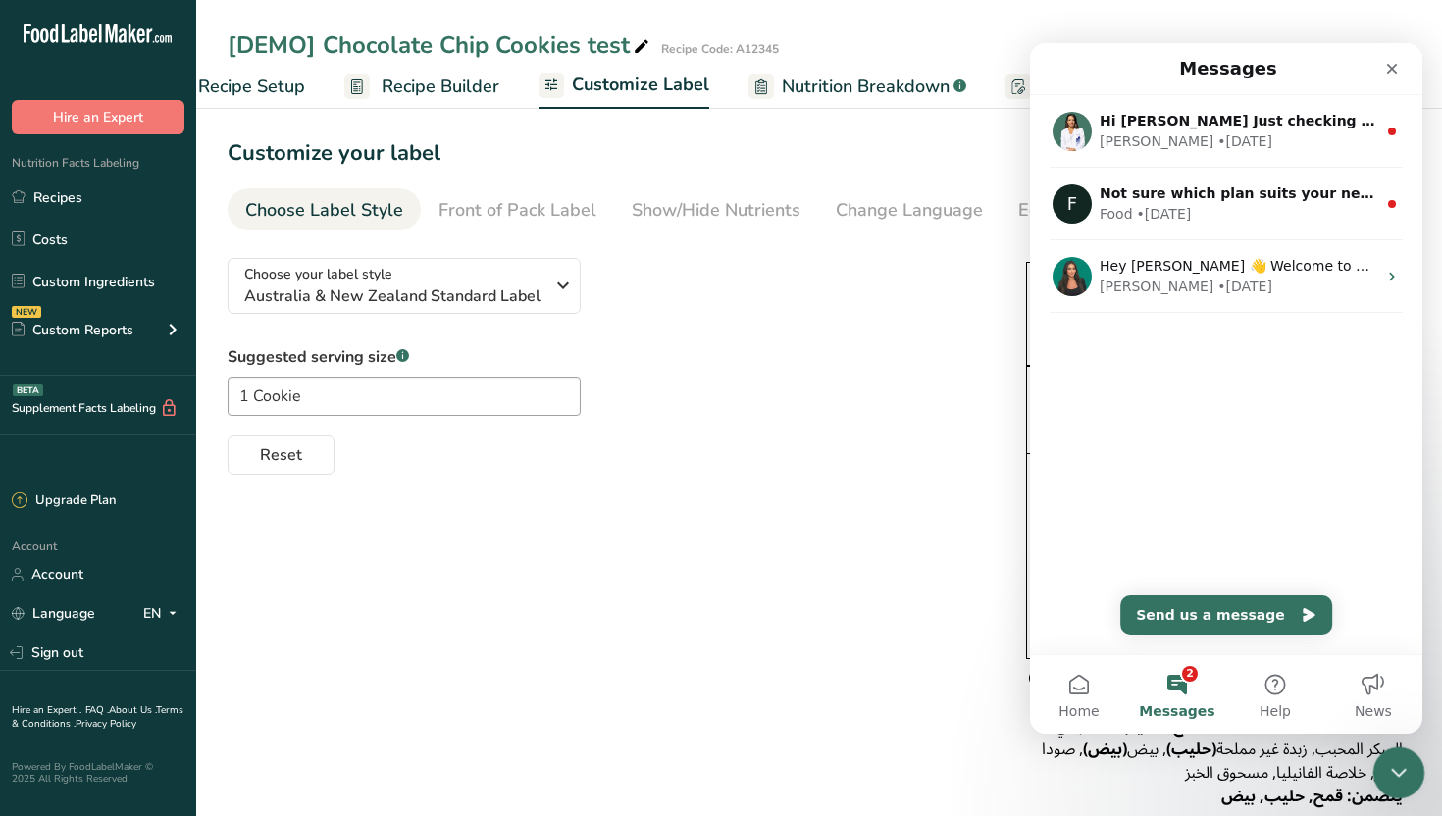
click at [1404, 774] on icon "Close Intercom Messenger" at bounding box center [1396, 770] width 24 height 24
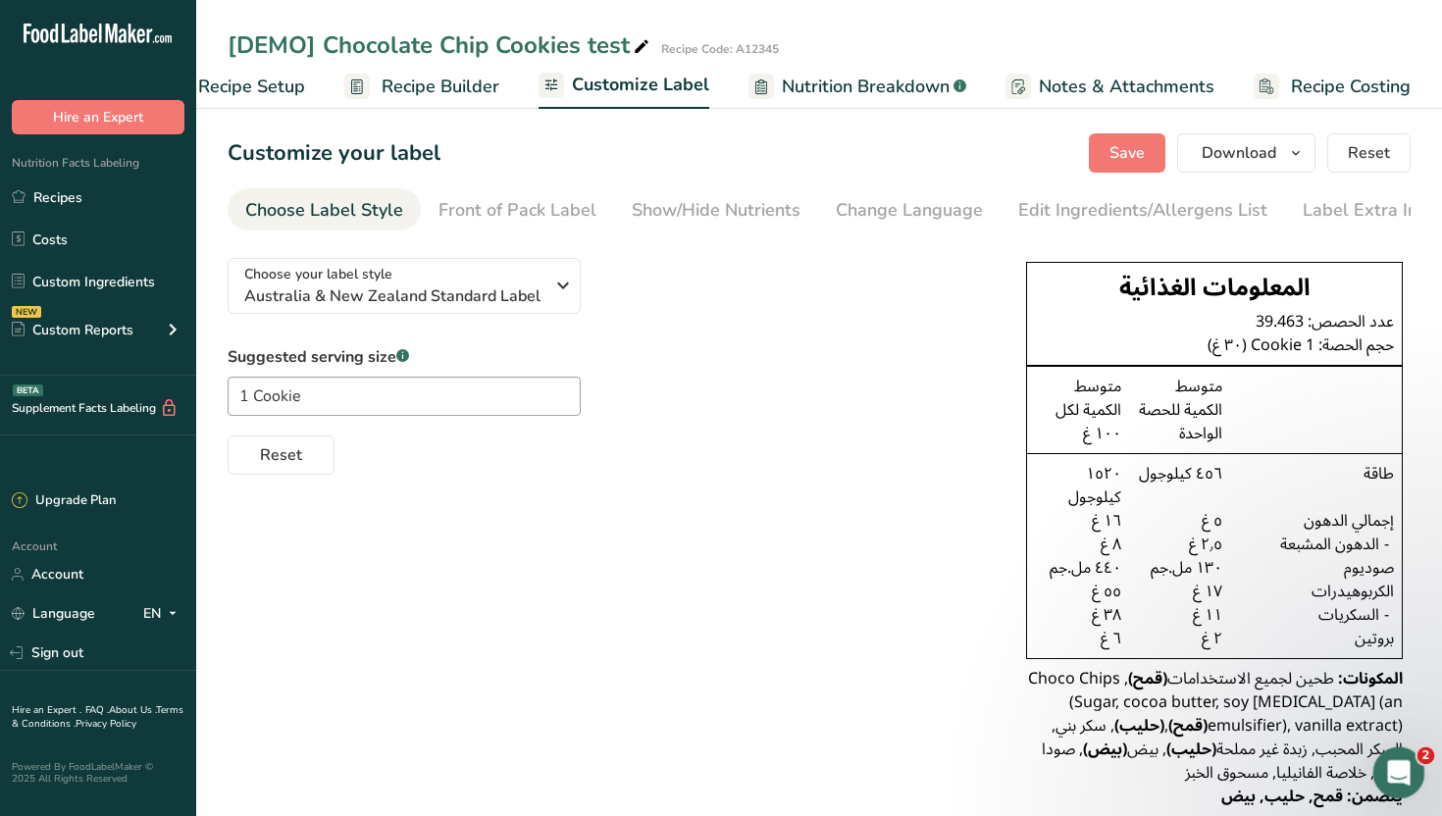
scroll to position [0, 0]
click at [920, 202] on div "Change Language" at bounding box center [909, 210] width 147 height 26
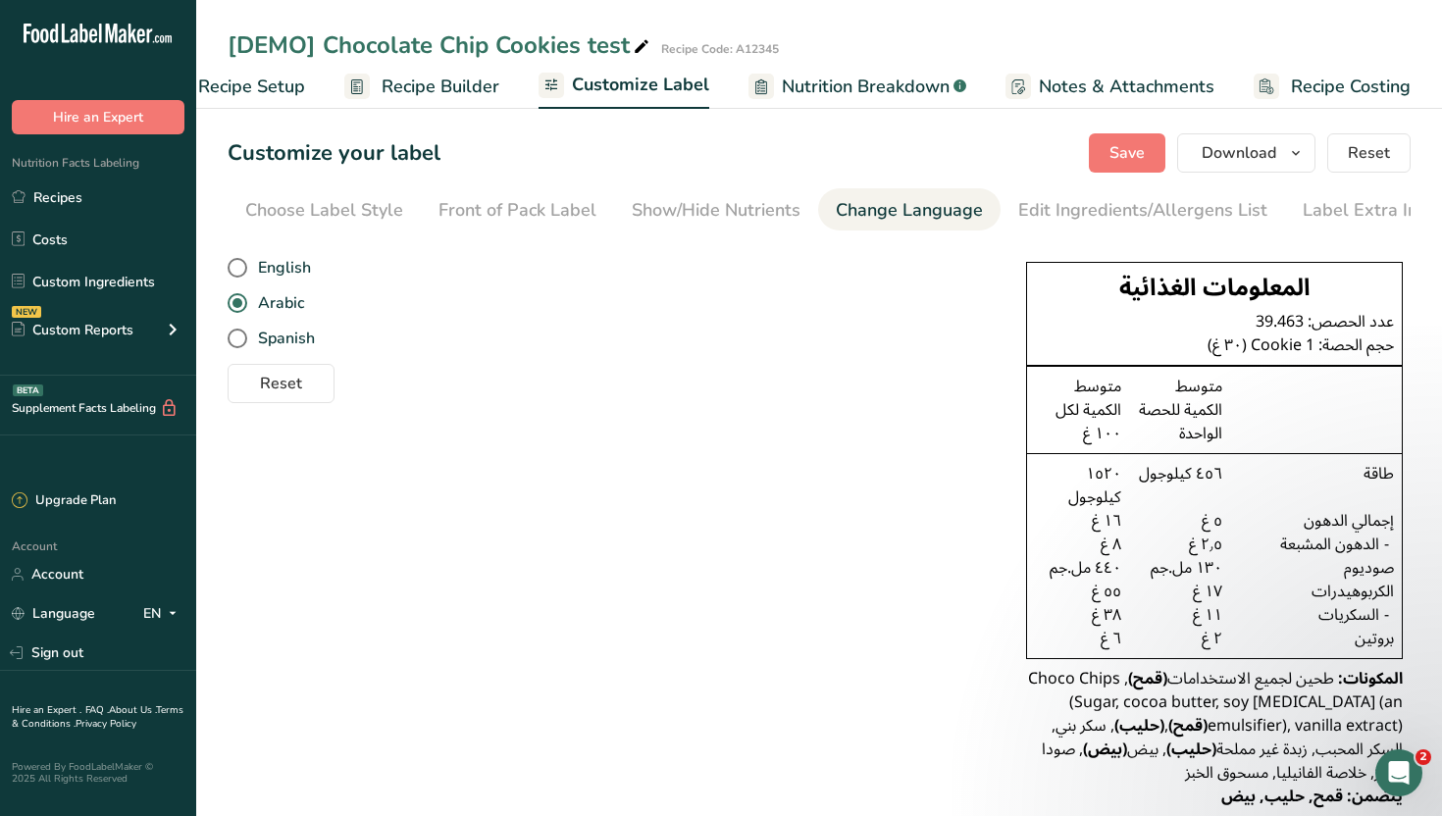
scroll to position [0, 24]
click at [303, 274] on span "English" at bounding box center [279, 268] width 64 height 20
click at [240, 274] on input "English" at bounding box center [234, 268] width 13 height 13
radio input "true"
radio input "false"
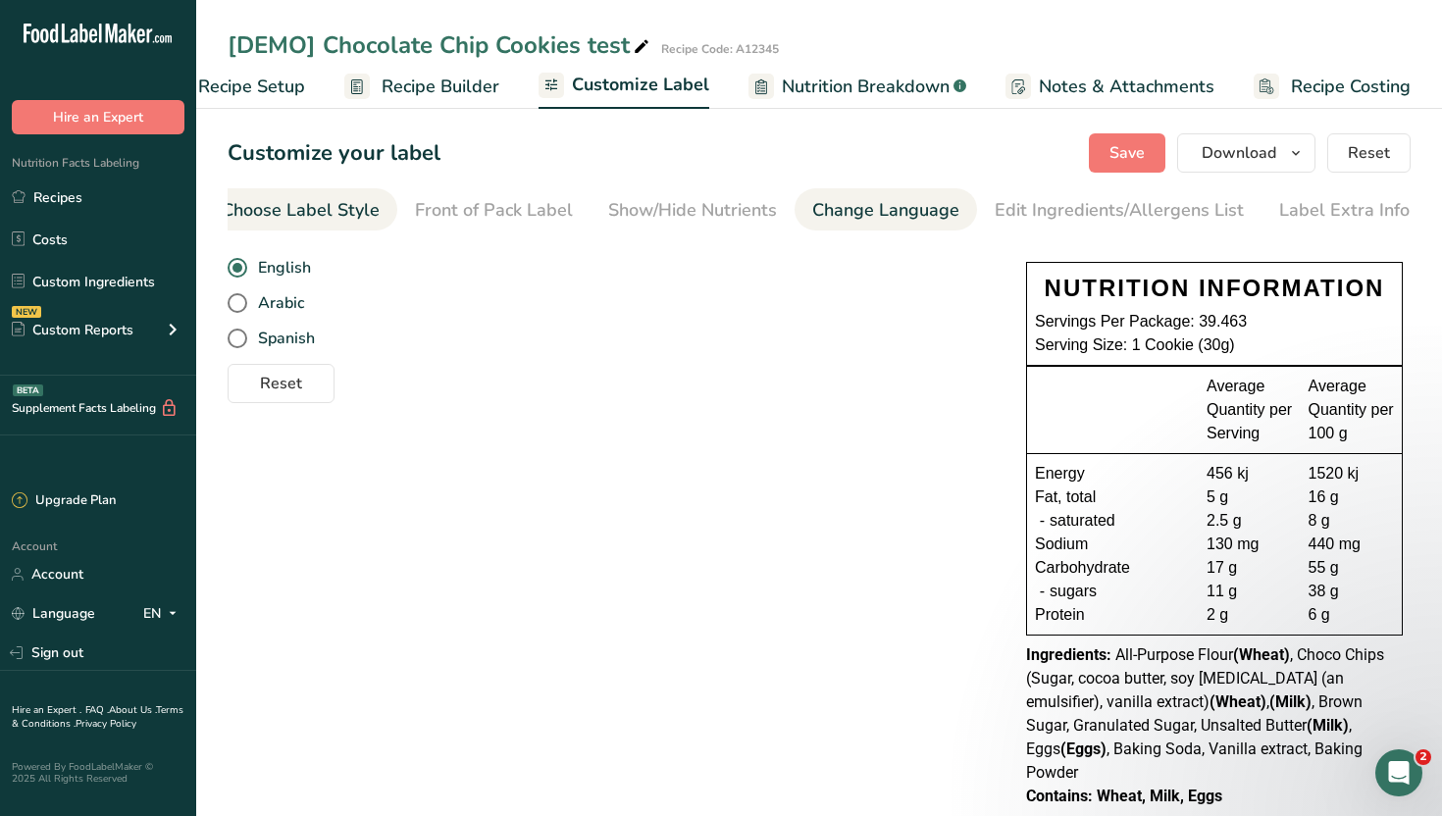
click at [313, 216] on div "Choose Label Style" at bounding box center [301, 210] width 158 height 26
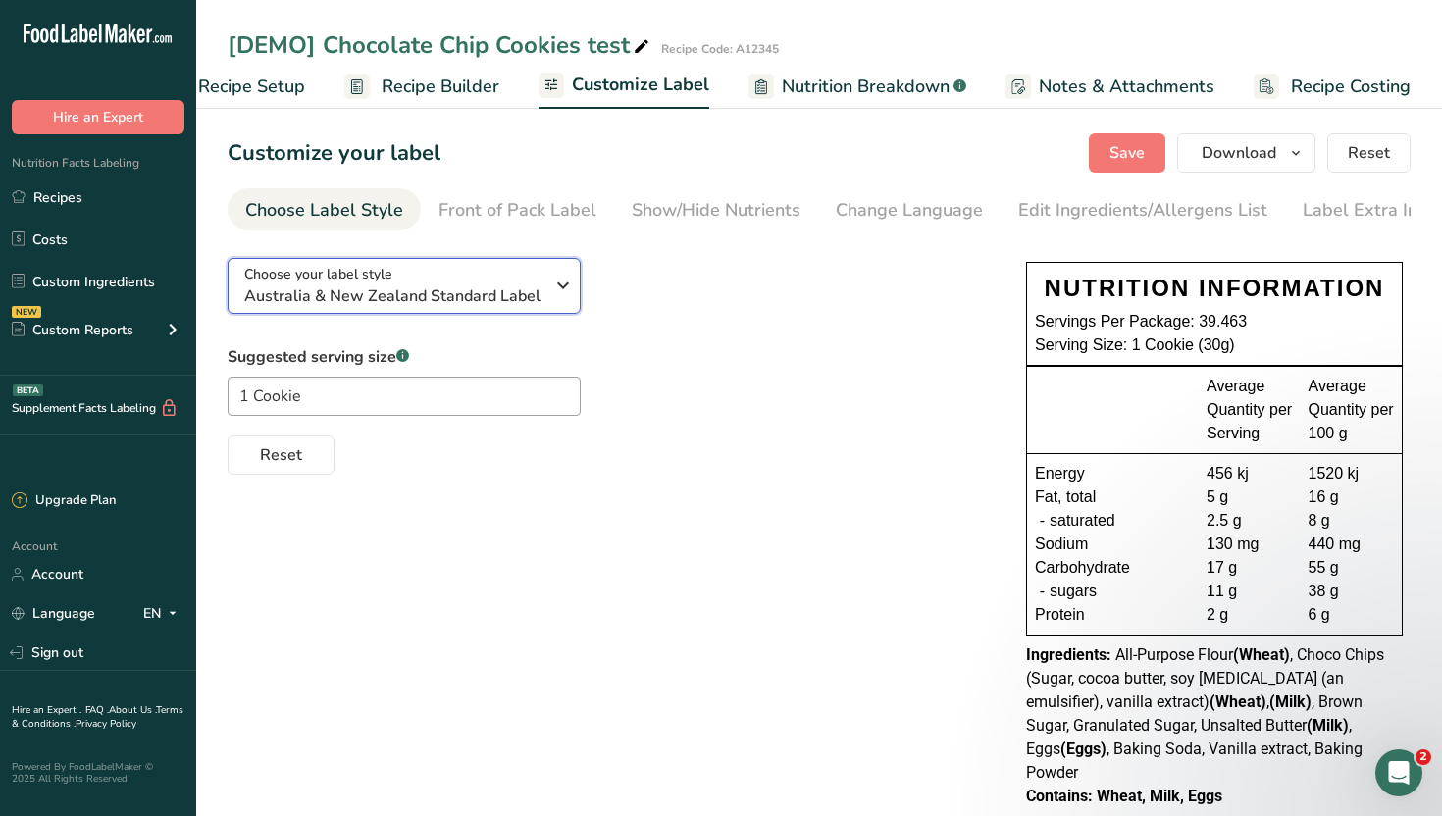
click at [350, 298] on span "Australia & New Zealand Standard Label" at bounding box center [393, 296] width 299 height 24
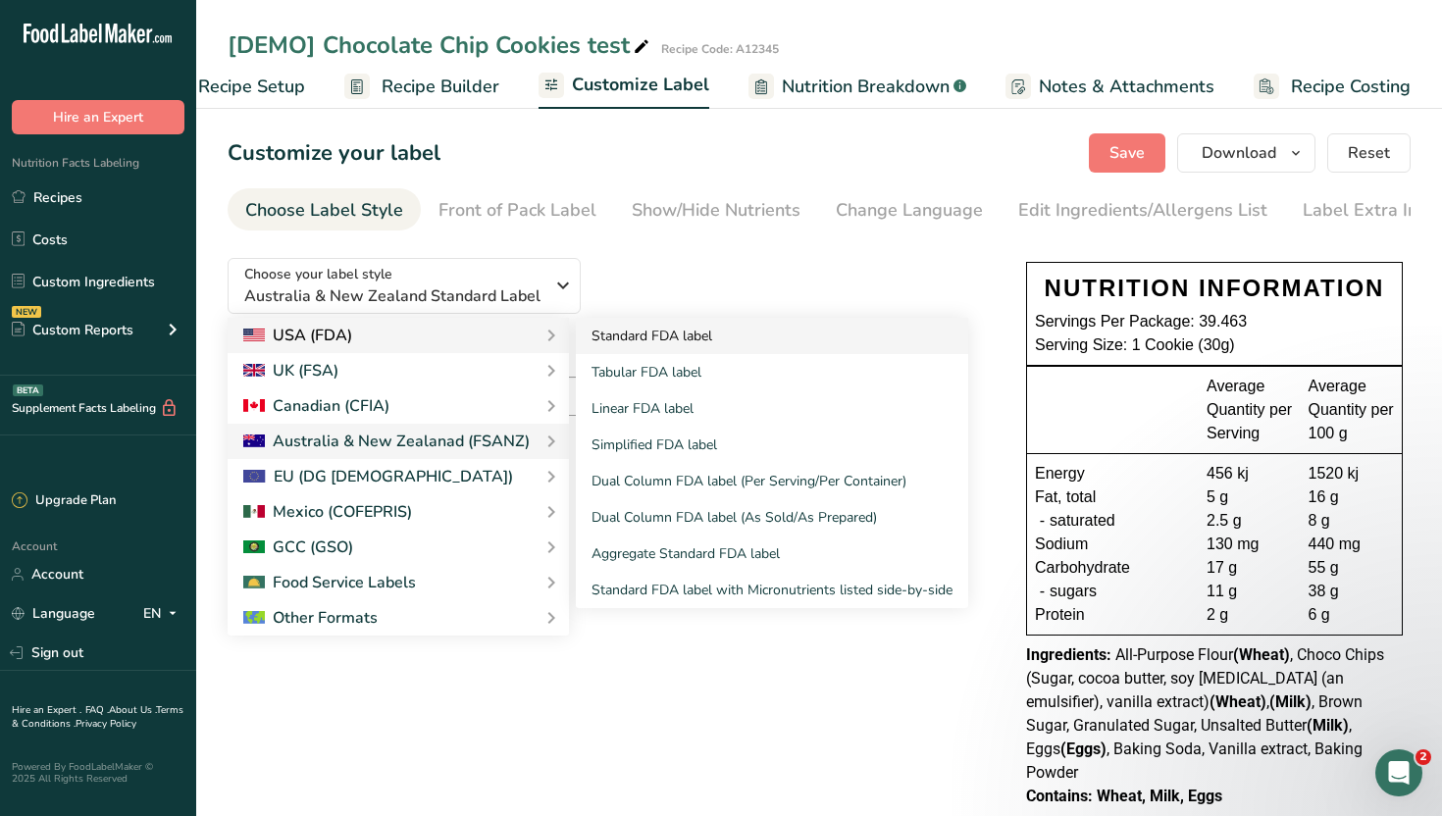
click at [652, 354] on link "Standard FDA label" at bounding box center [772, 336] width 392 height 36
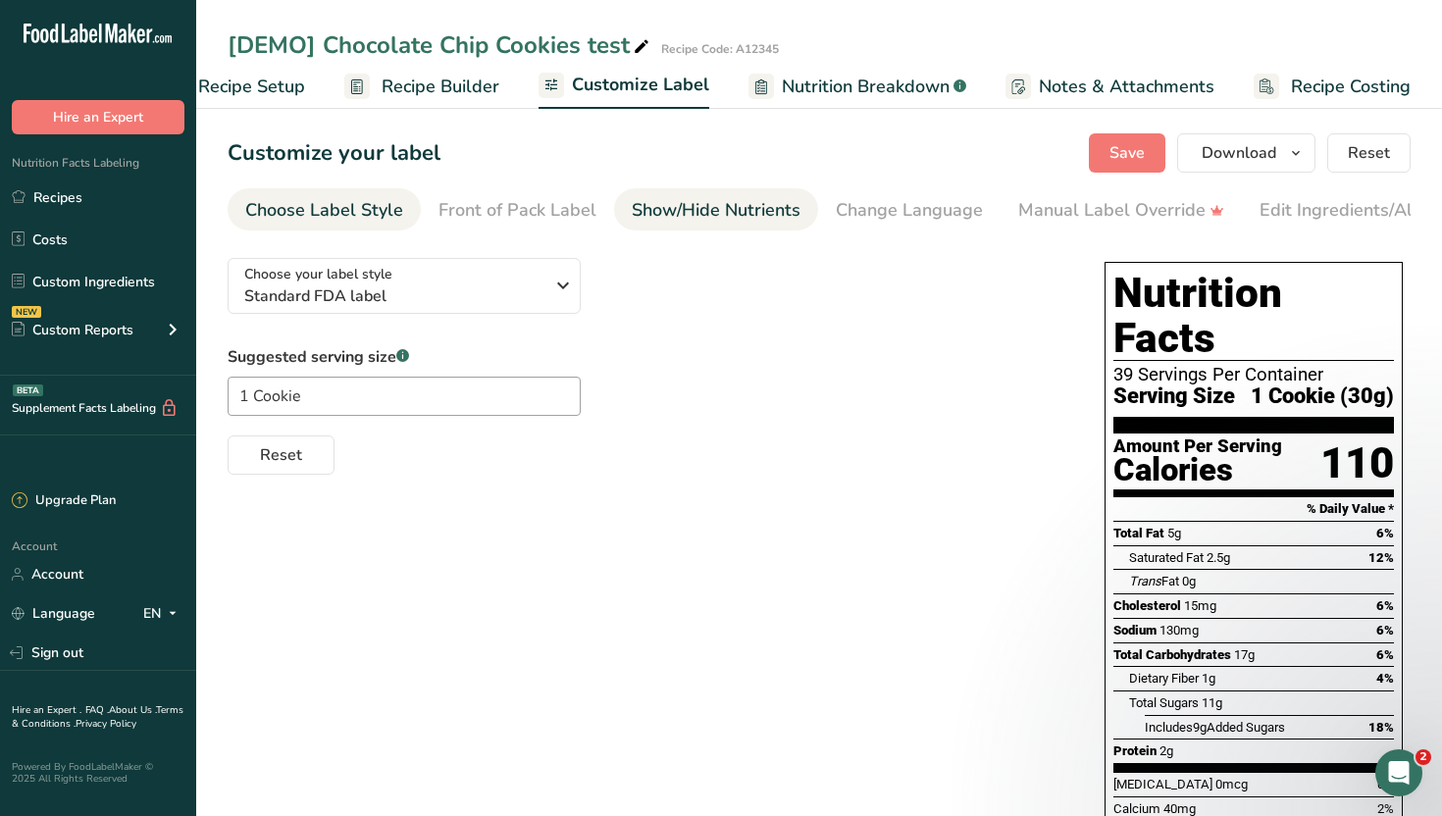
click at [714, 200] on div "Show/Hide Nutrients" at bounding box center [716, 210] width 169 height 26
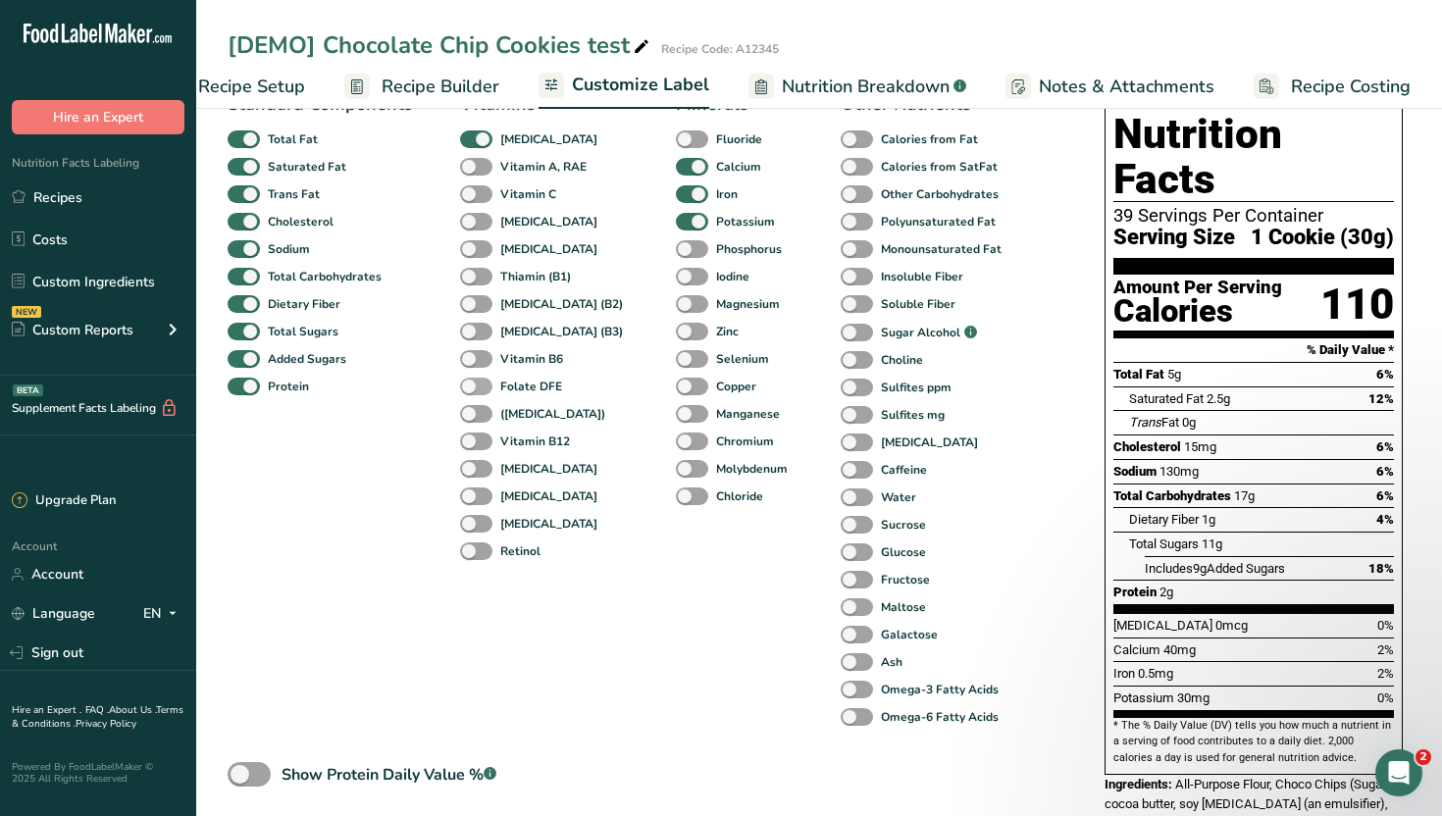
scroll to position [179, 0]
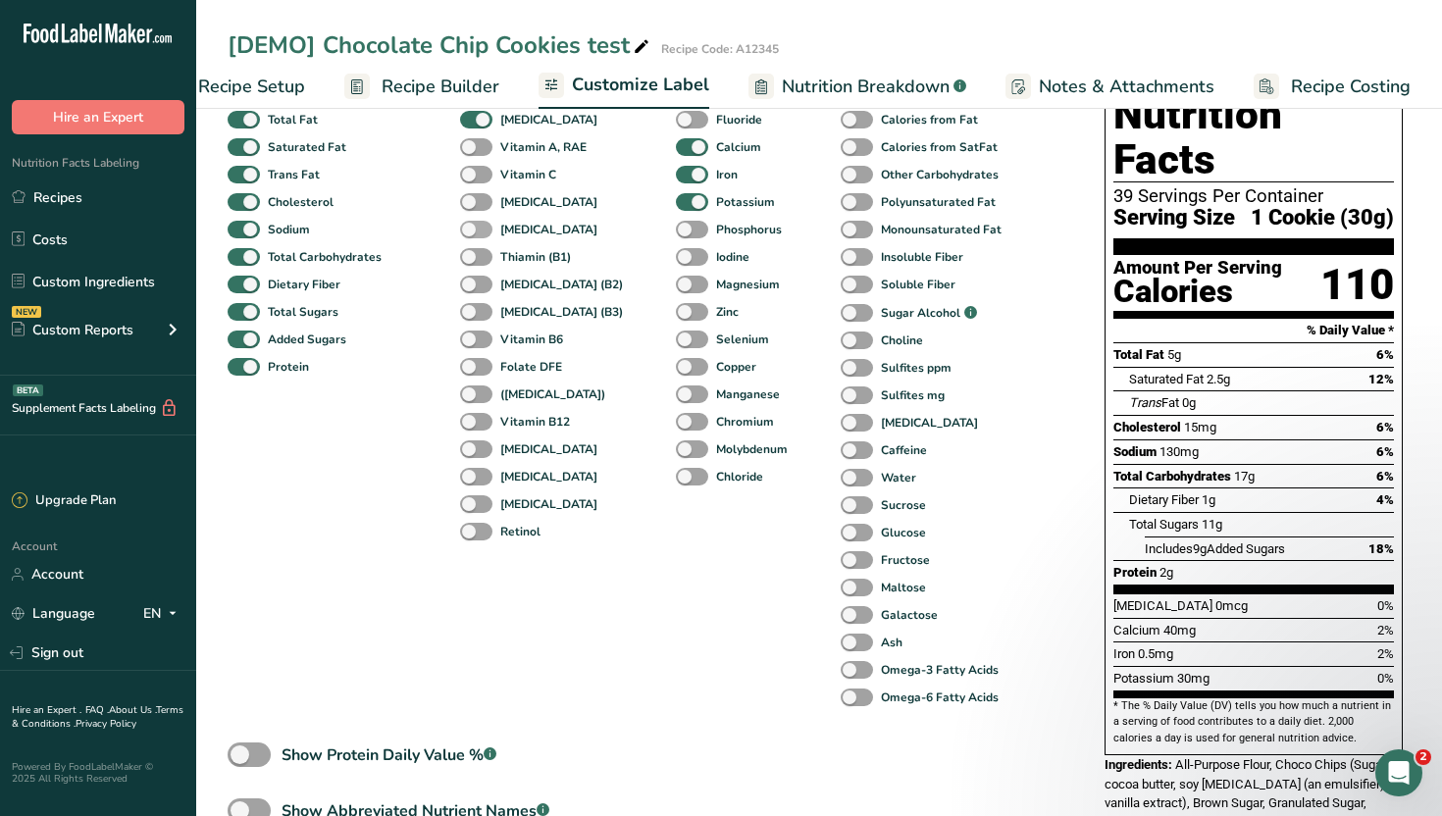
click at [547, 238] on b "[MEDICAL_DATA]" at bounding box center [548, 230] width 97 height 18
click at [473, 235] on input "[MEDICAL_DATA]" at bounding box center [466, 229] width 13 height 13
checkbox input "true"
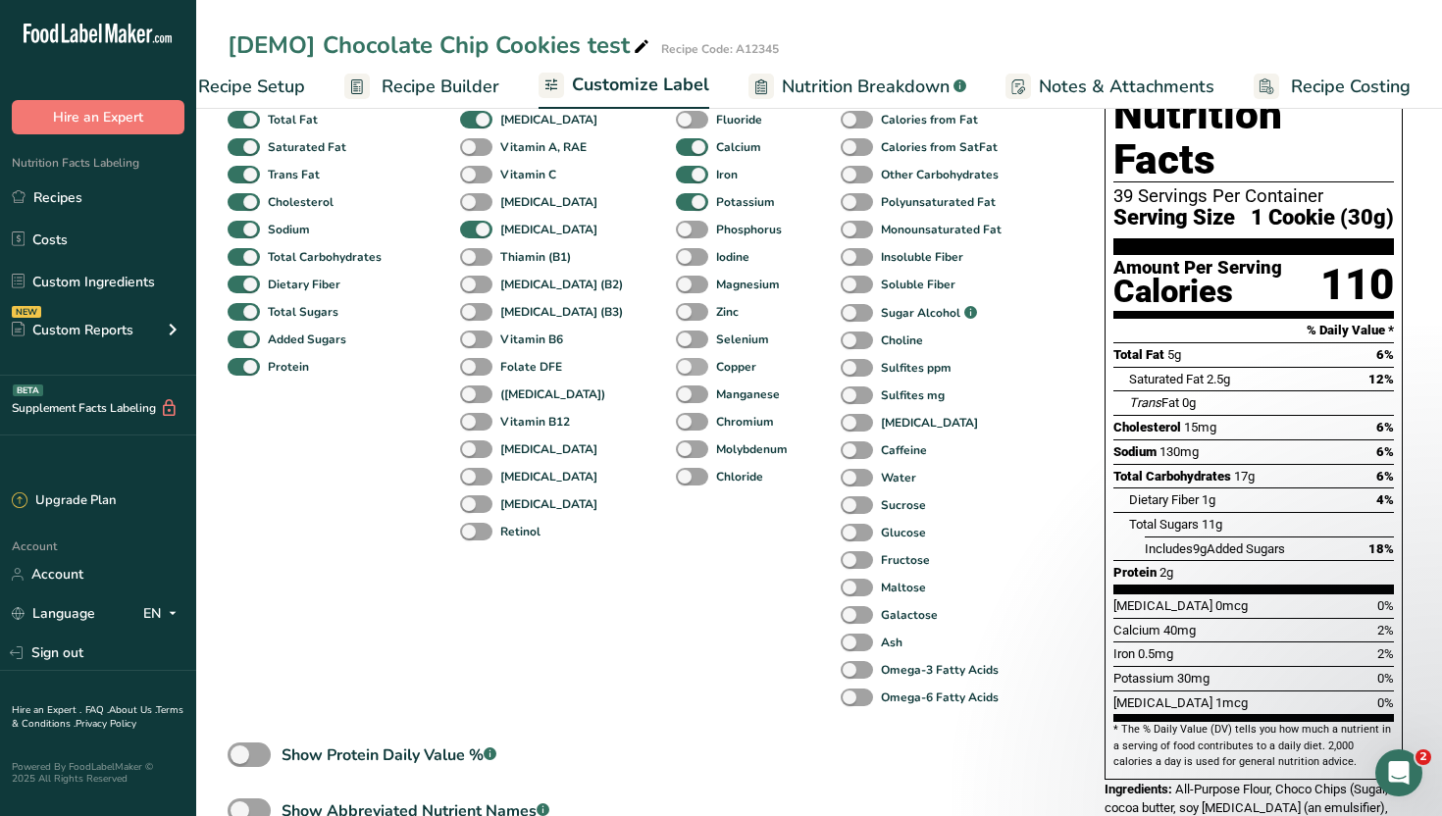
click at [716, 370] on b "Copper" at bounding box center [736, 367] width 40 height 18
click at [689, 370] on input "Copper" at bounding box center [682, 366] width 13 height 13
checkbox input "true"
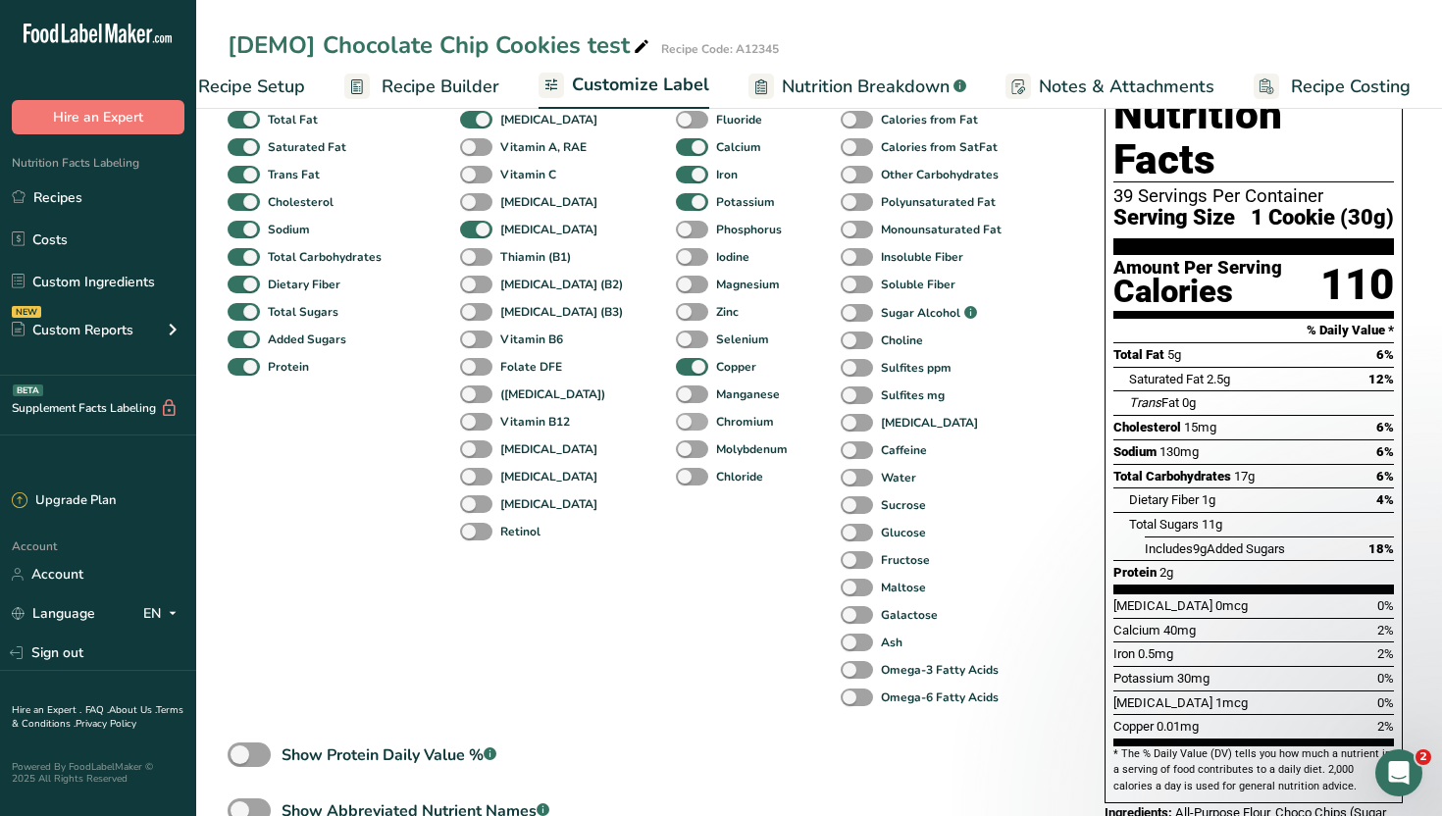
click at [716, 423] on b "Chromium" at bounding box center [745, 422] width 58 height 18
click at [689, 423] on input "Chromium" at bounding box center [682, 421] width 13 height 13
checkbox input "true"
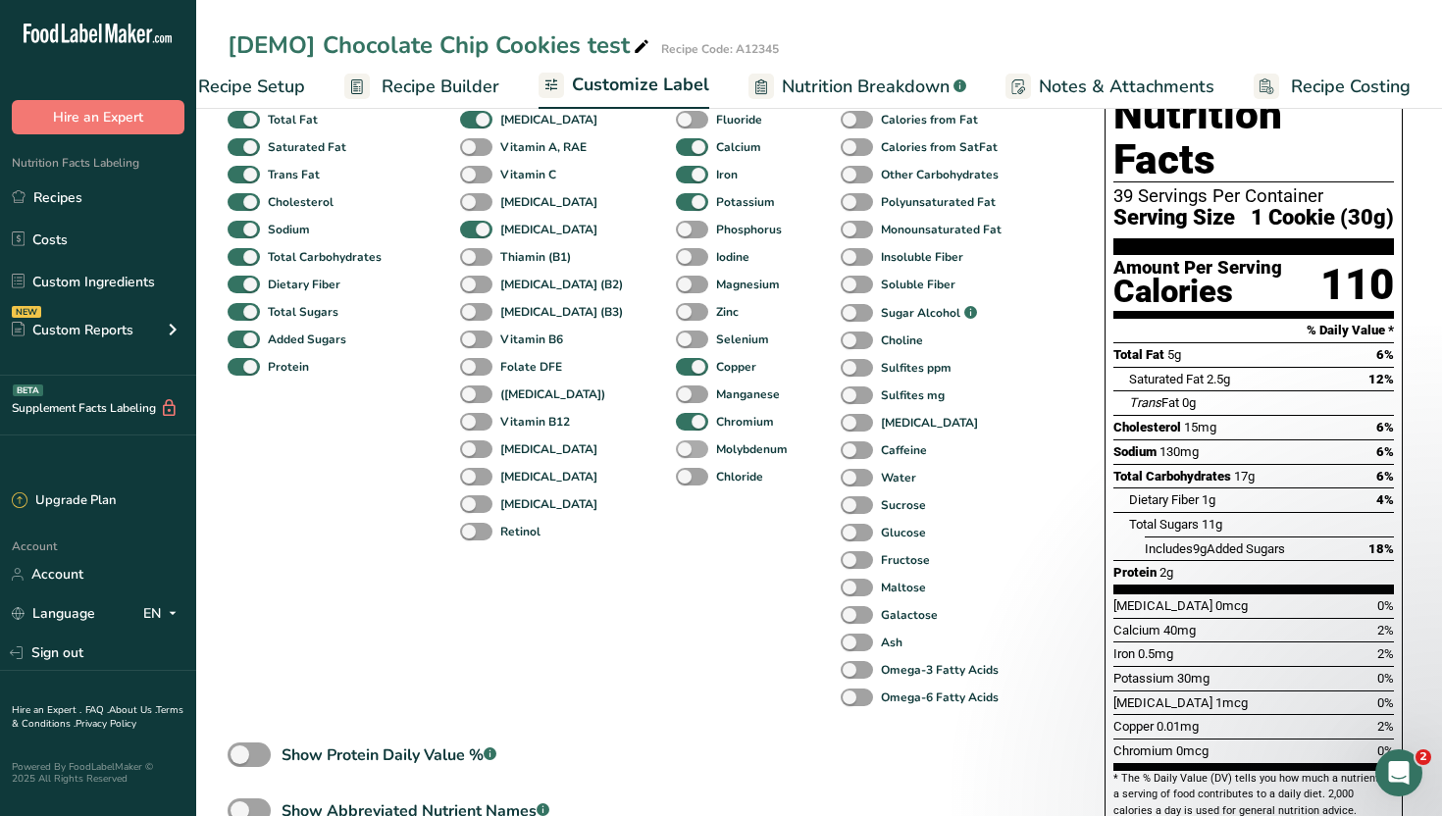
click at [716, 458] on b "Molybdenum" at bounding box center [752, 449] width 72 height 18
click at [689, 455] on input "Molybdenum" at bounding box center [682, 448] width 13 height 13
checkbox input "true"
click at [716, 493] on div "Minerals Fluoride Calcium Iron Potassium Phosphorus Iodine Magnesium Zinc Selen…" at bounding box center [735, 392] width 118 height 640
click at [881, 504] on b "Sucrose" at bounding box center [903, 505] width 45 height 18
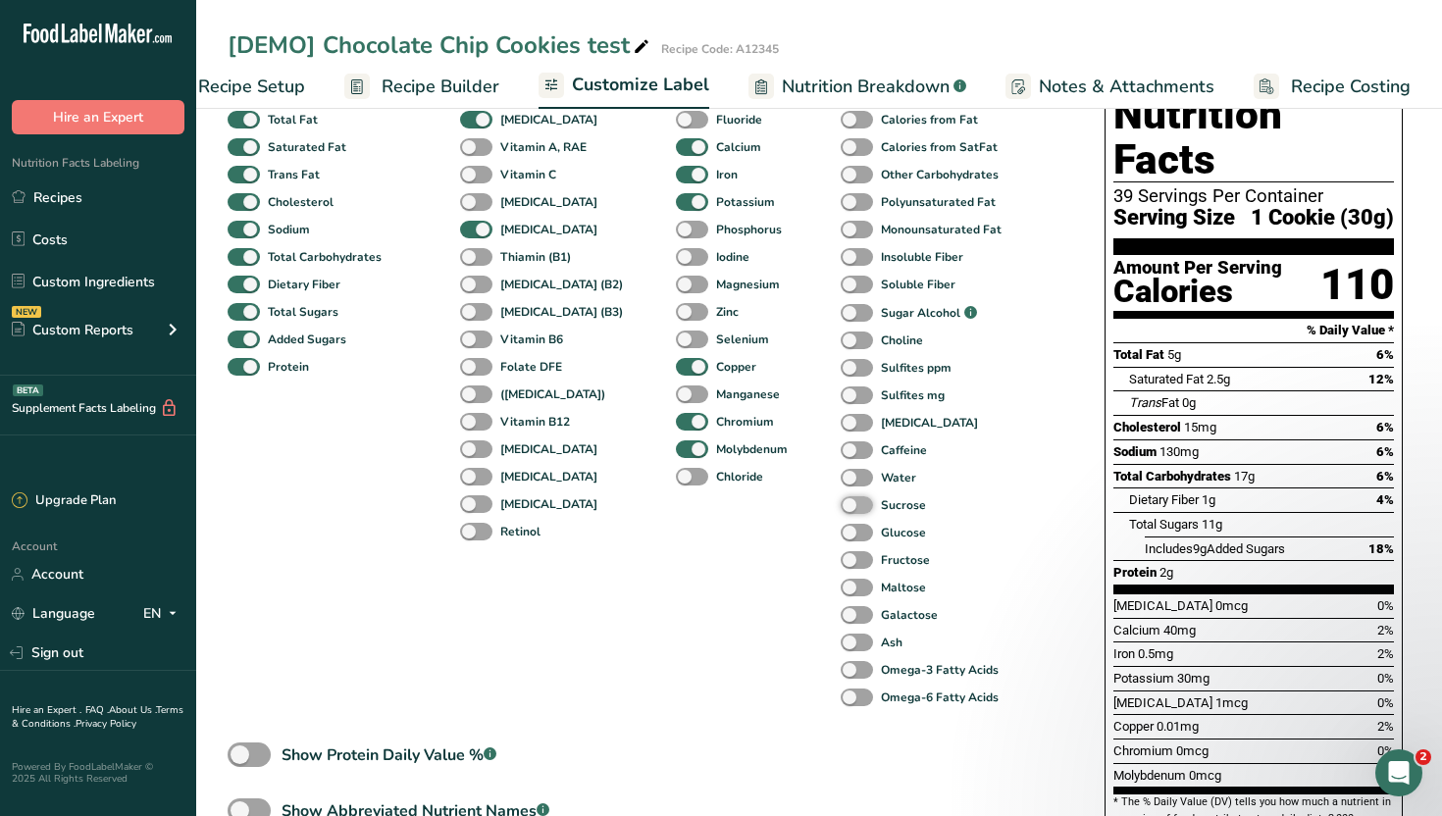
click at [853, 504] on input "Sucrose" at bounding box center [847, 504] width 13 height 13
checkbox input "true"
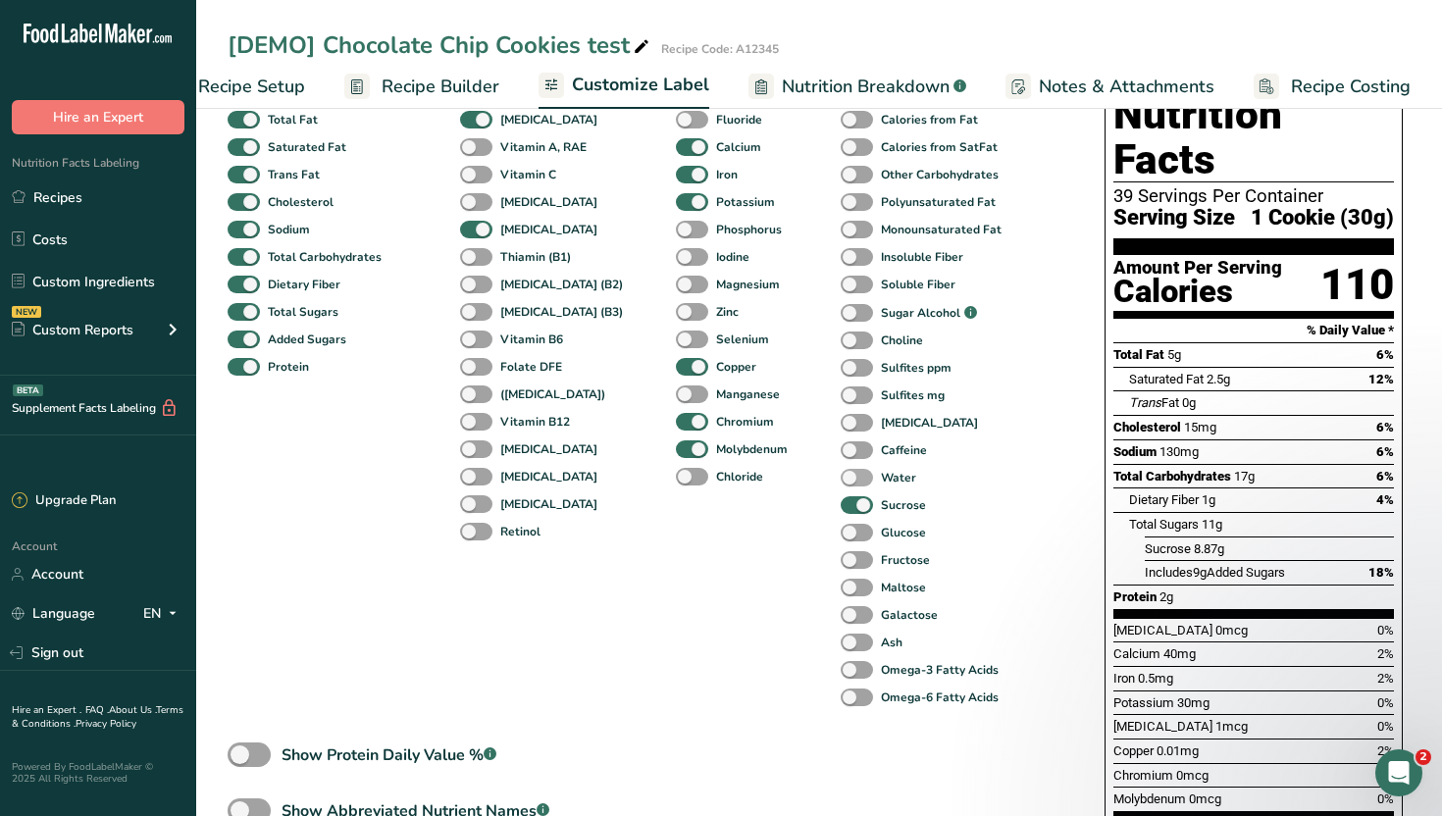
click at [881, 478] on b "Water" at bounding box center [898, 478] width 35 height 18
click at [853, 478] on input "Water" at bounding box center [847, 477] width 13 height 13
checkbox input "true"
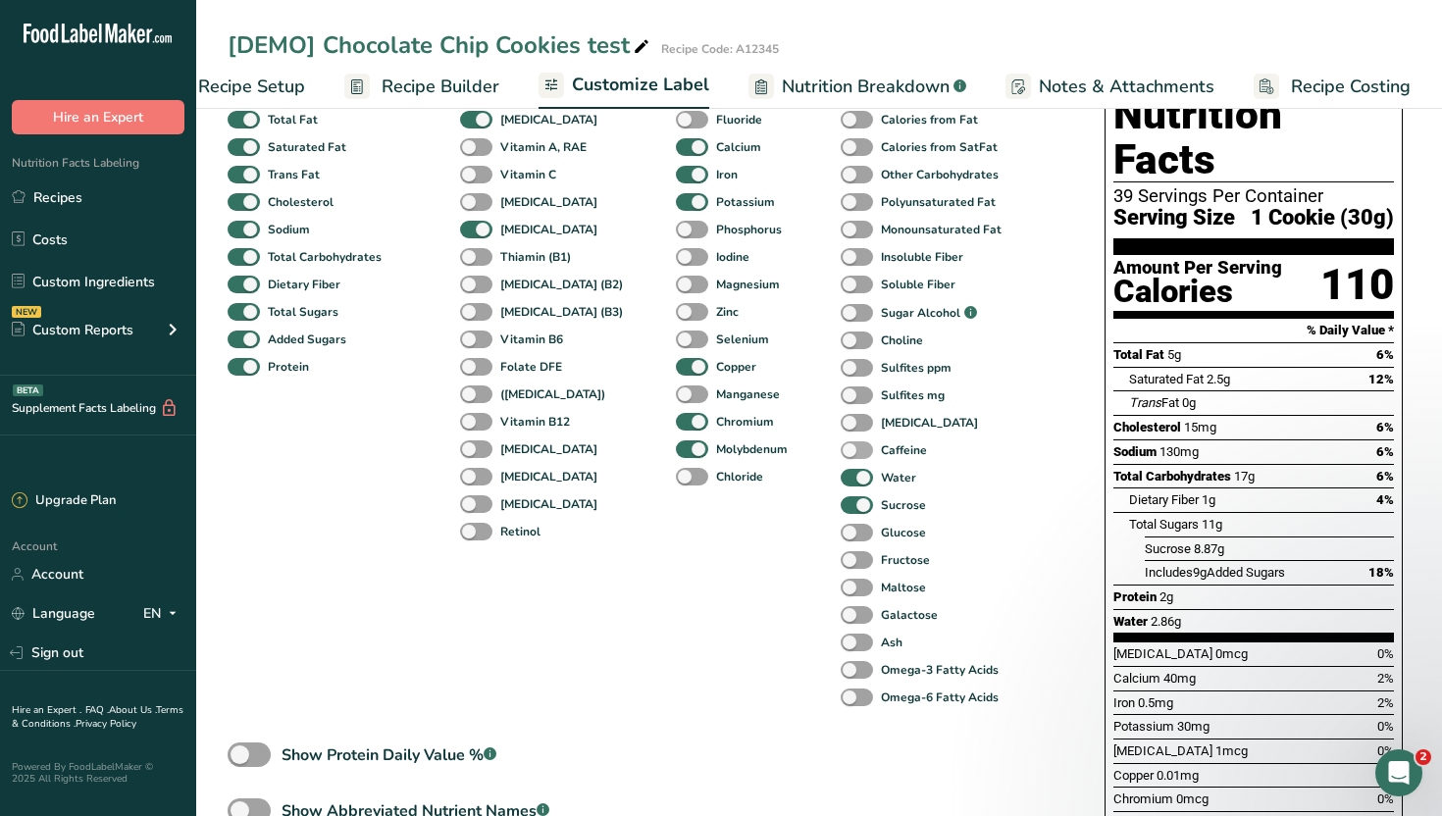
click at [881, 459] on b "Caffeine" at bounding box center [904, 450] width 46 height 18
click at [853, 456] on input "Caffeine" at bounding box center [847, 449] width 13 height 13
checkbox input "true"
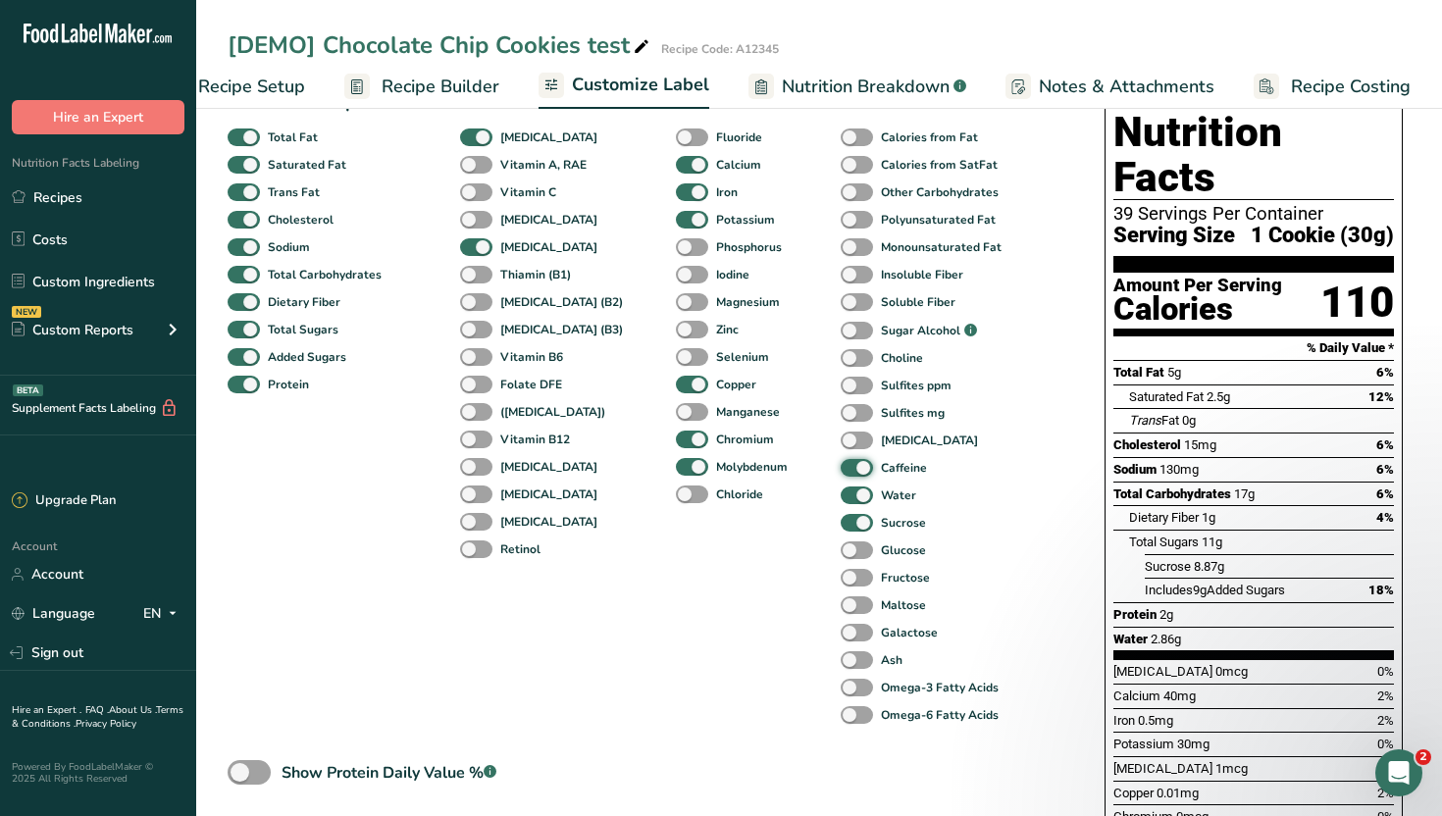
scroll to position [101, 0]
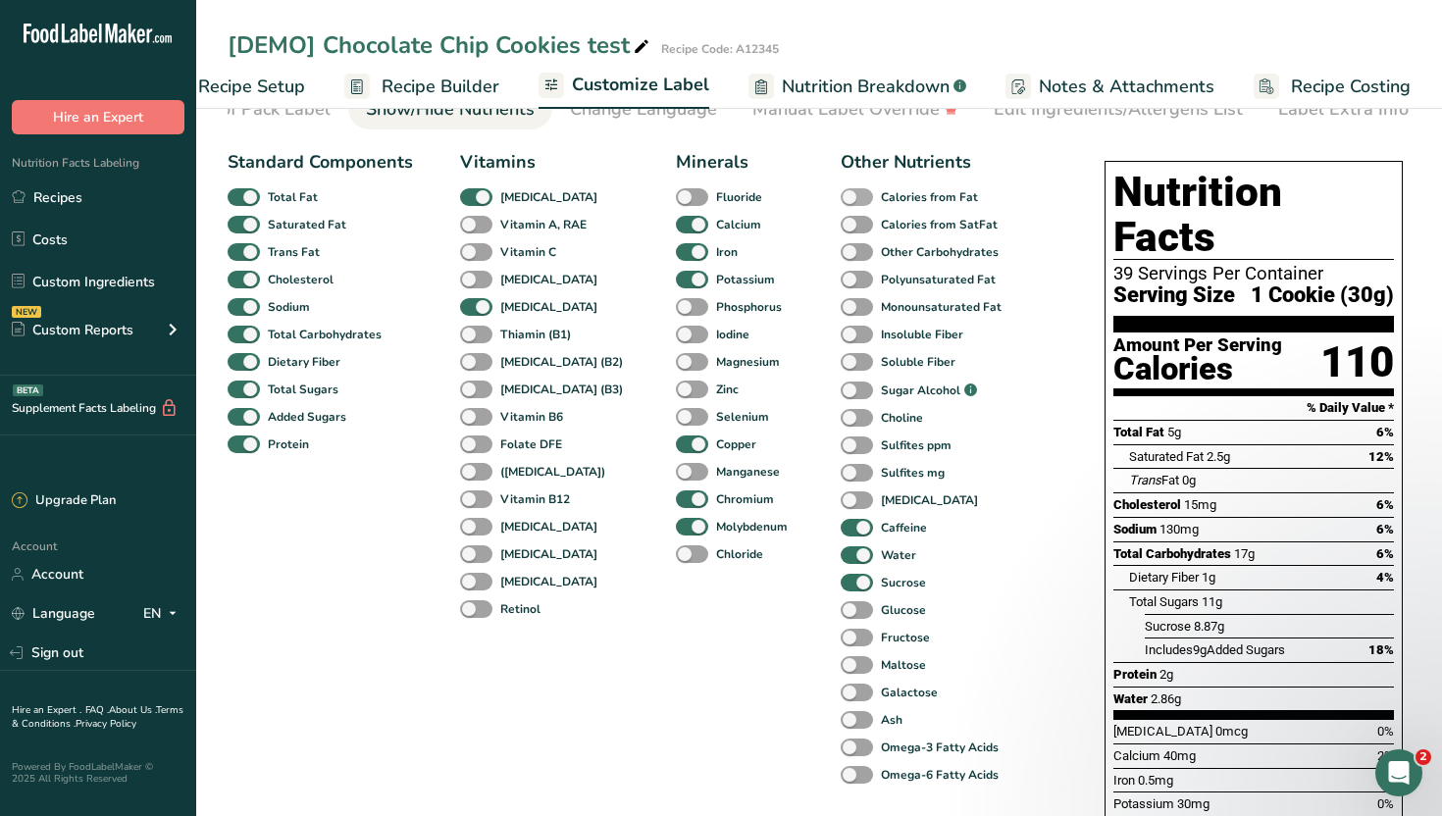
click at [897, 195] on b "Calories from Fat" at bounding box center [929, 197] width 97 height 18
click at [853, 195] on input "Calories from Fat" at bounding box center [847, 196] width 13 height 13
checkbox input "true"
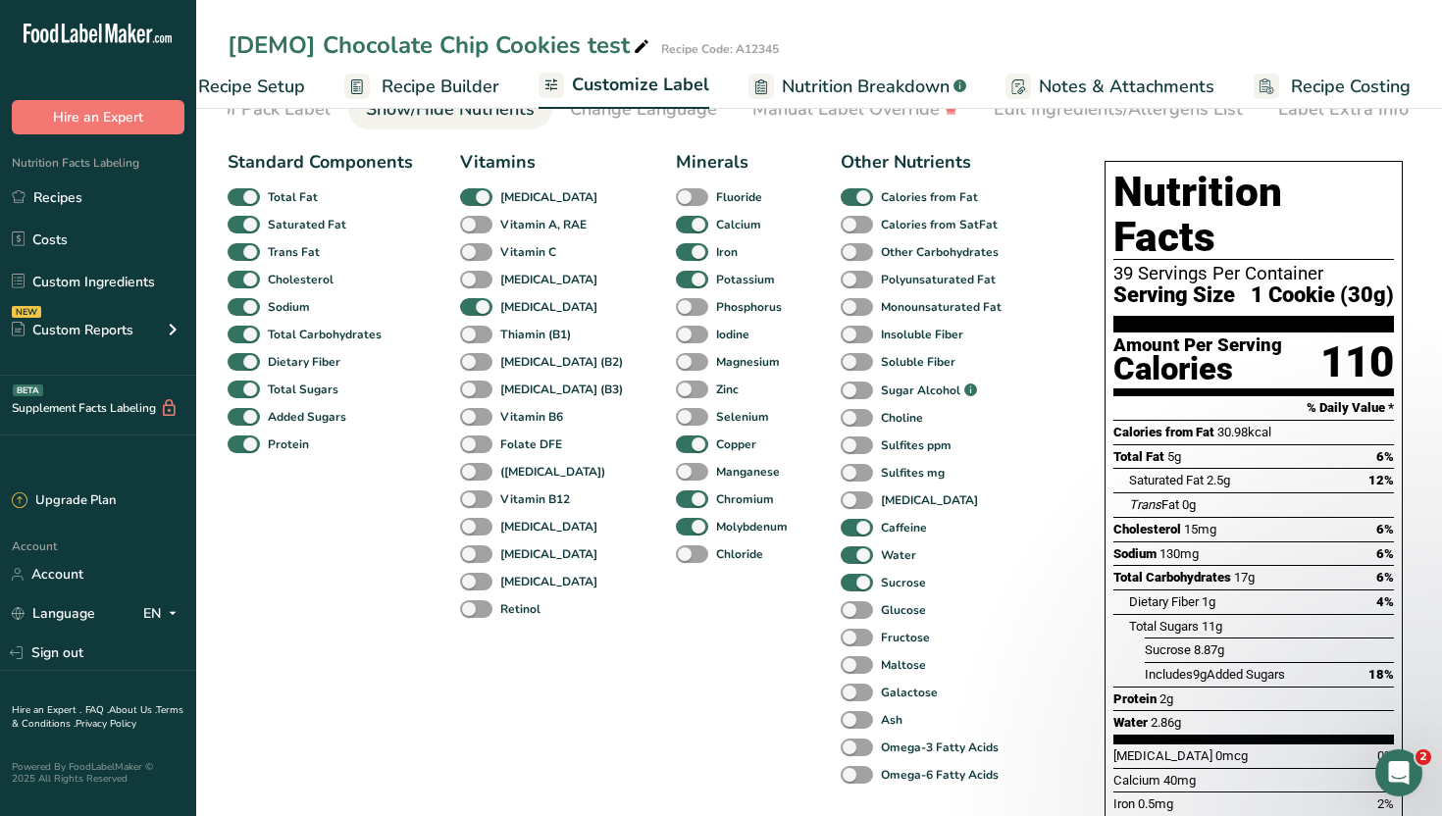
click at [897, 219] on div "Other Nutrients Calories from Fat Calories from SatFat Other Carbohydrates Poly…" at bounding box center [924, 469] width 167 height 640
click at [893, 230] on b "Calories from SatFat" at bounding box center [939, 225] width 117 height 18
click at [853, 230] on input "Calories from SatFat" at bounding box center [847, 224] width 13 height 13
checkbox input "true"
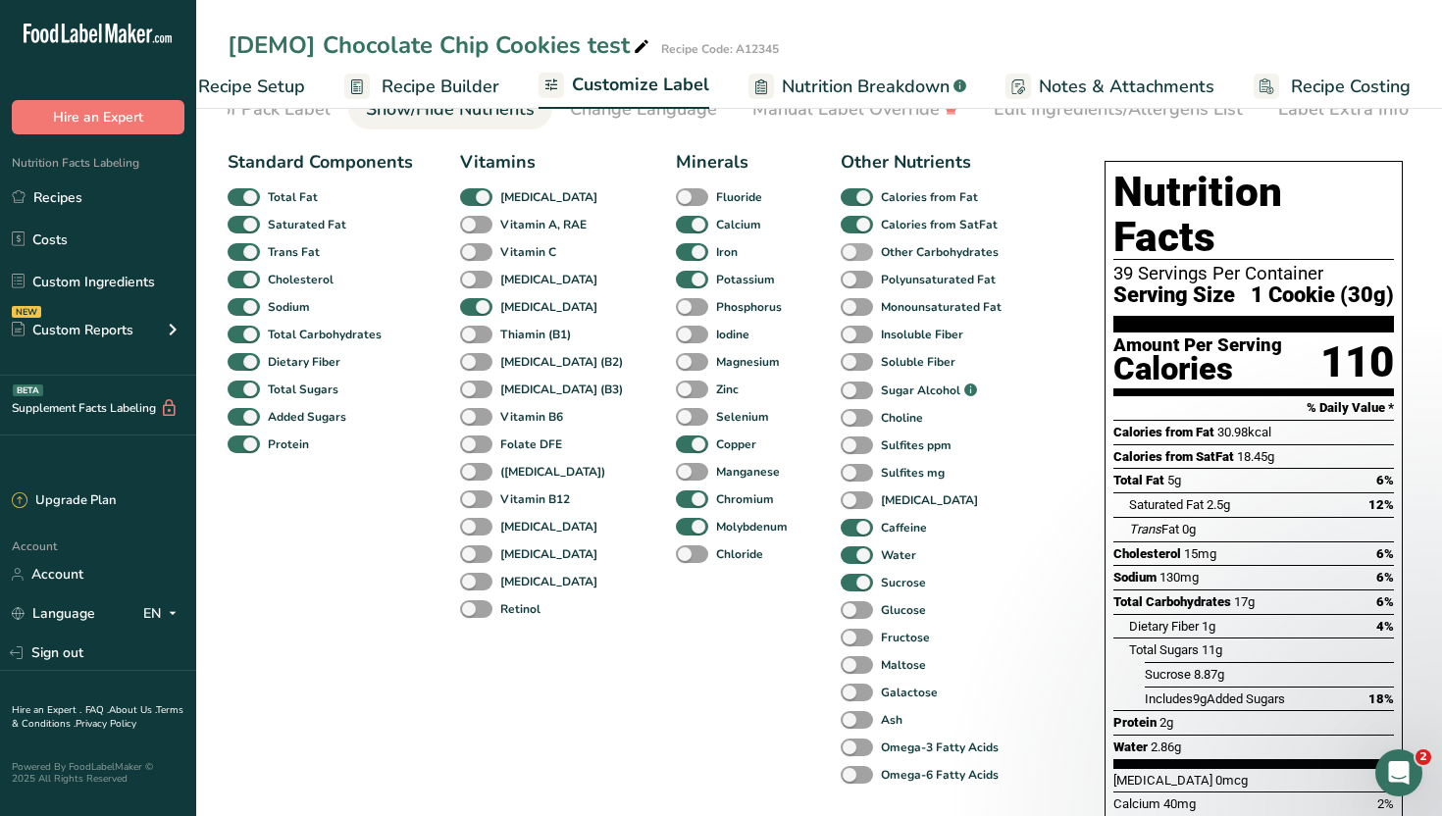
click at [892, 256] on b "Other Carbohydrates" at bounding box center [940, 252] width 118 height 18
click at [853, 256] on input "Other Carbohydrates" at bounding box center [847, 251] width 13 height 13
click at [892, 256] on b "Other Carbohydrates" at bounding box center [940, 252] width 118 height 18
click at [853, 256] on input "Other Carbohydrates" at bounding box center [847, 251] width 13 height 13
click at [892, 256] on b "Other Carbohydrates" at bounding box center [940, 252] width 118 height 18
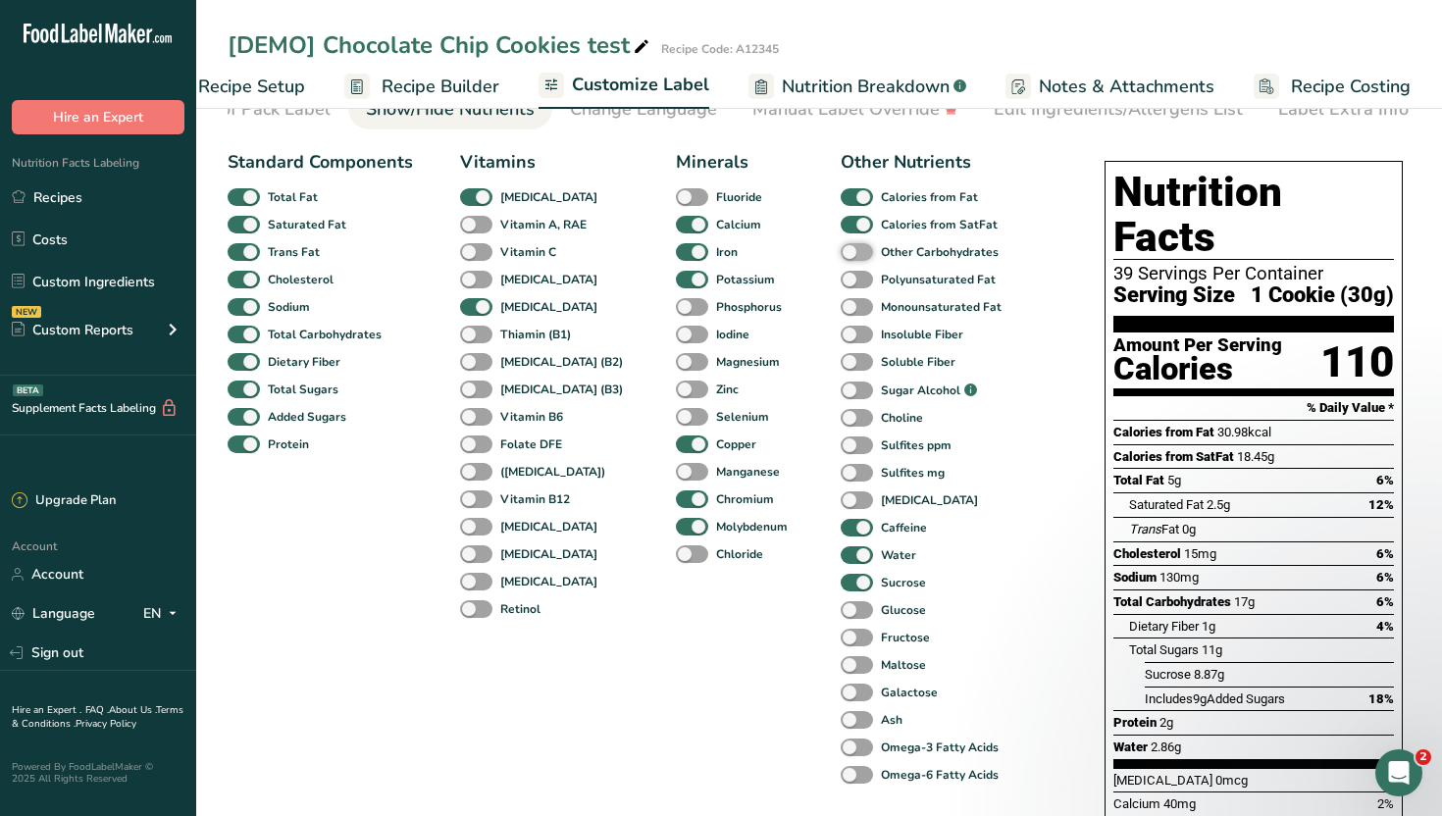
click at [853, 256] on input "Other Carbohydrates" at bounding box center [847, 251] width 13 height 13
click at [892, 256] on b "Other Carbohydrates" at bounding box center [940, 252] width 118 height 18
click at [853, 256] on input "Other Carbohydrates" at bounding box center [847, 251] width 13 height 13
checkbox input "false"
click at [890, 394] on b "Sugar Alcohol" at bounding box center [920, 391] width 79 height 18
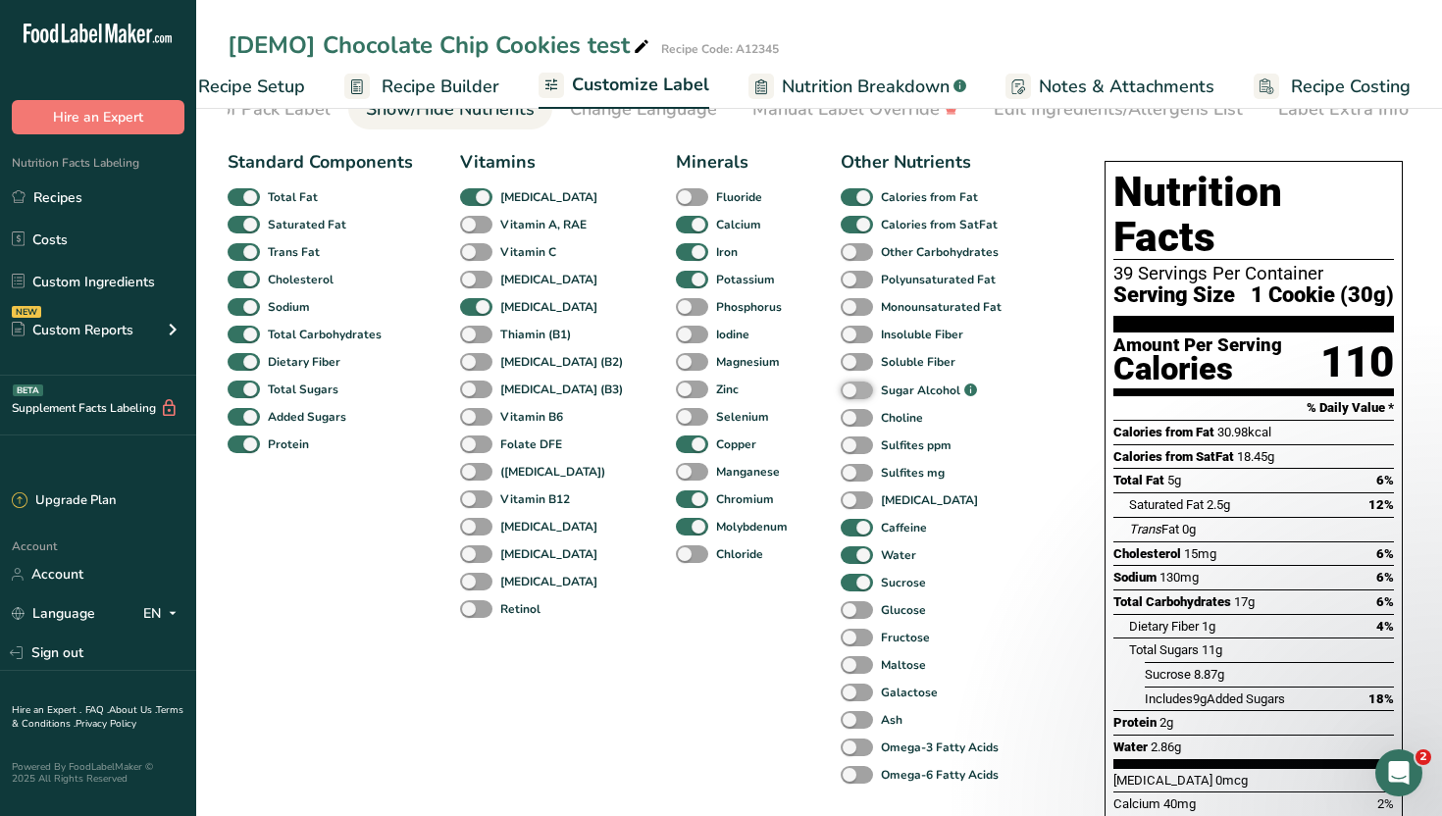
click at [853, 394] on input "Sugar Alcohol .a-a{fill:#347362;}.b-a{fill:#fff;}" at bounding box center [847, 391] width 13 height 13
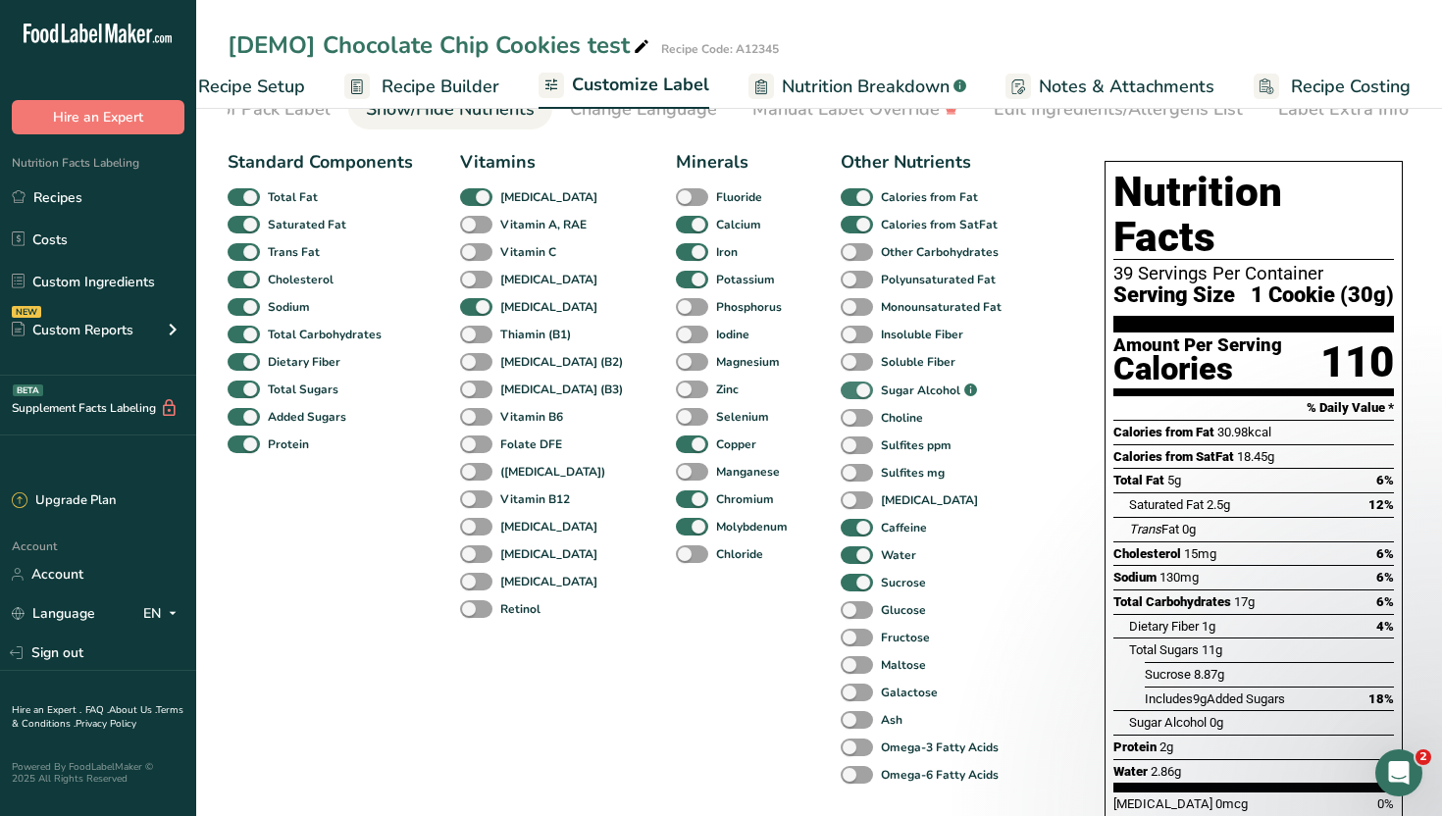
click at [890, 394] on b "Sugar Alcohol" at bounding box center [920, 391] width 79 height 18
click at [853, 394] on input "Sugar Alcohol .a-a{fill:#347362;}.b-a{fill:#fff;}" at bounding box center [847, 391] width 13 height 13
checkbox input "false"
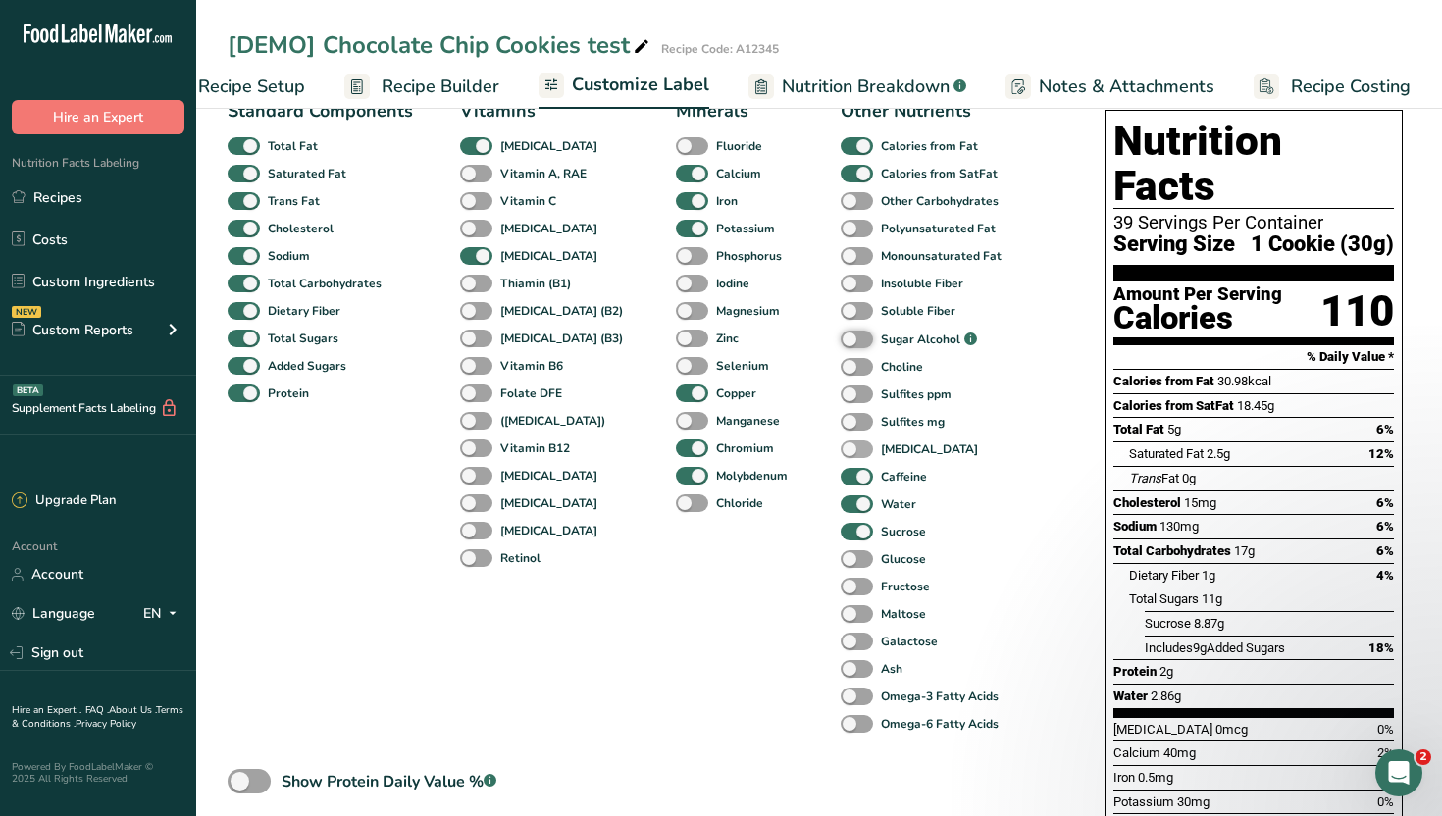
scroll to position [156, 0]
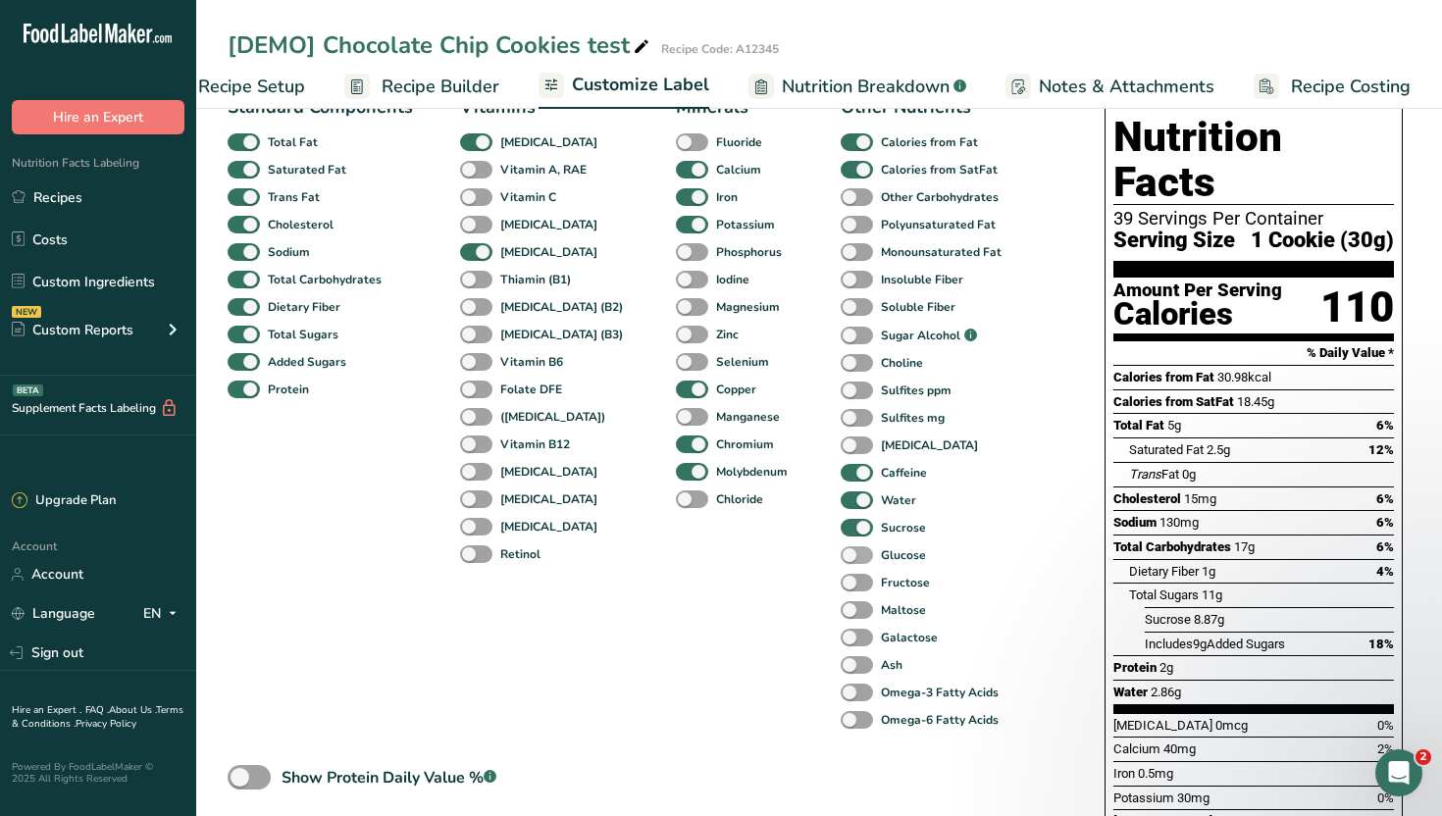
click at [881, 553] on b "Glucose" at bounding box center [903, 555] width 45 height 18
click at [853, 553] on input "Glucose" at bounding box center [847, 554] width 13 height 13
checkbox input "true"
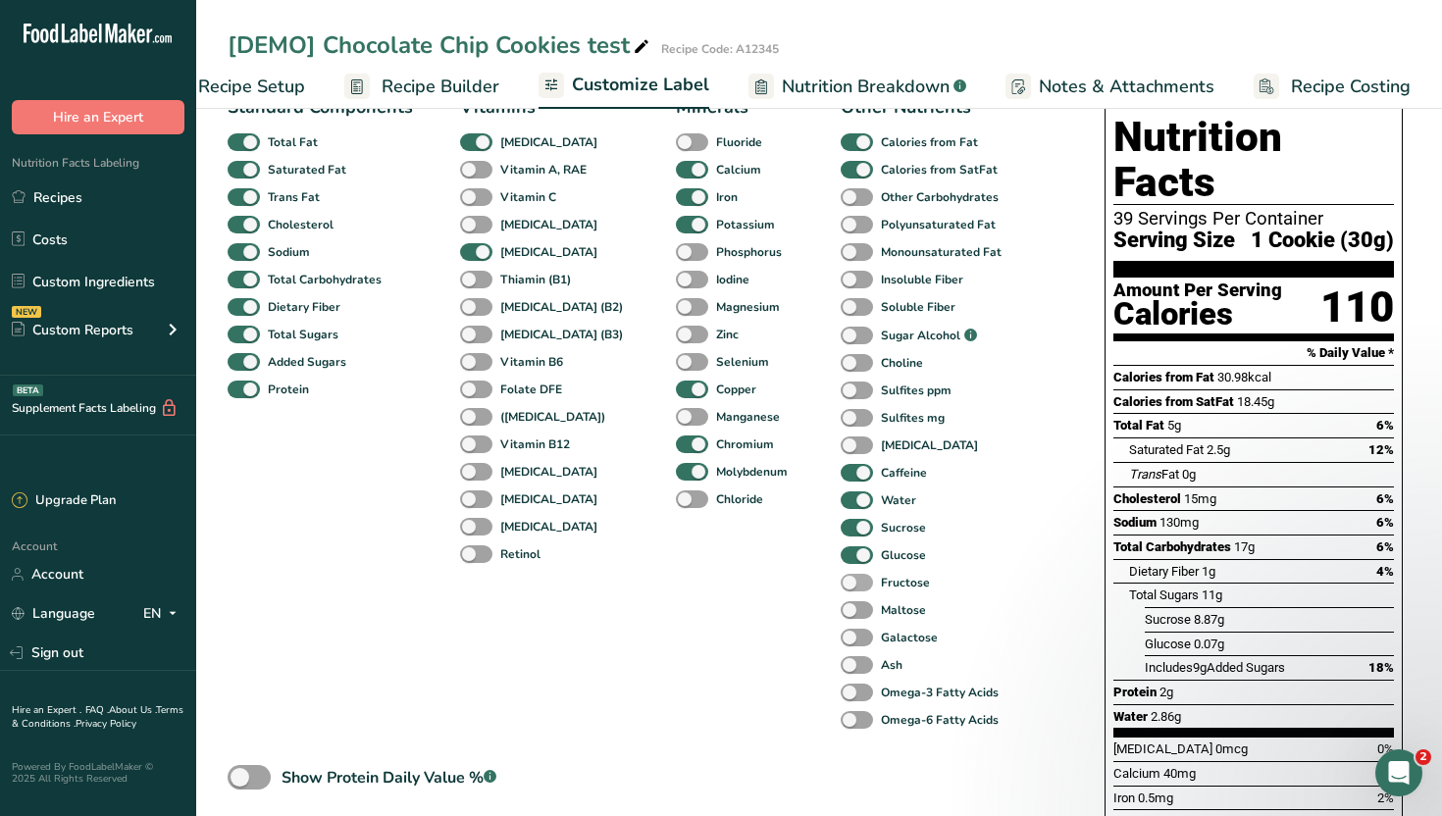
click at [881, 592] on b "Fructose" at bounding box center [905, 583] width 49 height 18
click at [853, 589] on input "Fructose" at bounding box center [847, 582] width 13 height 13
checkbox input "true"
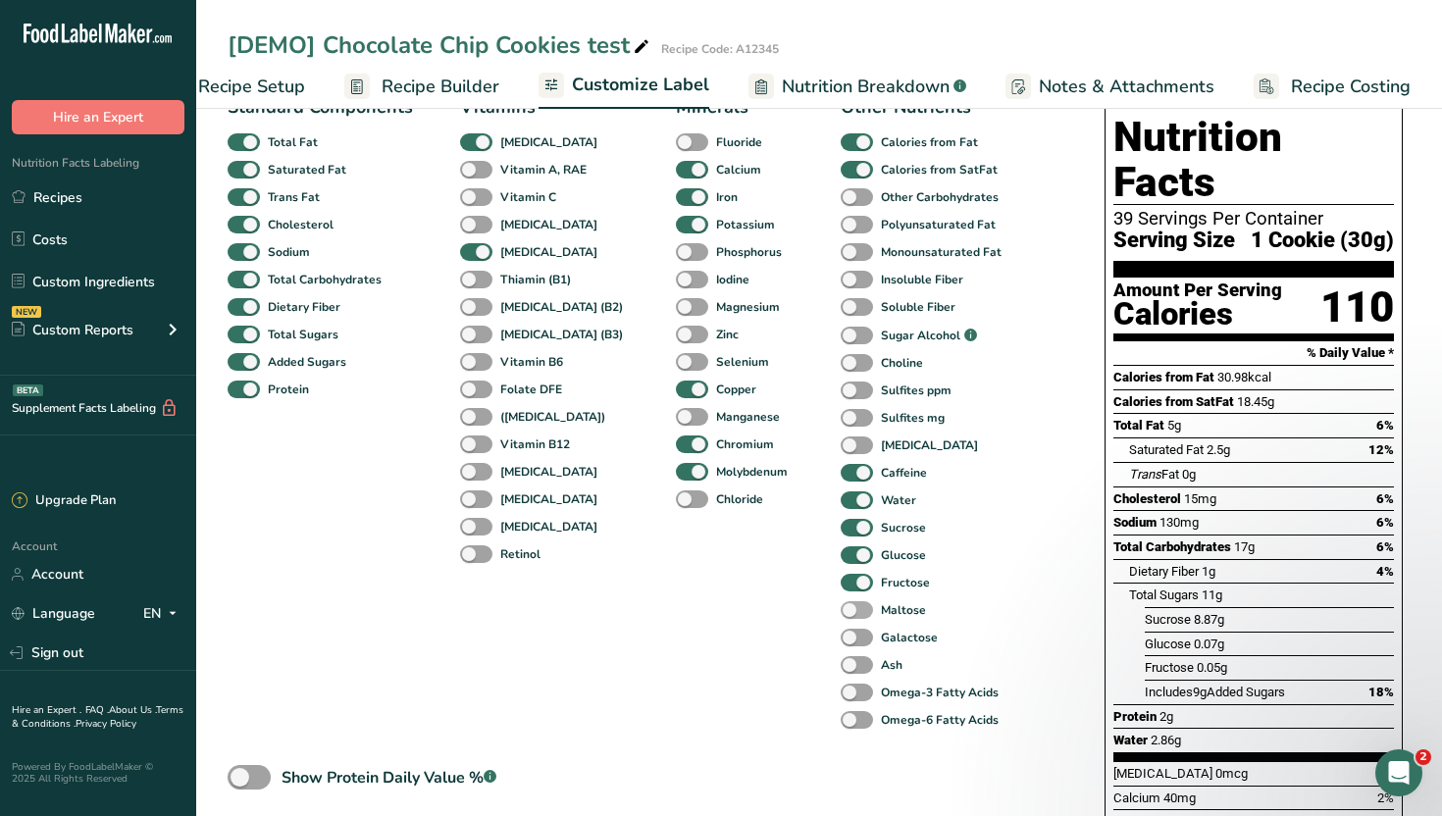
click at [881, 618] on b "Maltose" at bounding box center [903, 610] width 45 height 18
click at [853, 616] on input "Maltose" at bounding box center [847, 609] width 13 height 13
checkbox input "true"
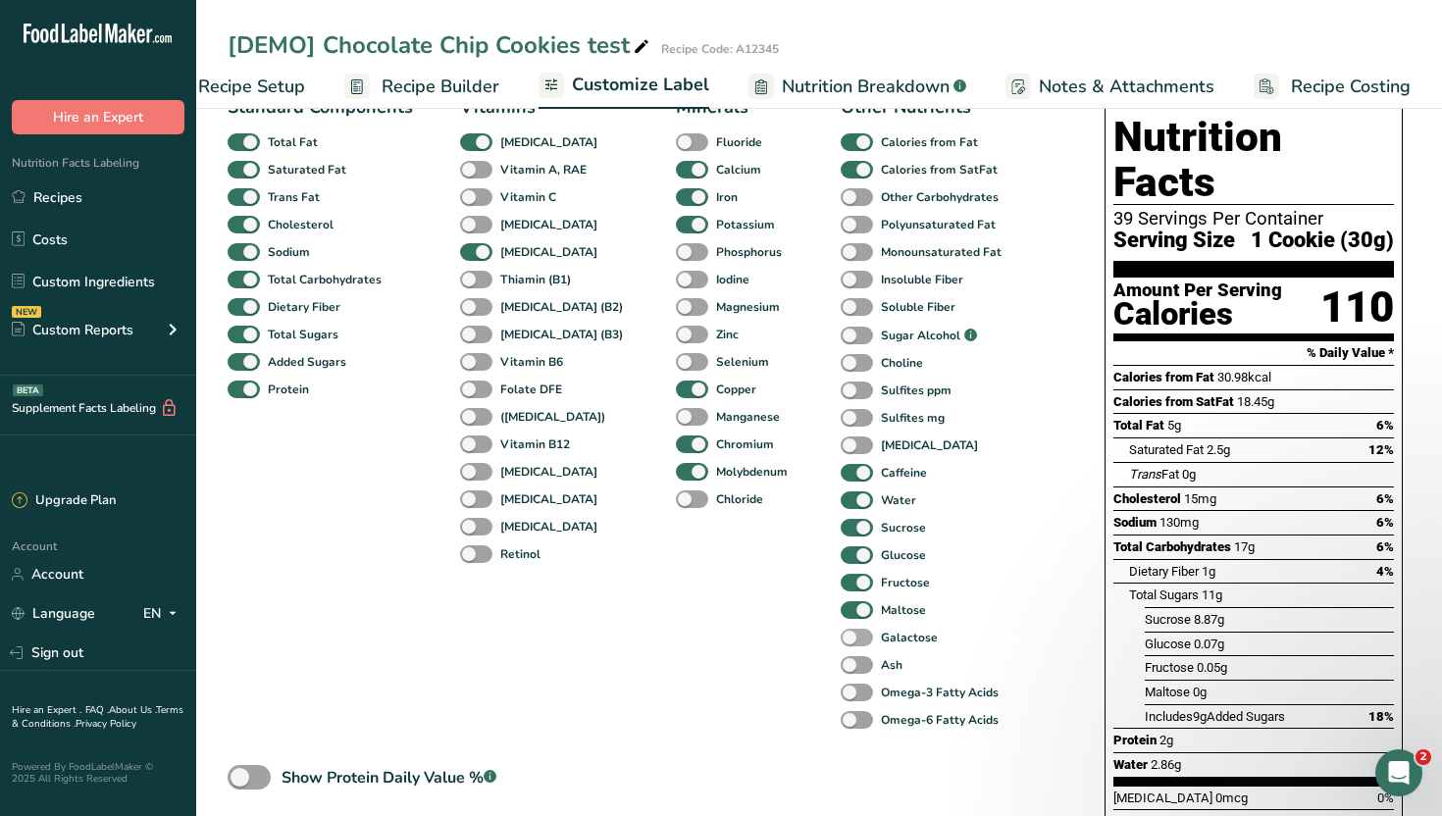
click at [881, 633] on b "Galactose" at bounding box center [909, 638] width 57 height 18
click at [853, 633] on input "Galactose" at bounding box center [847, 637] width 13 height 13
checkbox input "true"
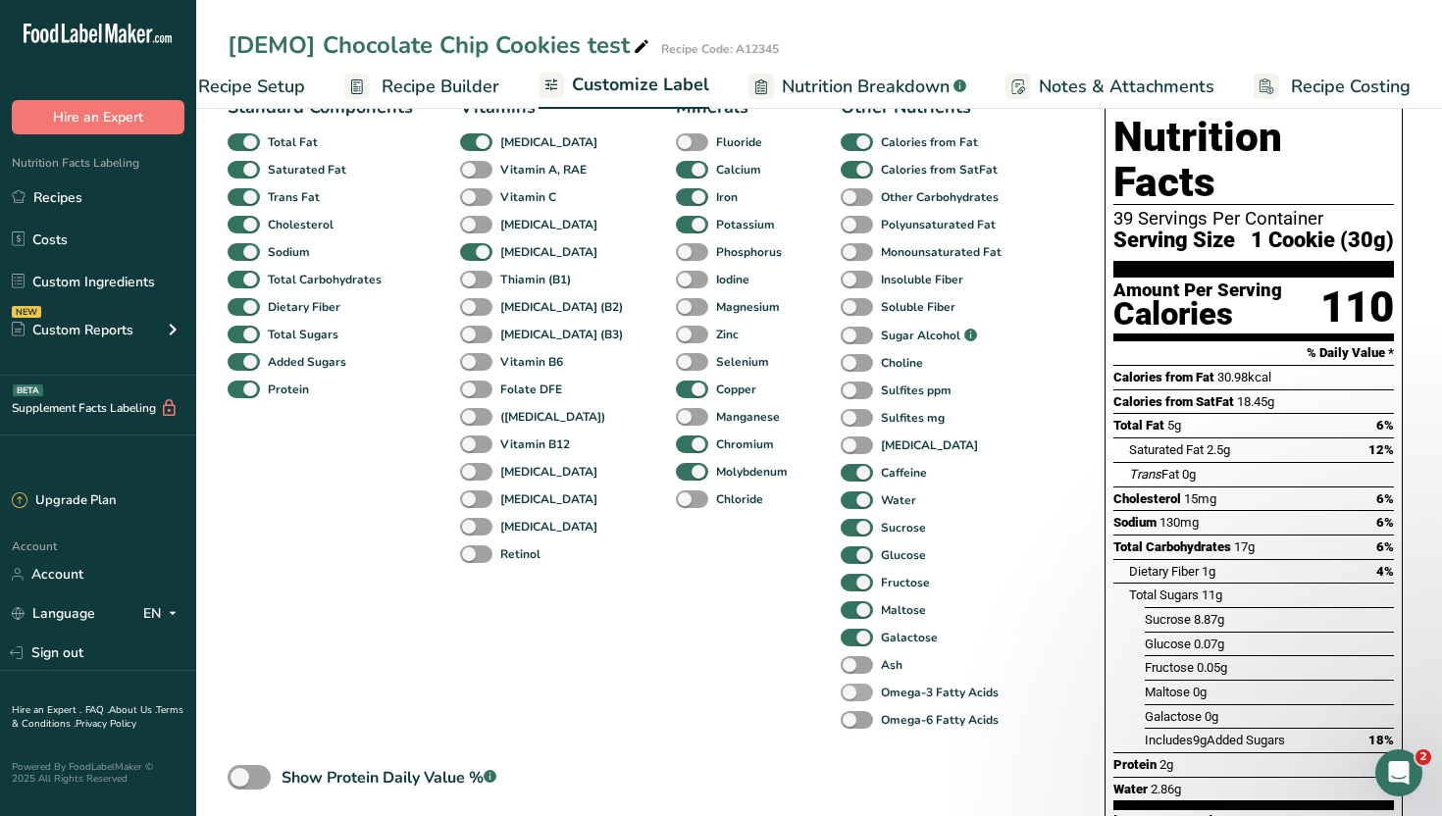
click at [881, 701] on b "Omega-3 Fatty Acids" at bounding box center [940, 693] width 118 height 18
click at [853, 698] on input "Omega-3 Fatty Acids" at bounding box center [847, 692] width 13 height 13
checkbox input "true"
click at [881, 725] on b "Omega-6 Fatty Acids" at bounding box center [940, 720] width 118 height 18
click at [853, 725] on input "Omega-6 Fatty Acids" at bounding box center [847, 719] width 13 height 13
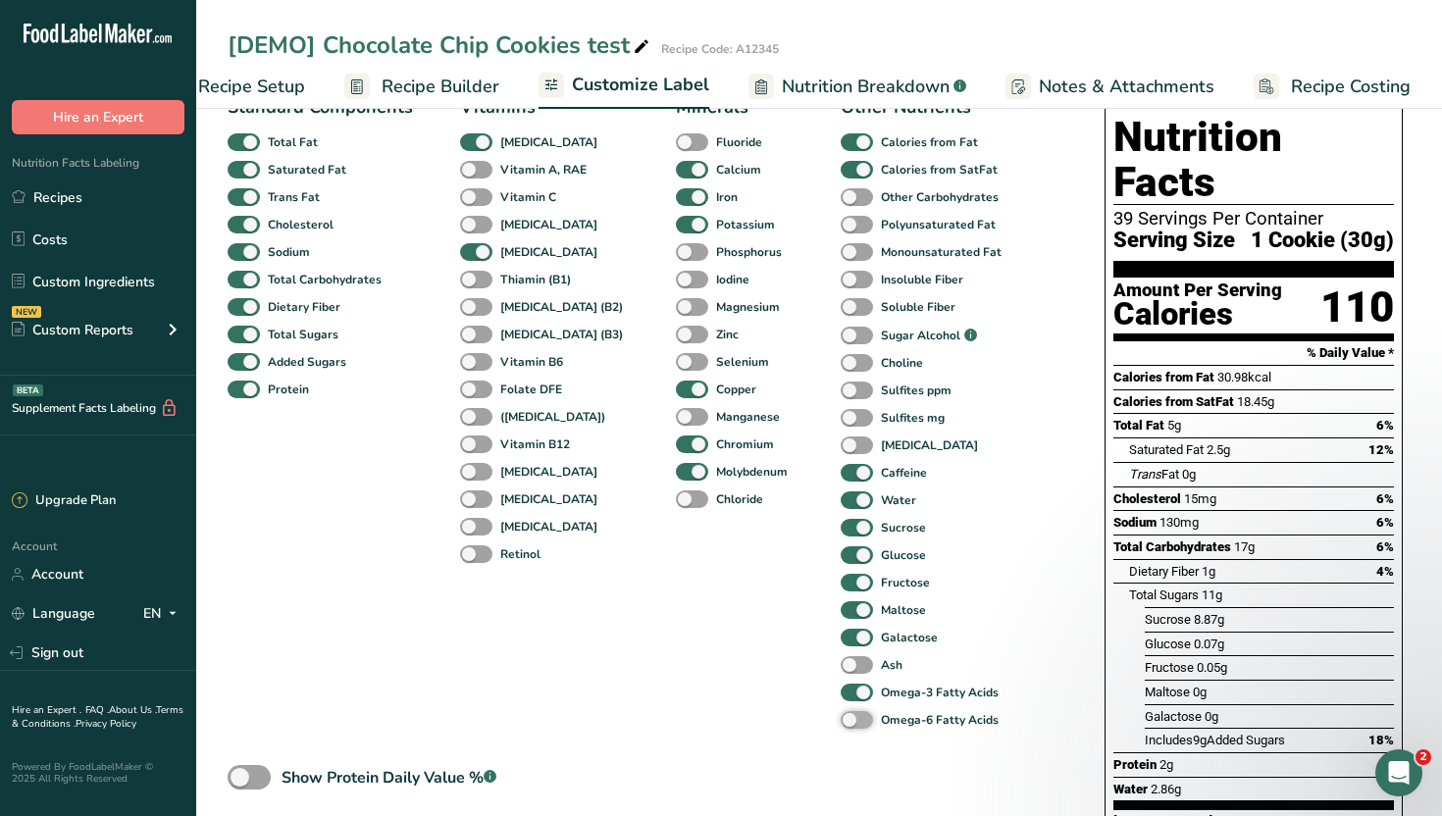
checkbox input "true"
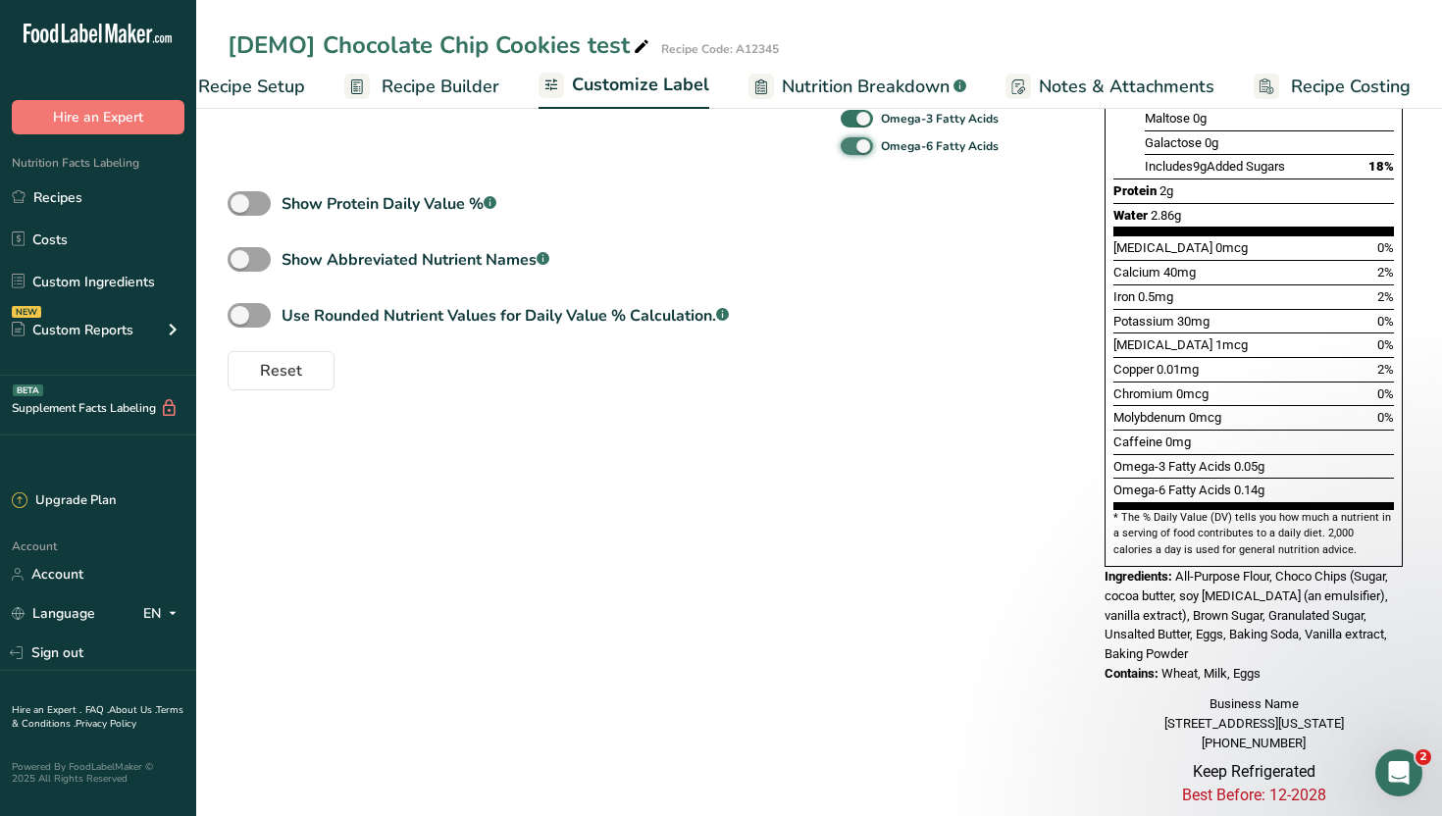
scroll to position [724, 0]
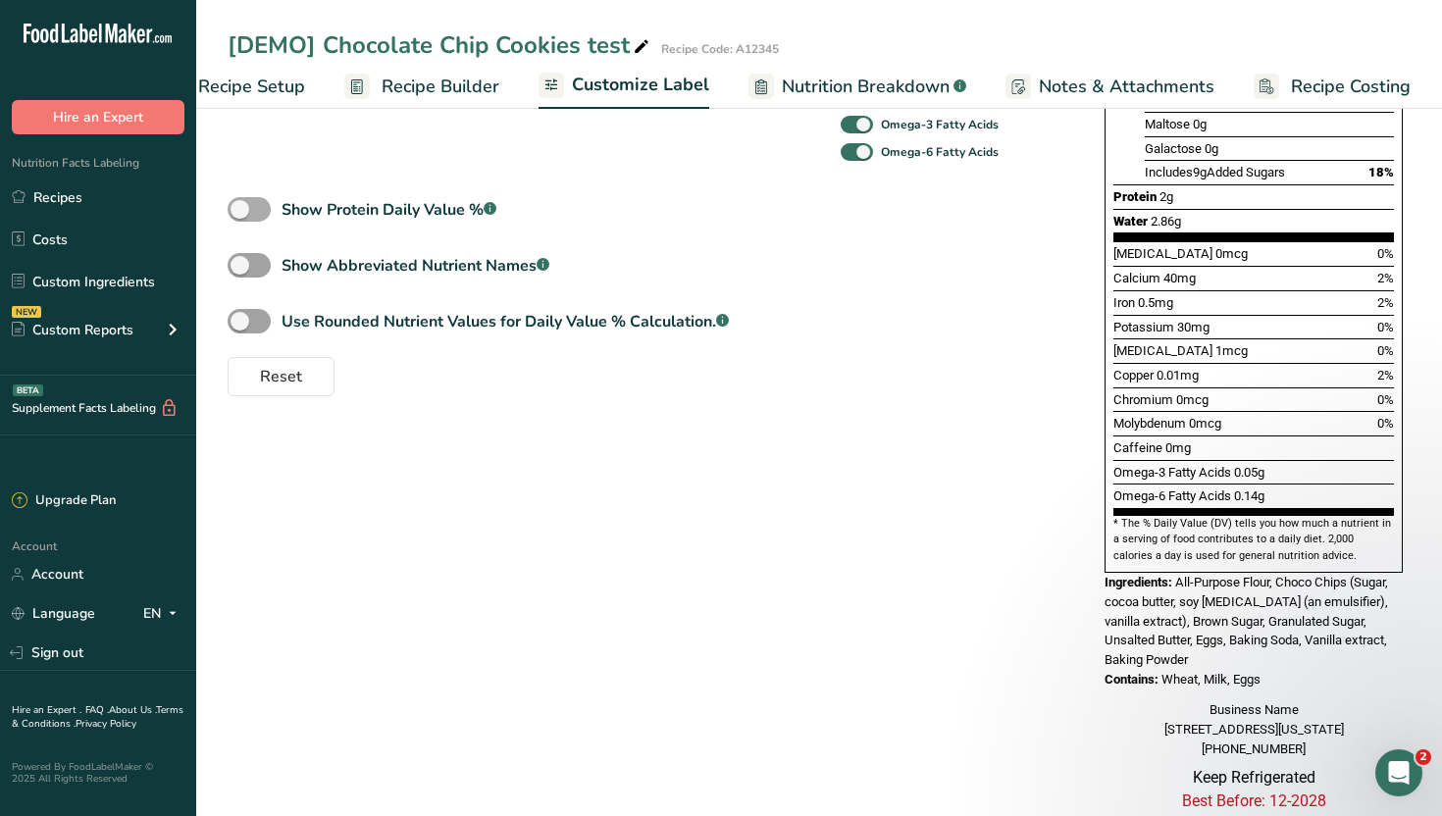
click at [447, 215] on div "Show Protein Daily Value % .a-a{fill:#347362;}.b-a{fill:#fff;}" at bounding box center [389, 210] width 215 height 24
click at [240, 215] on input "Show Protein Daily Value % .a-a{fill:#347362;}.b-a{fill:#fff;}" at bounding box center [234, 209] width 13 height 13
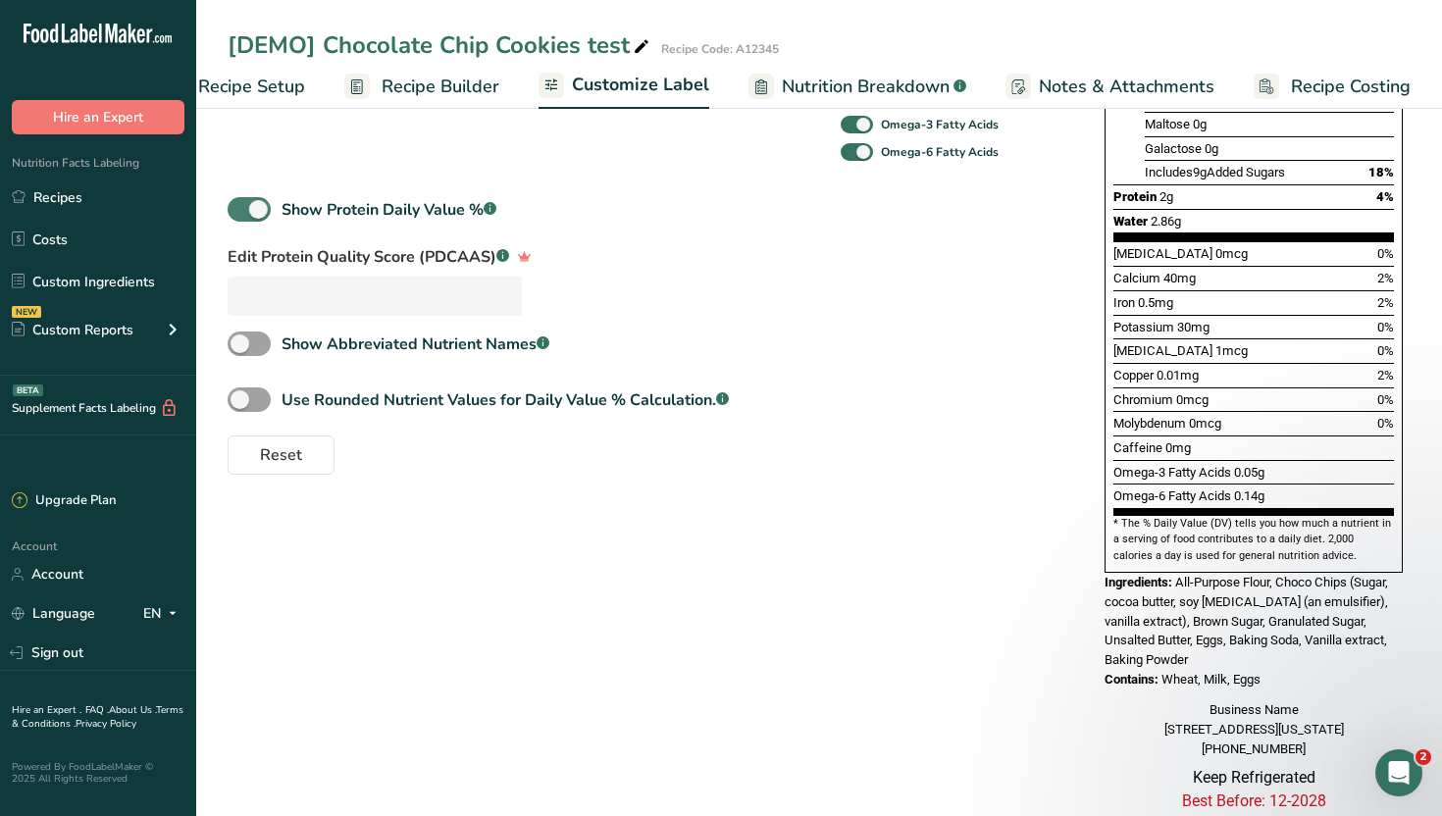
click at [447, 215] on div "Show Protein Daily Value % .a-a{fill:#347362;}.b-a{fill:#fff;}" at bounding box center [389, 210] width 215 height 24
click at [240, 215] on input "Show Protein Daily Value % .a-a{fill:#347362;}.b-a{fill:#fff;}" at bounding box center [234, 209] width 13 height 13
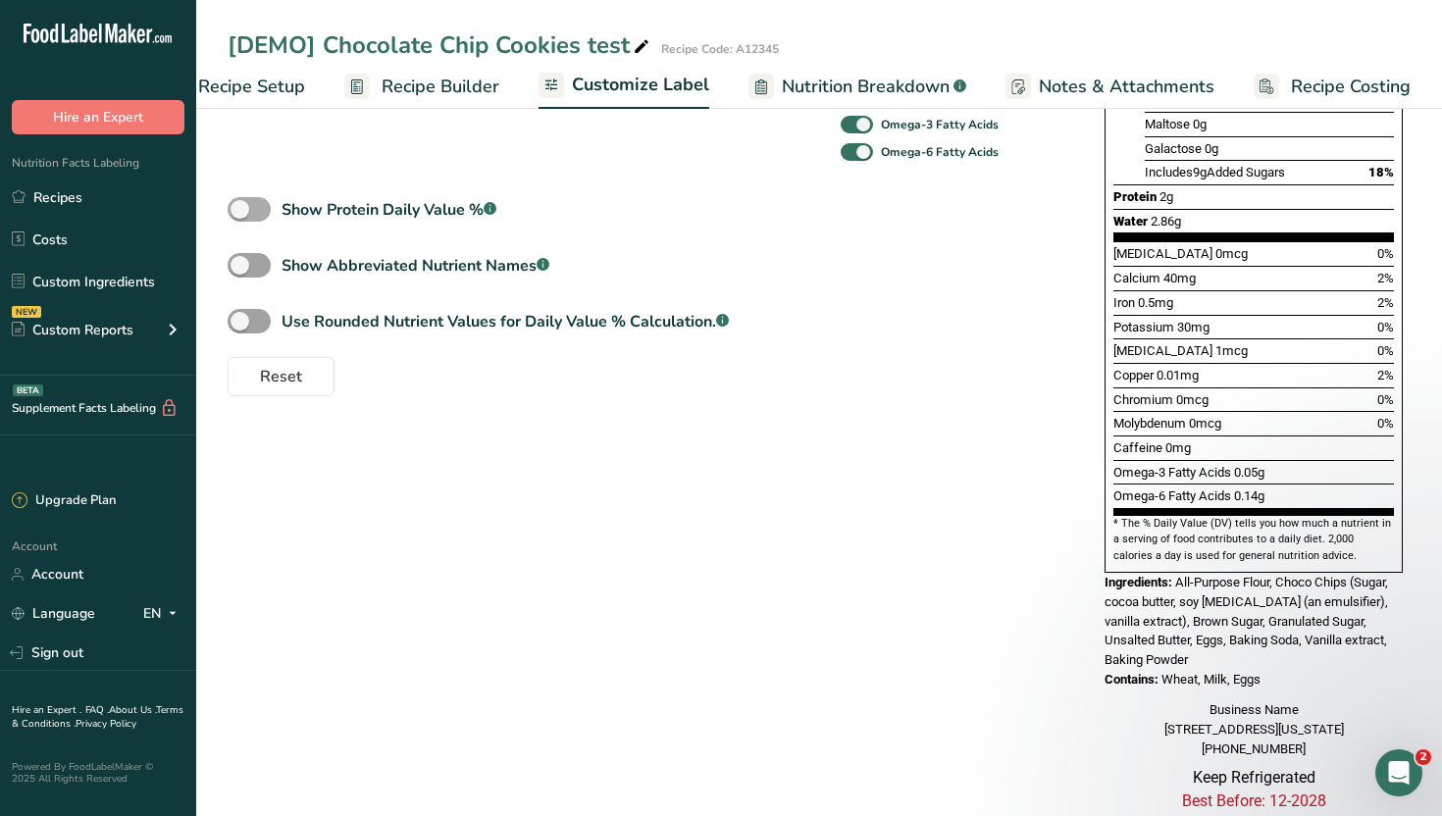
click at [447, 215] on div "Show Protein Daily Value % .a-a{fill:#347362;}.b-a{fill:#fff;}" at bounding box center [389, 210] width 215 height 24
click at [240, 215] on input "Show Protein Daily Value % .a-a{fill:#347362;}.b-a{fill:#fff;}" at bounding box center [234, 209] width 13 height 13
checkbox input "true"
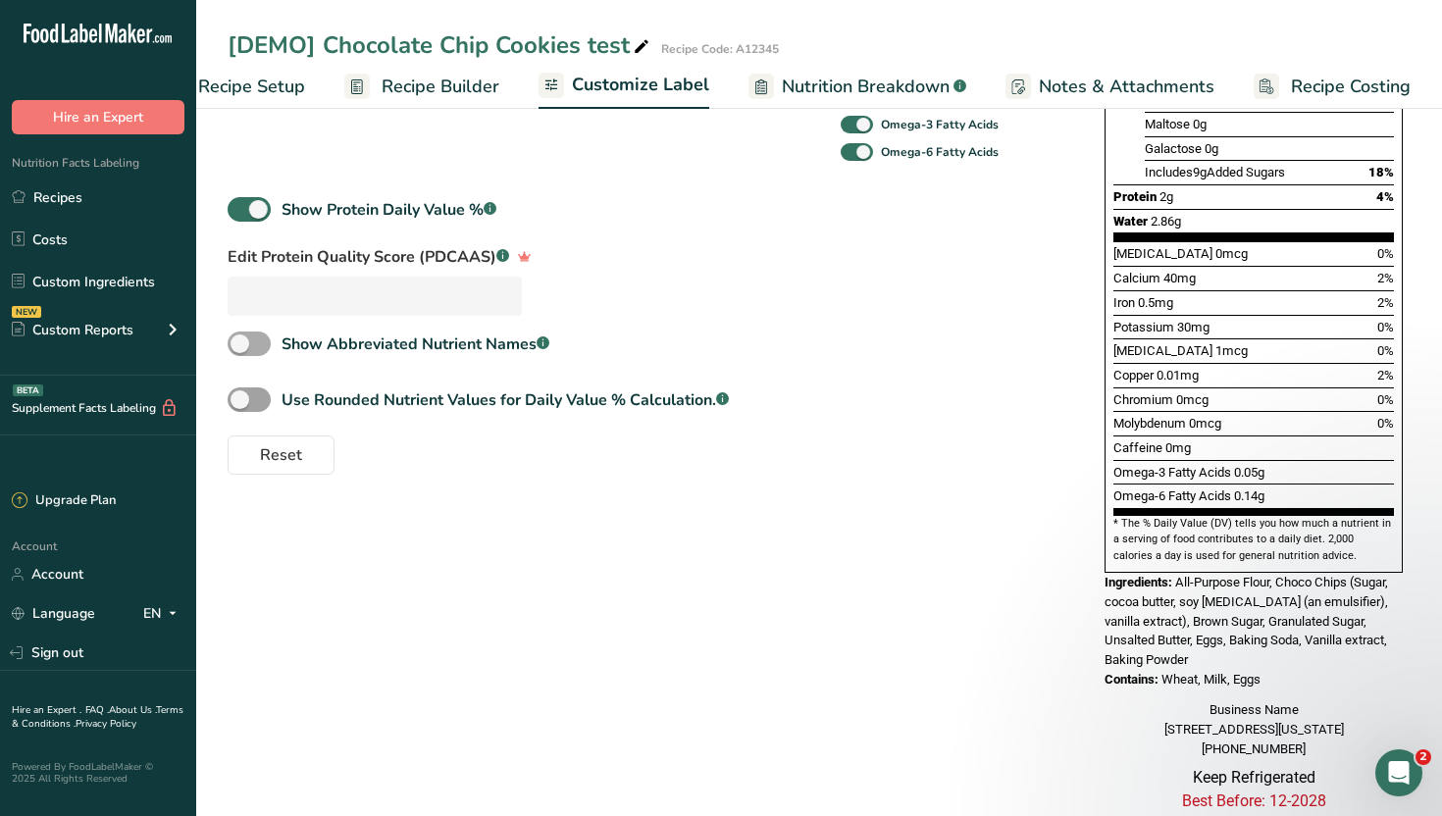
click at [409, 356] on div "Show Abbreviated Nutrient Names .a-a{fill:#347362;}.b-a{fill:#fff;}" at bounding box center [416, 345] width 268 height 24
click at [240, 350] on input "Show Abbreviated Nutrient Names .a-a{fill:#347362;}.b-a{fill:#fff;}" at bounding box center [234, 343] width 13 height 13
click at [409, 356] on div "Show Abbreviated Nutrient Names .a-a{fill:#347362;}.b-a{fill:#fff;}" at bounding box center [416, 345] width 268 height 24
click at [240, 350] on input "Show Abbreviated Nutrient Names .a-a{fill:#347362;}.b-a{fill:#fff;}" at bounding box center [234, 343] width 13 height 13
checkbox input "false"
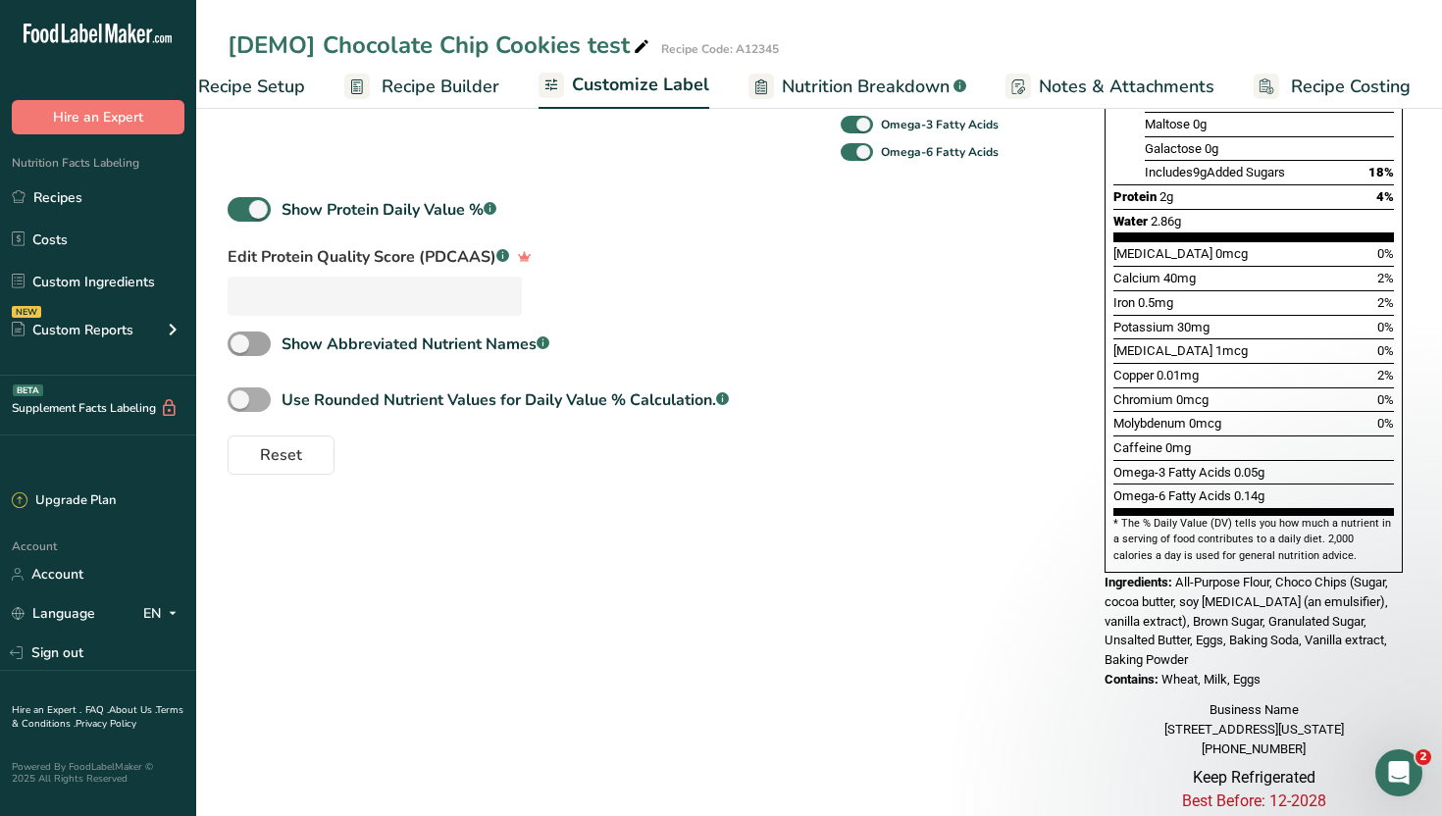
click at [412, 412] on div "Use Rounded Nutrient Values for Daily Value % Calculation. .a-a{fill:#347362;}.…" at bounding box center [505, 400] width 447 height 24
click at [240, 406] on input "Use Rounded Nutrient Values for Daily Value % Calculation. .a-a{fill:#347362;}.…" at bounding box center [234, 399] width 13 height 13
click at [412, 412] on div "Use Rounded Nutrient Values for Daily Value % Calculation. .a-a{fill:#347362;}.…" at bounding box center [505, 400] width 447 height 24
click at [240, 406] on input "Use Rounded Nutrient Values for Daily Value % Calculation. .a-a{fill:#347362;}.…" at bounding box center [234, 399] width 13 height 13
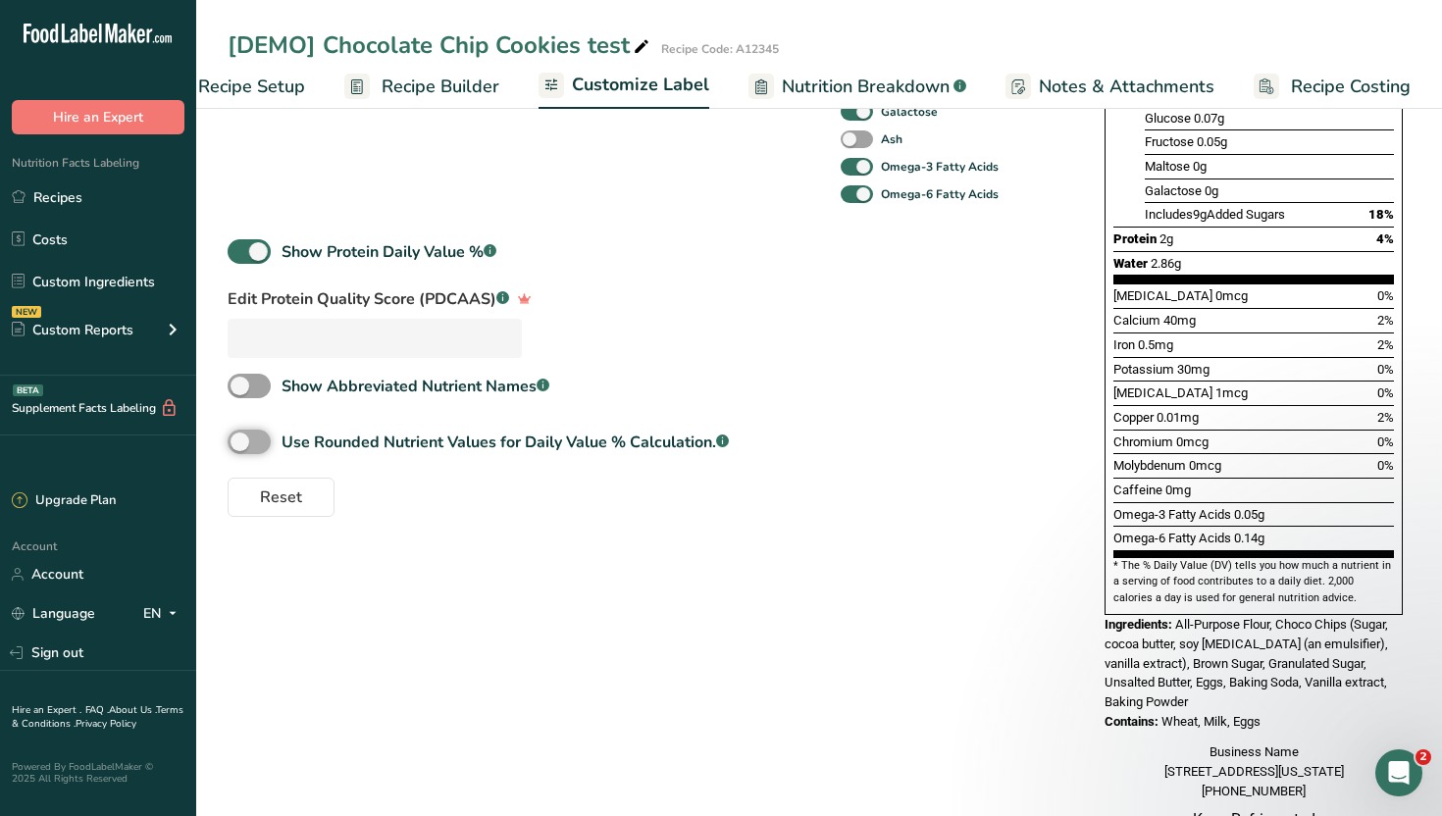
scroll to position [680, 0]
click at [405, 449] on div "Use Rounded Nutrient Values for Daily Value % Calculation. .a-a{fill:#347362;}.…" at bounding box center [505, 445] width 447 height 24
click at [240, 449] on input "Use Rounded Nutrient Values for Daily Value % Calculation. .a-a{fill:#347362;}.…" at bounding box center [234, 444] width 13 height 13
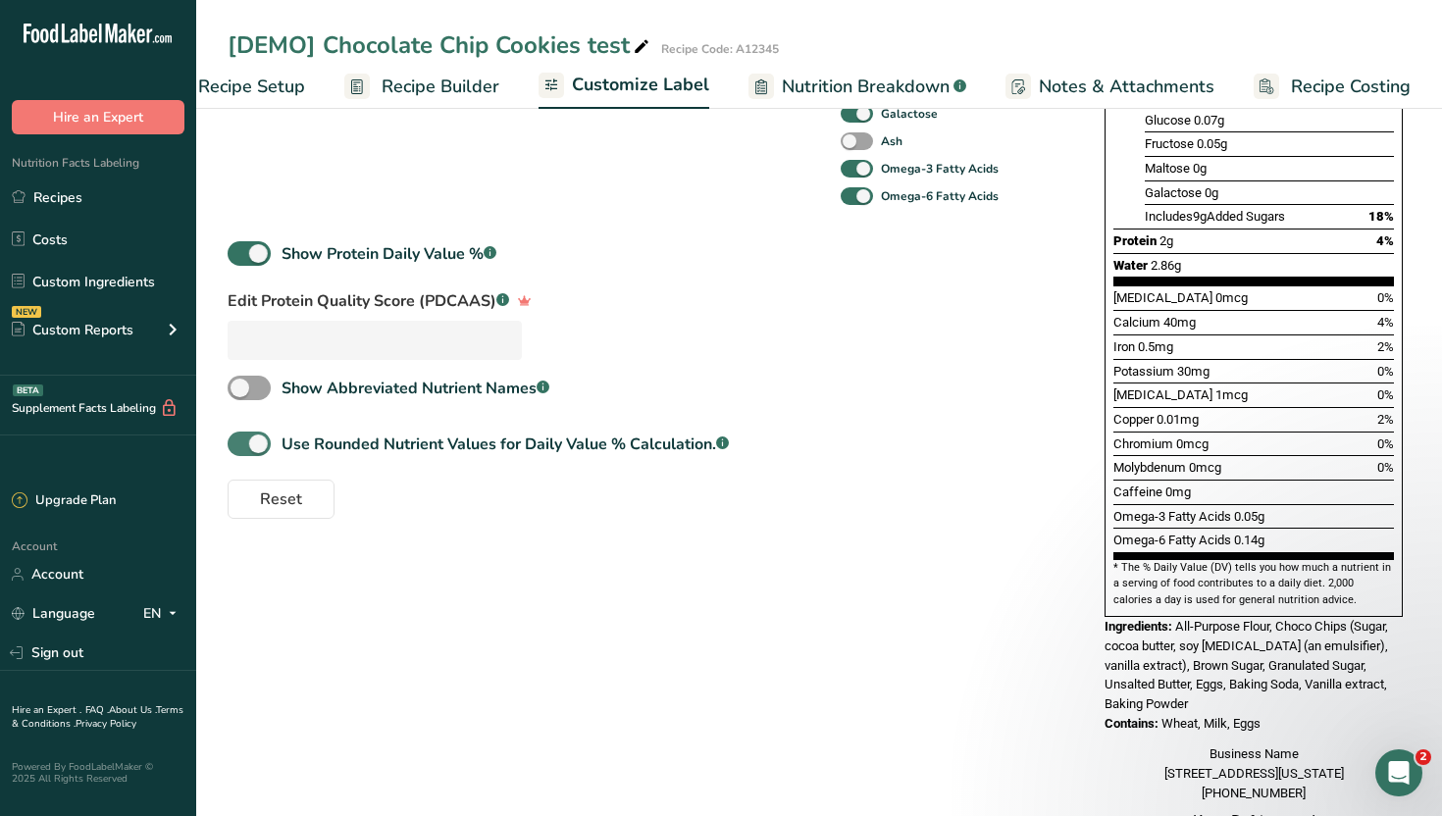
click at [405, 449] on div "Use Rounded Nutrient Values for Daily Value % Calculation. .a-a{fill:#347362;}.…" at bounding box center [505, 445] width 447 height 24
click at [240, 449] on input "Use Rounded Nutrient Values for Daily Value % Calculation. .a-a{fill:#347362;}.…" at bounding box center [234, 444] width 13 height 13
checkbox input "false"
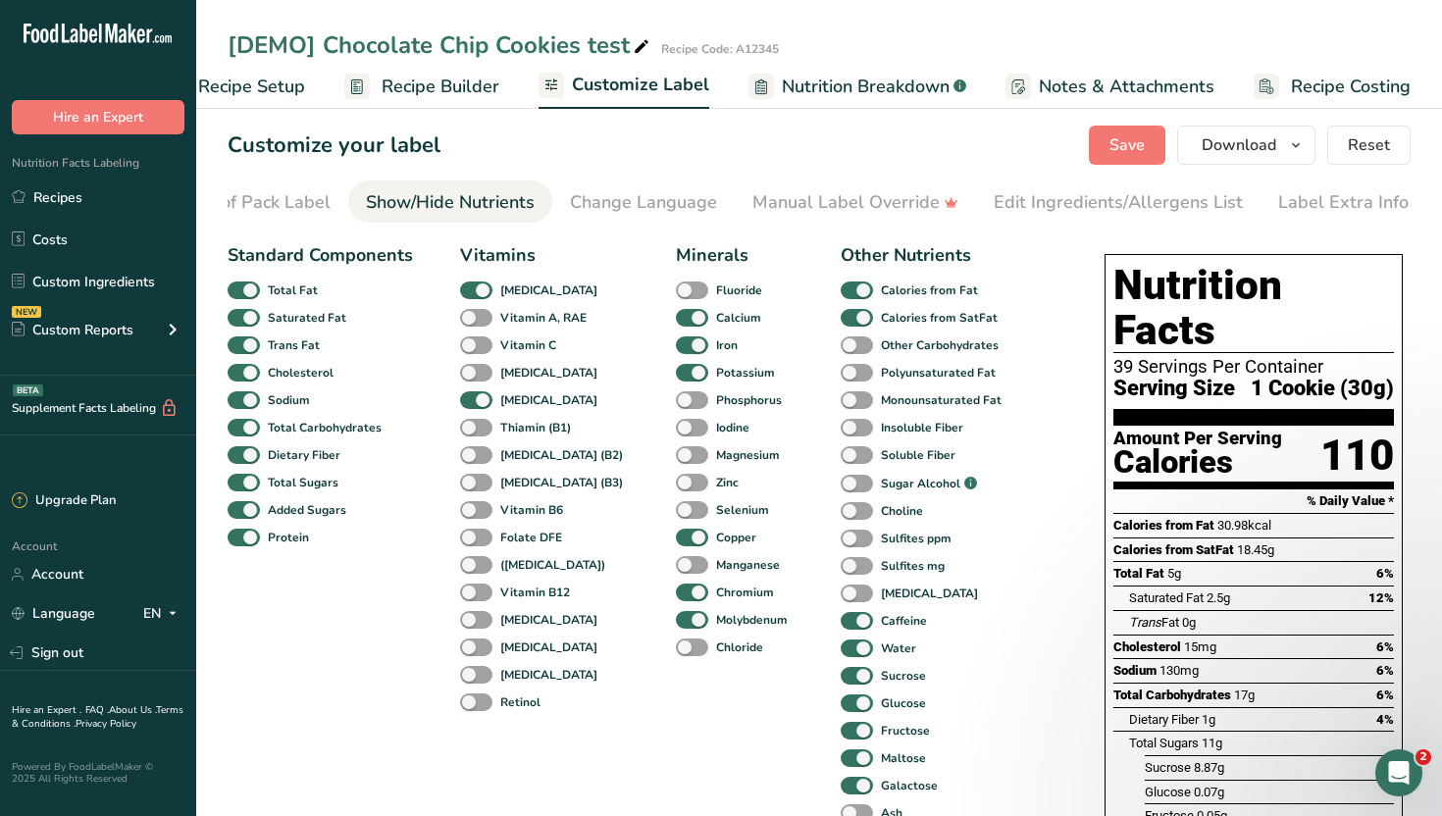
scroll to position [1, 0]
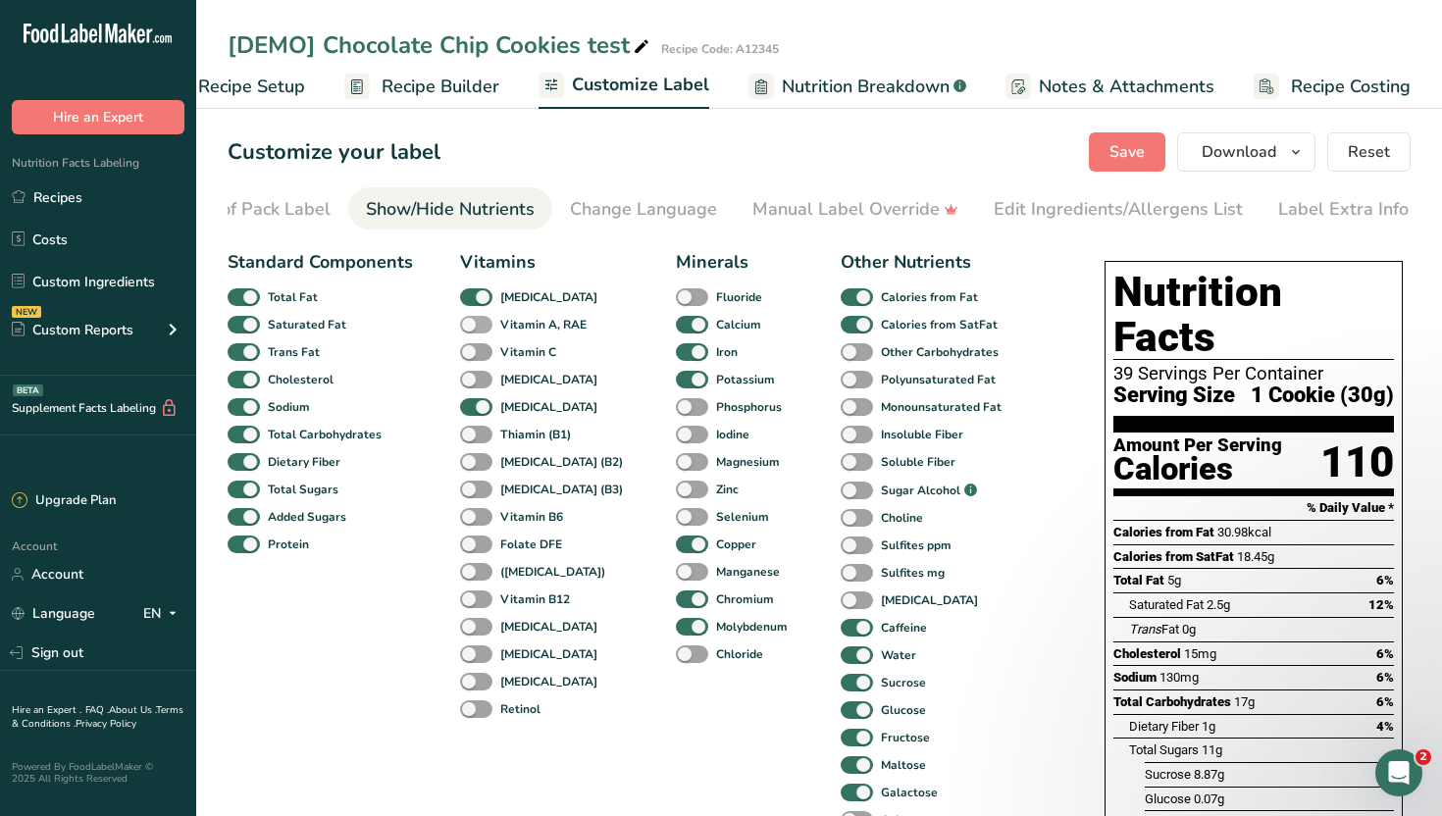
click at [494, 330] on span "Vitamin A, RAE" at bounding box center [539, 325] width 94 height 18
click at [473, 330] on input "Vitamin A, RAE" at bounding box center [466, 324] width 13 height 13
click at [494, 330] on span "Vitamin A, RAE" at bounding box center [539, 325] width 94 height 18
click at [473, 330] on input "Vitamin A, RAE" at bounding box center [466, 324] width 13 height 13
checkbox input "false"
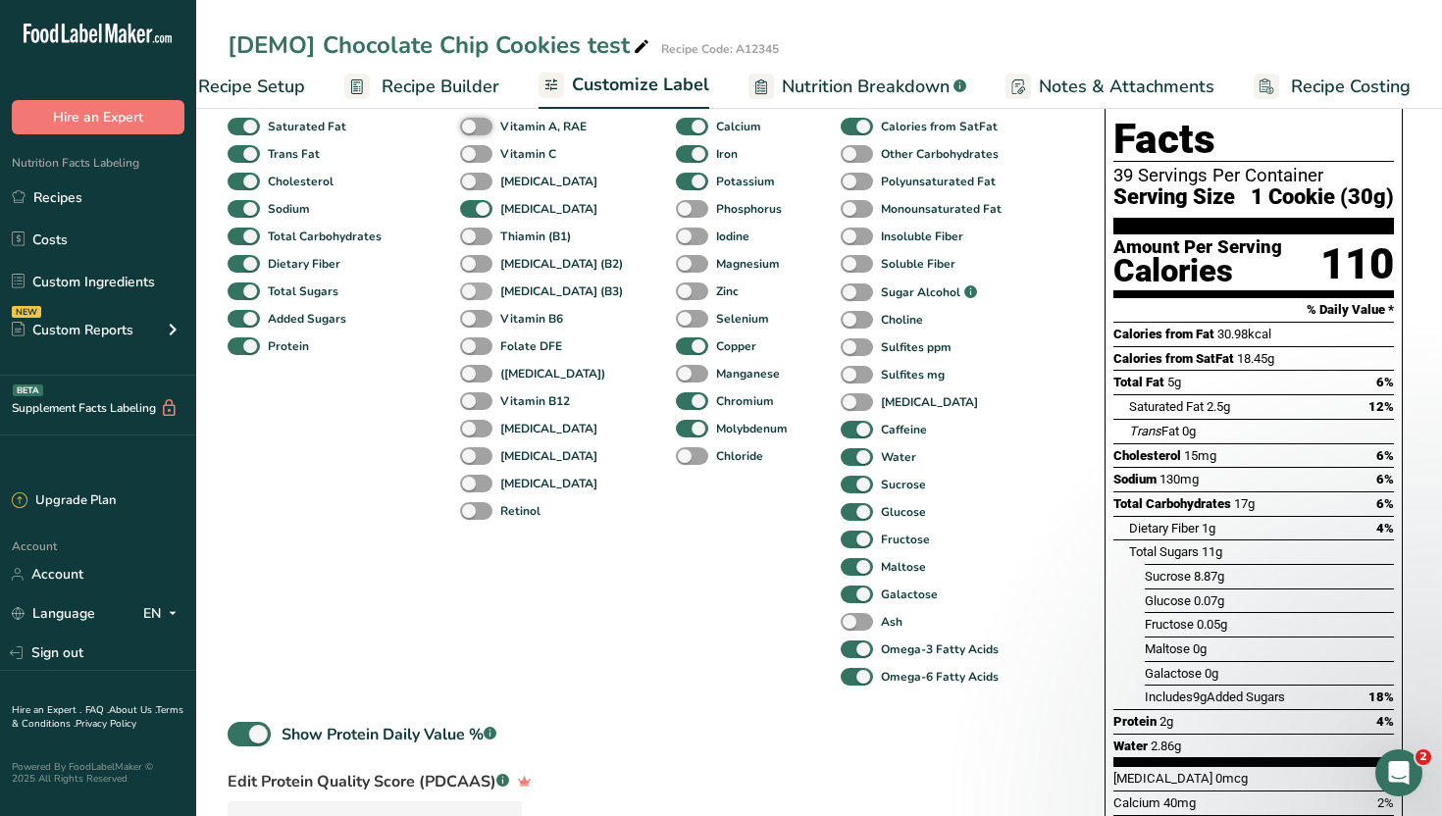
scroll to position [201, 0]
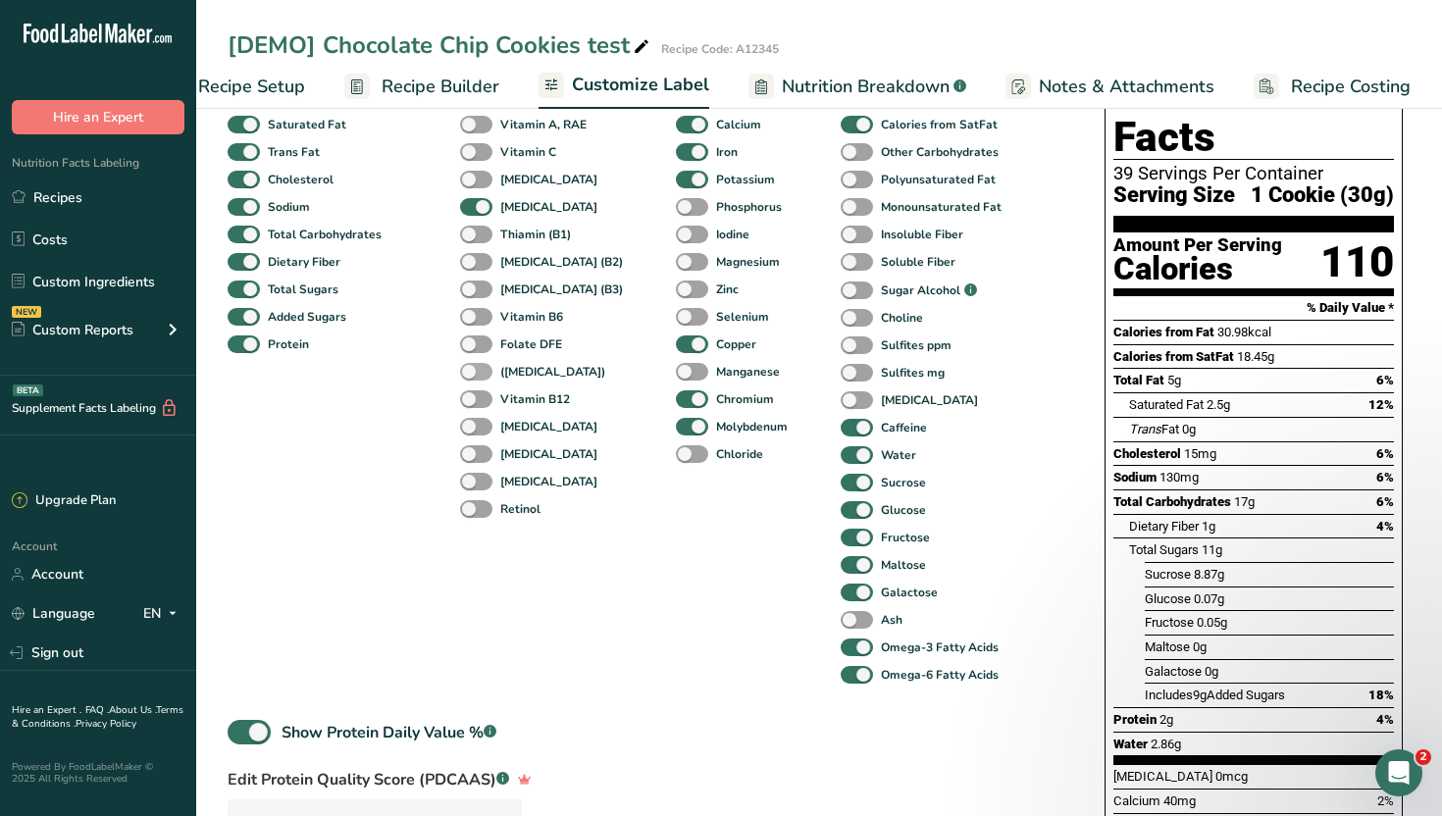
click at [544, 375] on b "([MEDICAL_DATA])" at bounding box center [552, 372] width 105 height 18
click at [473, 375] on input "([MEDICAL_DATA])" at bounding box center [466, 371] width 13 height 13
click at [544, 375] on b "([MEDICAL_DATA])" at bounding box center [552, 372] width 105 height 18
click at [473, 375] on input "([MEDICAL_DATA])" at bounding box center [466, 371] width 13 height 13
checkbox input "false"
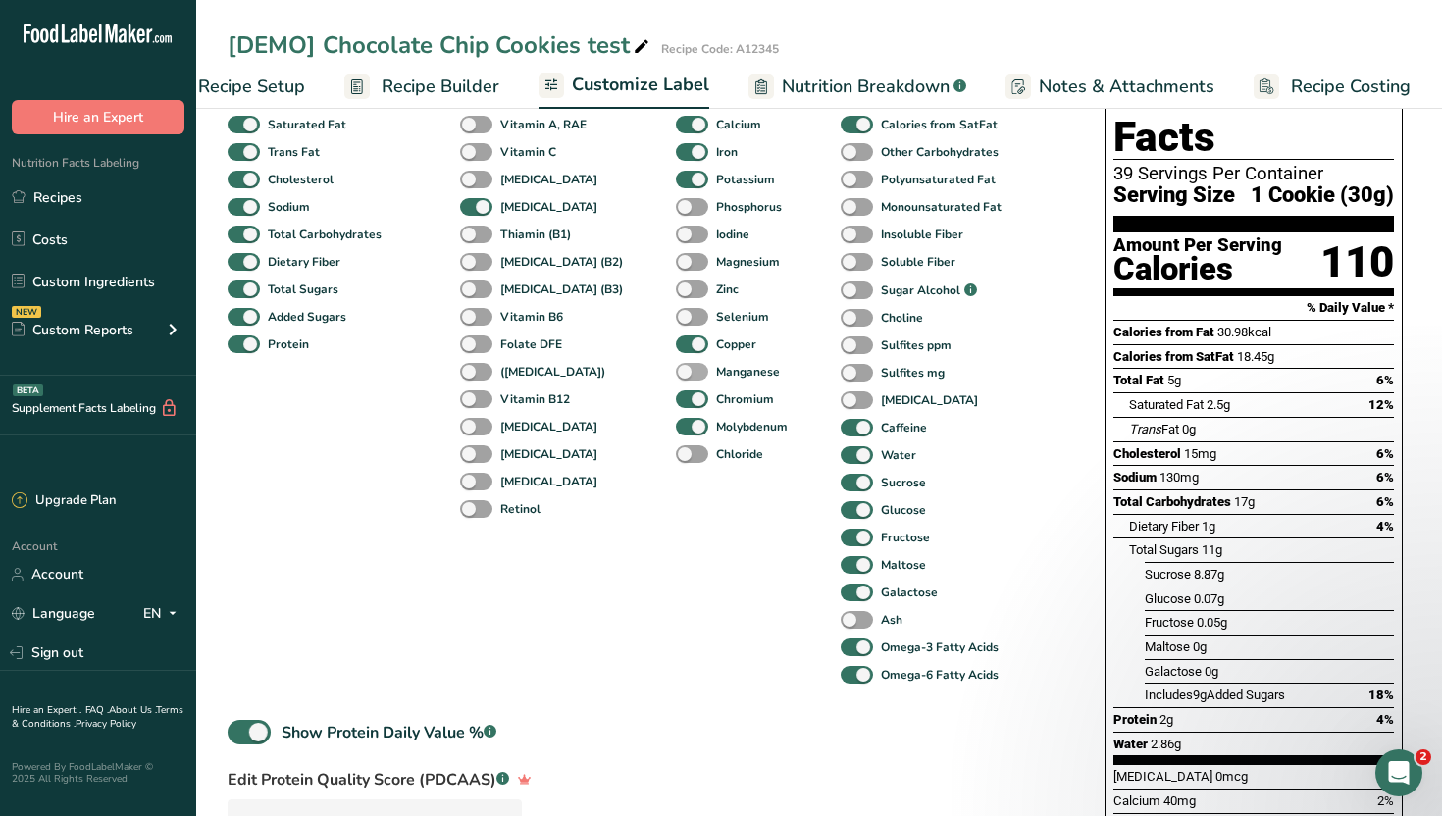
click at [724, 368] on b "Manganese" at bounding box center [748, 372] width 64 height 18
click at [689, 368] on input "Manganese" at bounding box center [682, 371] width 13 height 13
checkbox input "true"
click at [720, 210] on b "Phosphorus" at bounding box center [749, 207] width 66 height 18
click at [689, 210] on input "Phosphorus" at bounding box center [682, 206] width 13 height 13
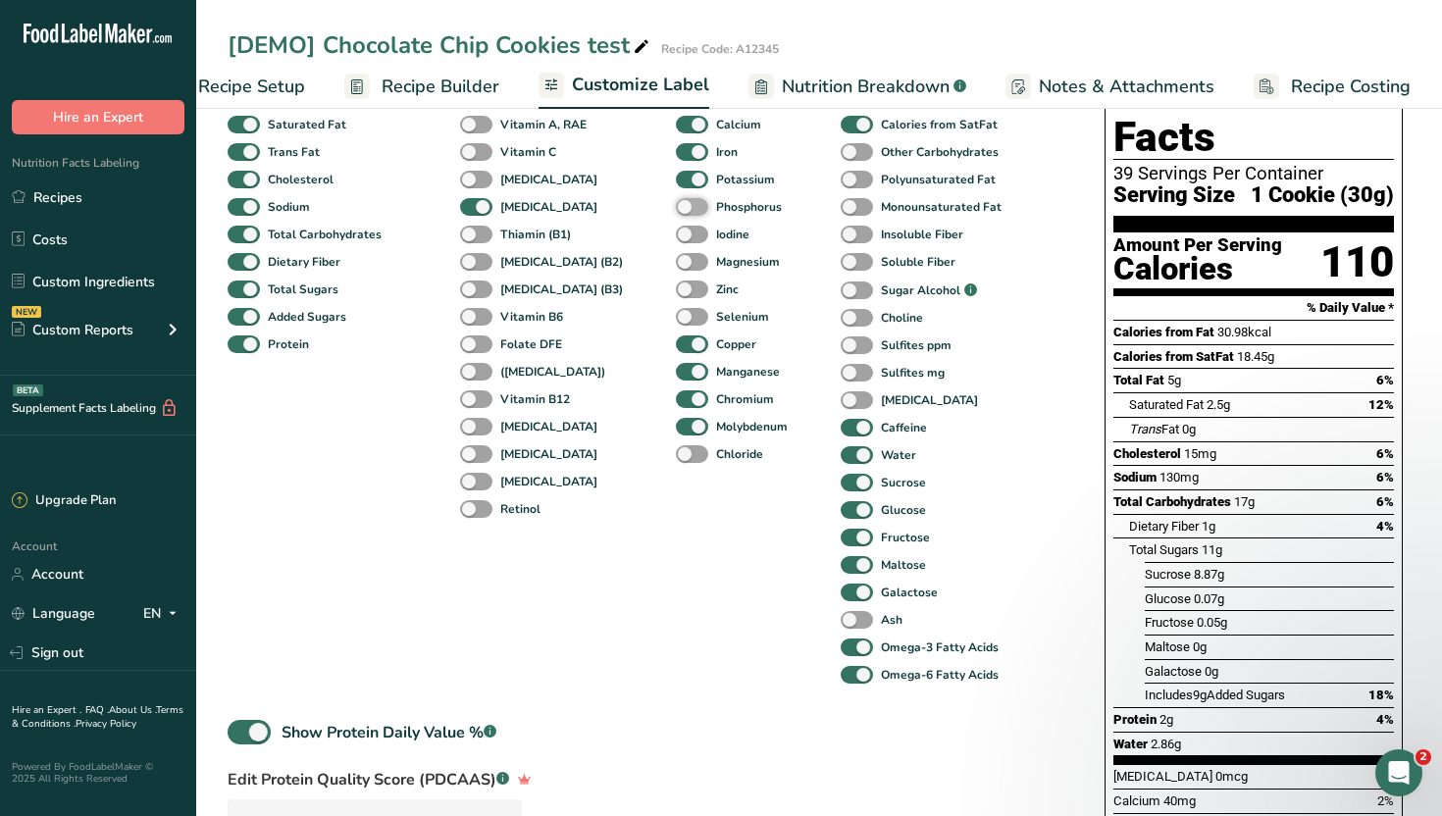
checkbox input "true"
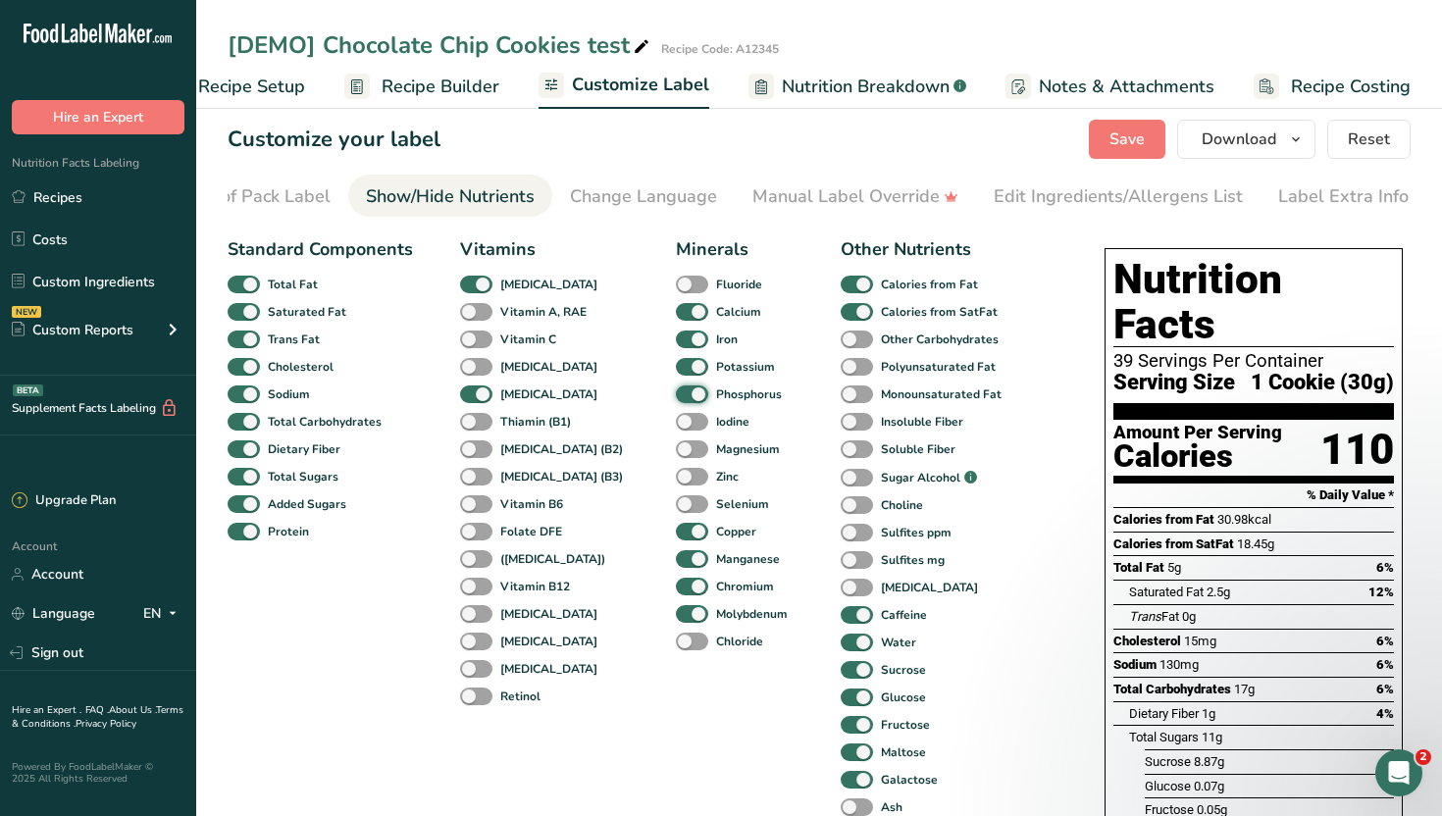
scroll to position [0, 0]
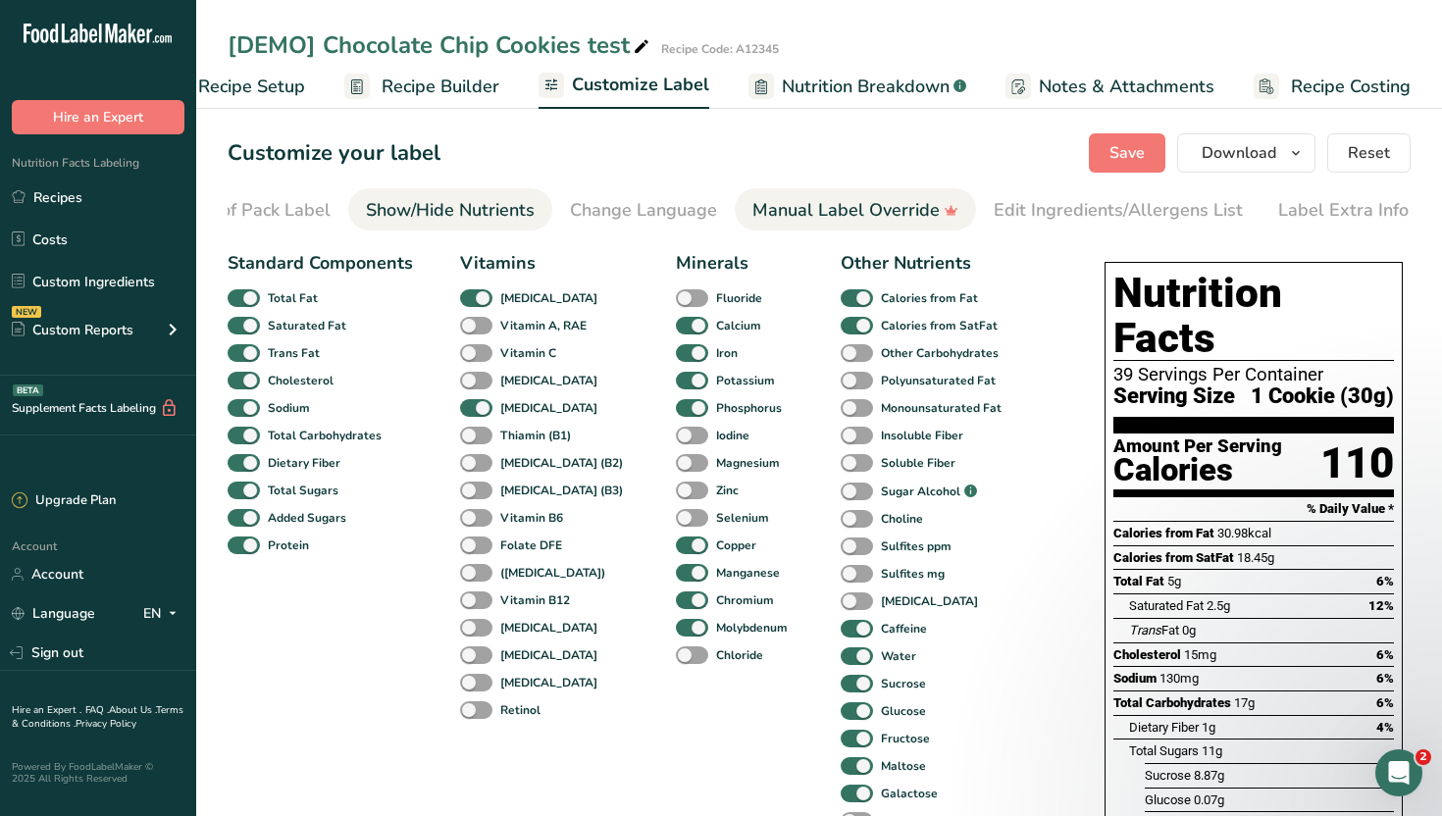
click at [864, 229] on link "Manual Label Override" at bounding box center [855, 210] width 206 height 44
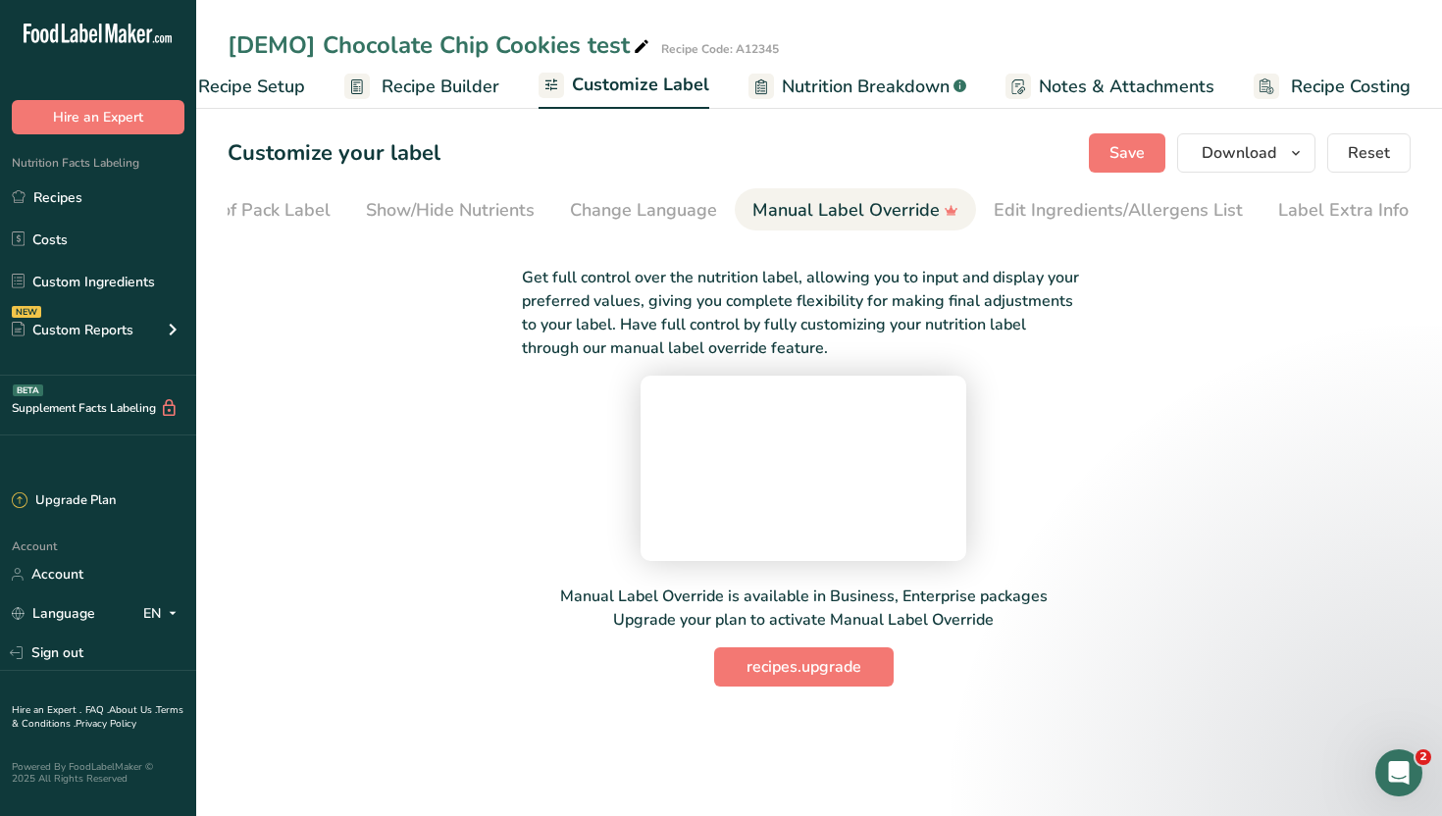
scroll to position [58, 0]
